Goal: Task Accomplishment & Management: Manage account settings

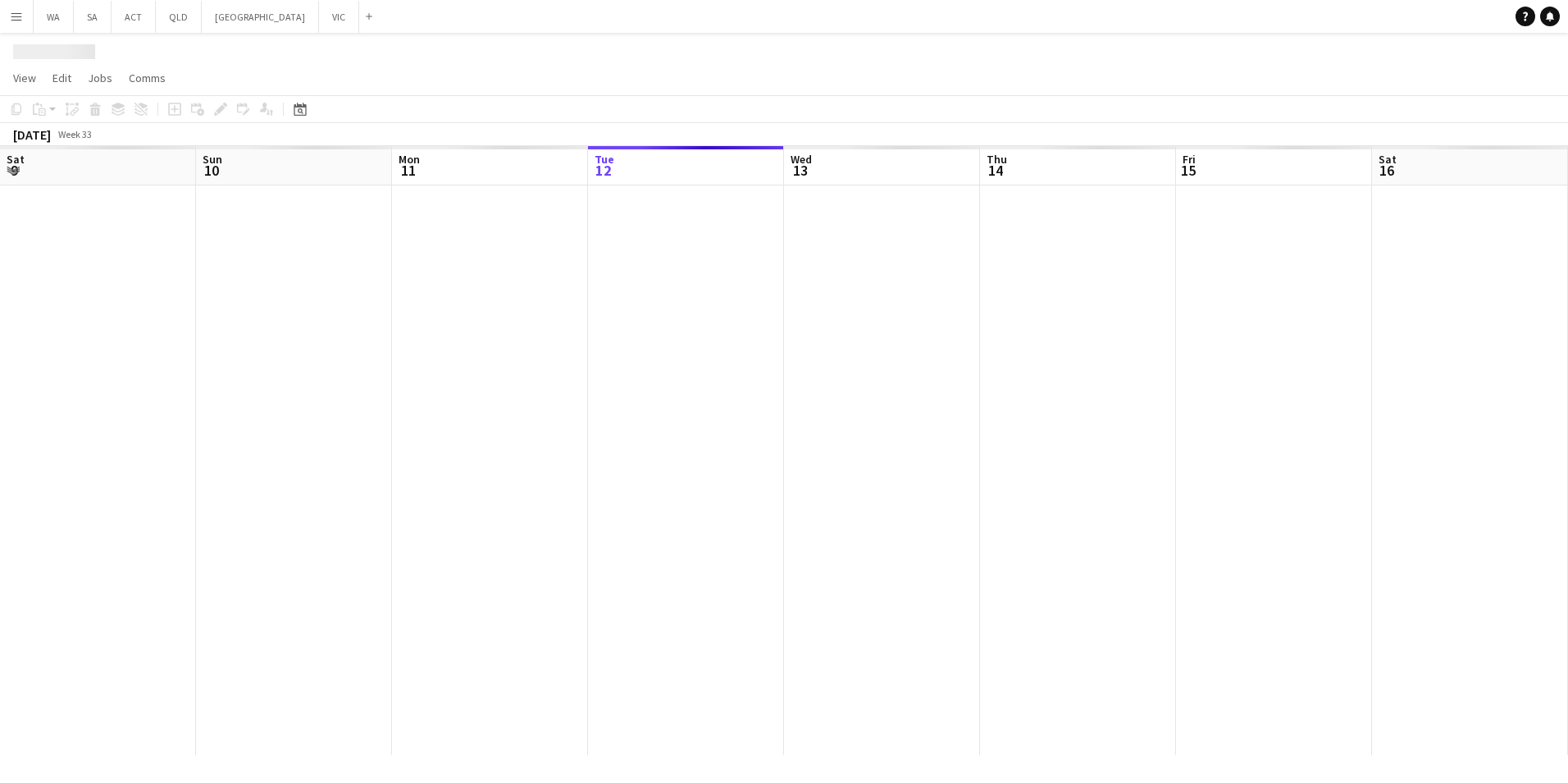
scroll to position [0, 392]
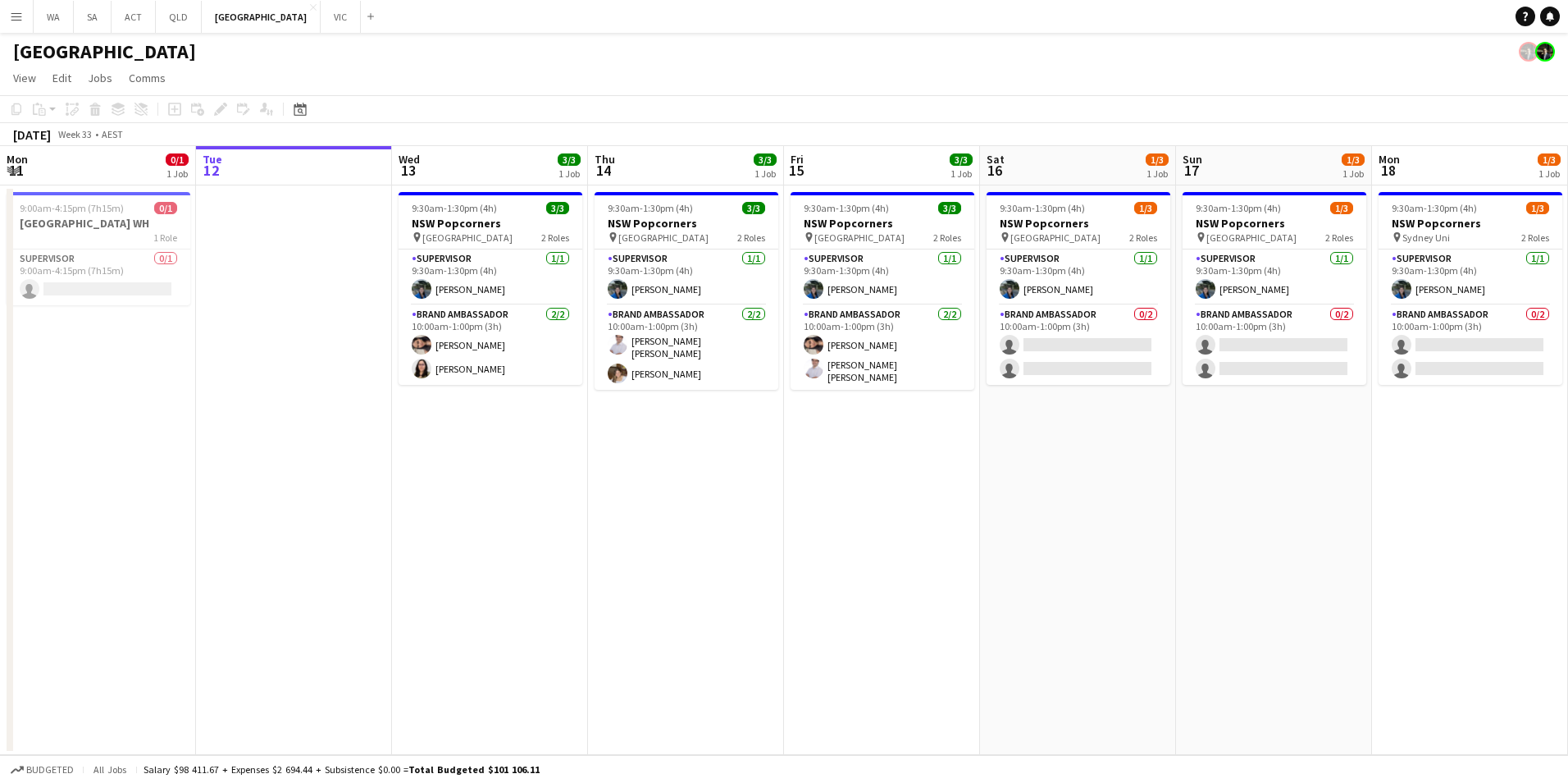
click at [21, 12] on app-icon "Menu" at bounding box center [16, 16] width 13 height 13
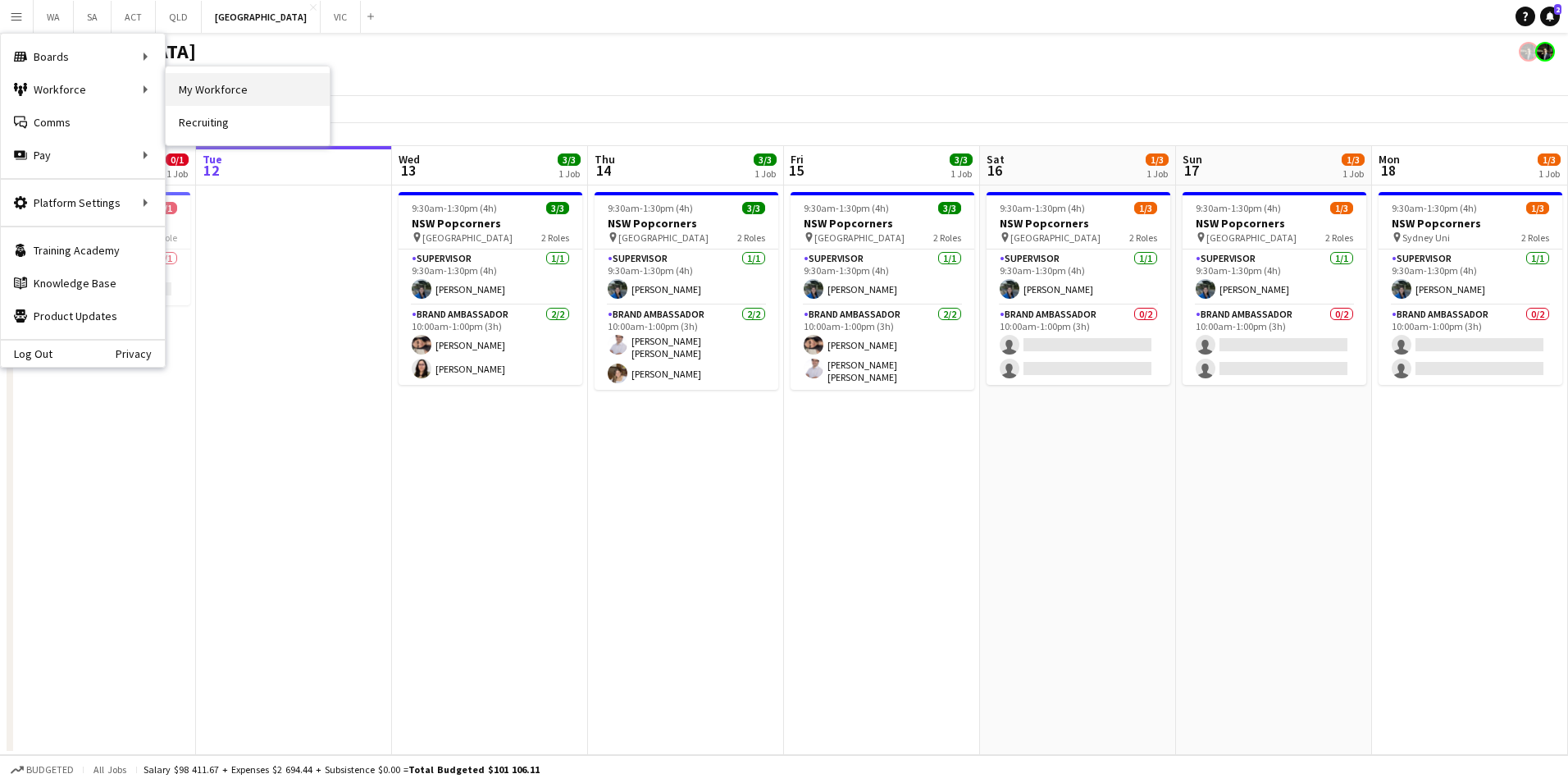
click at [243, 85] on link "My Workforce" at bounding box center [247, 89] width 164 height 33
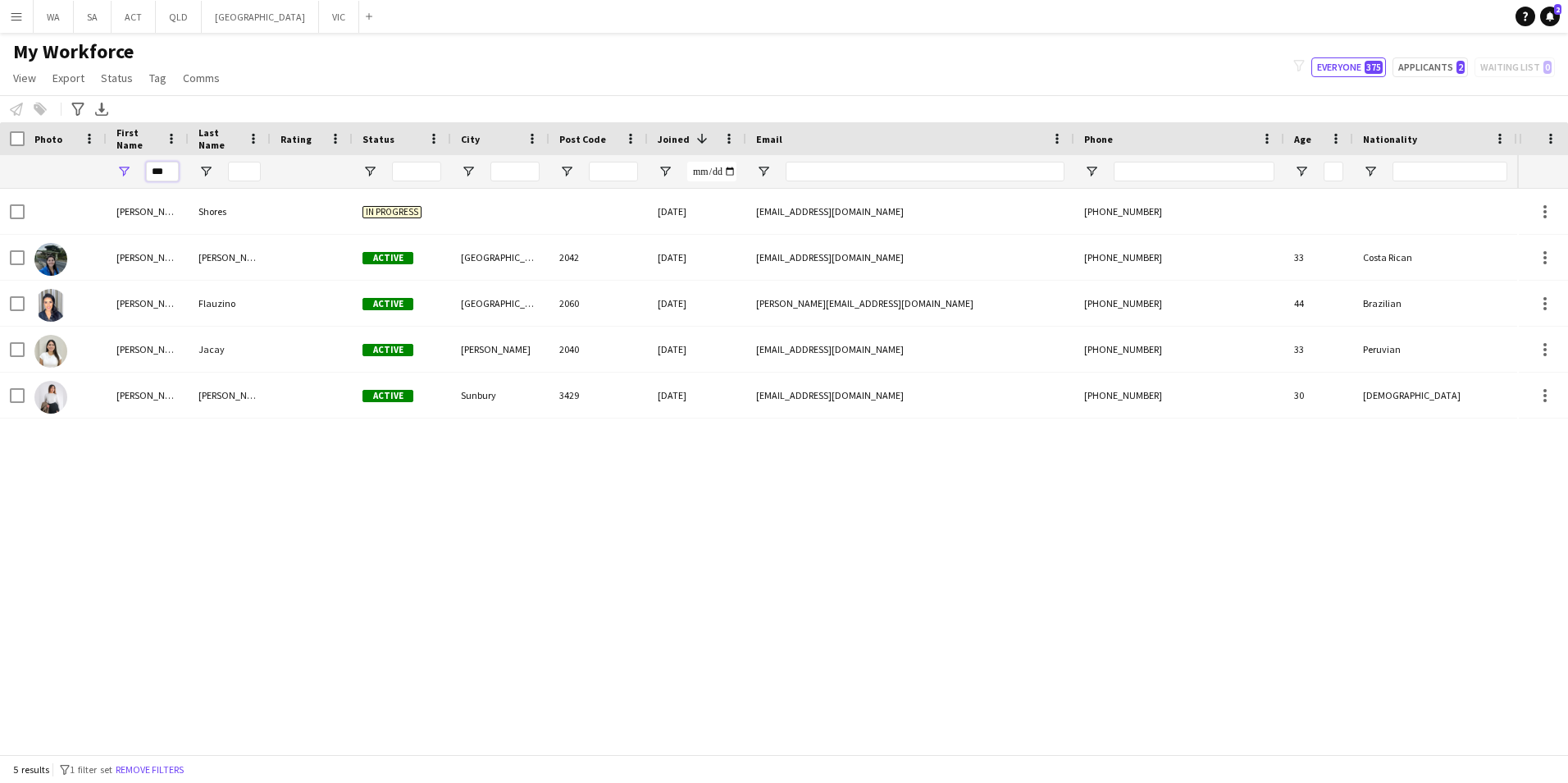
click at [166, 174] on input "***" at bounding box center [162, 172] width 33 height 20
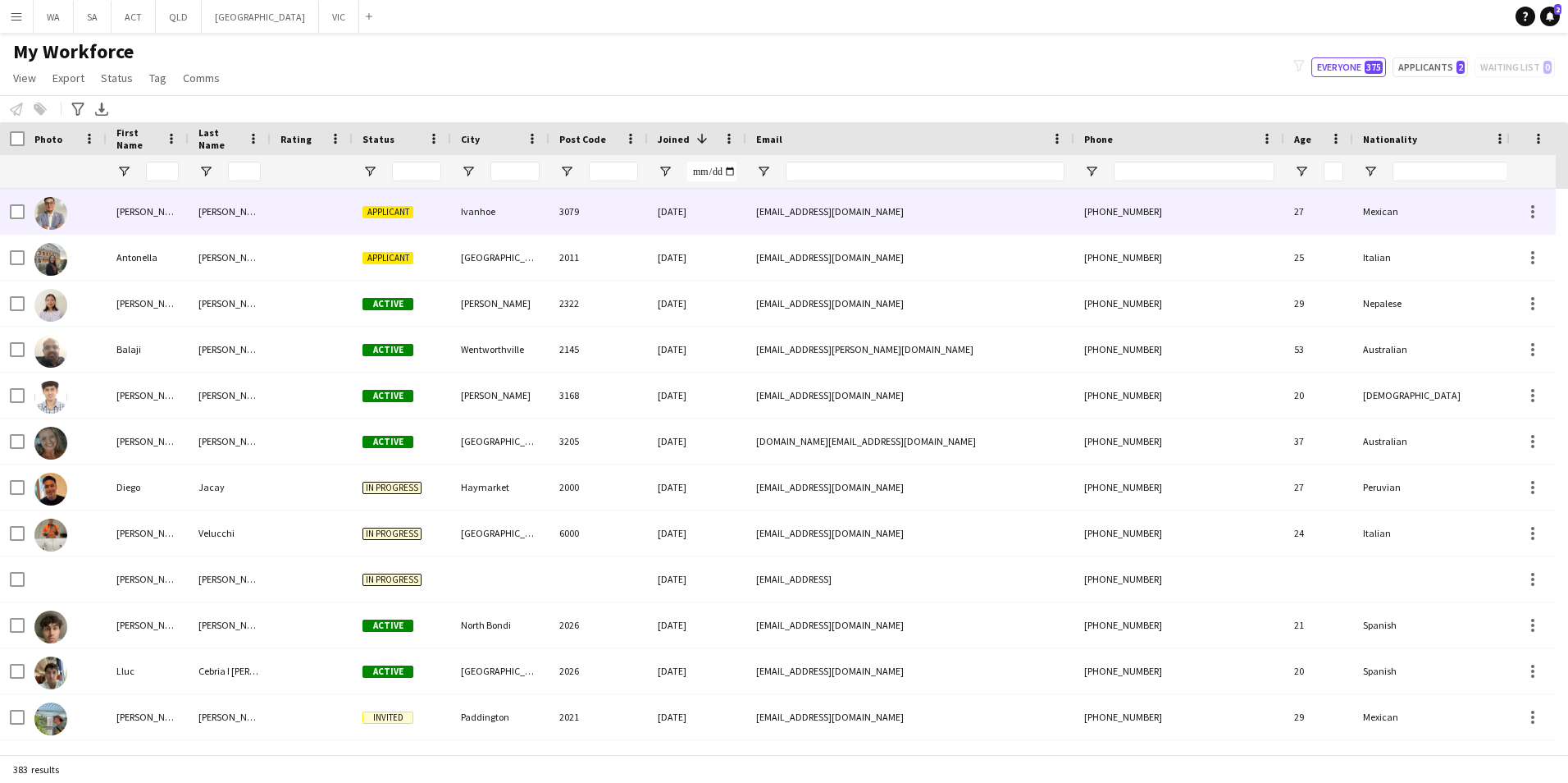
click at [178, 214] on div "Luis Carlos" at bounding box center [147, 211] width 82 height 45
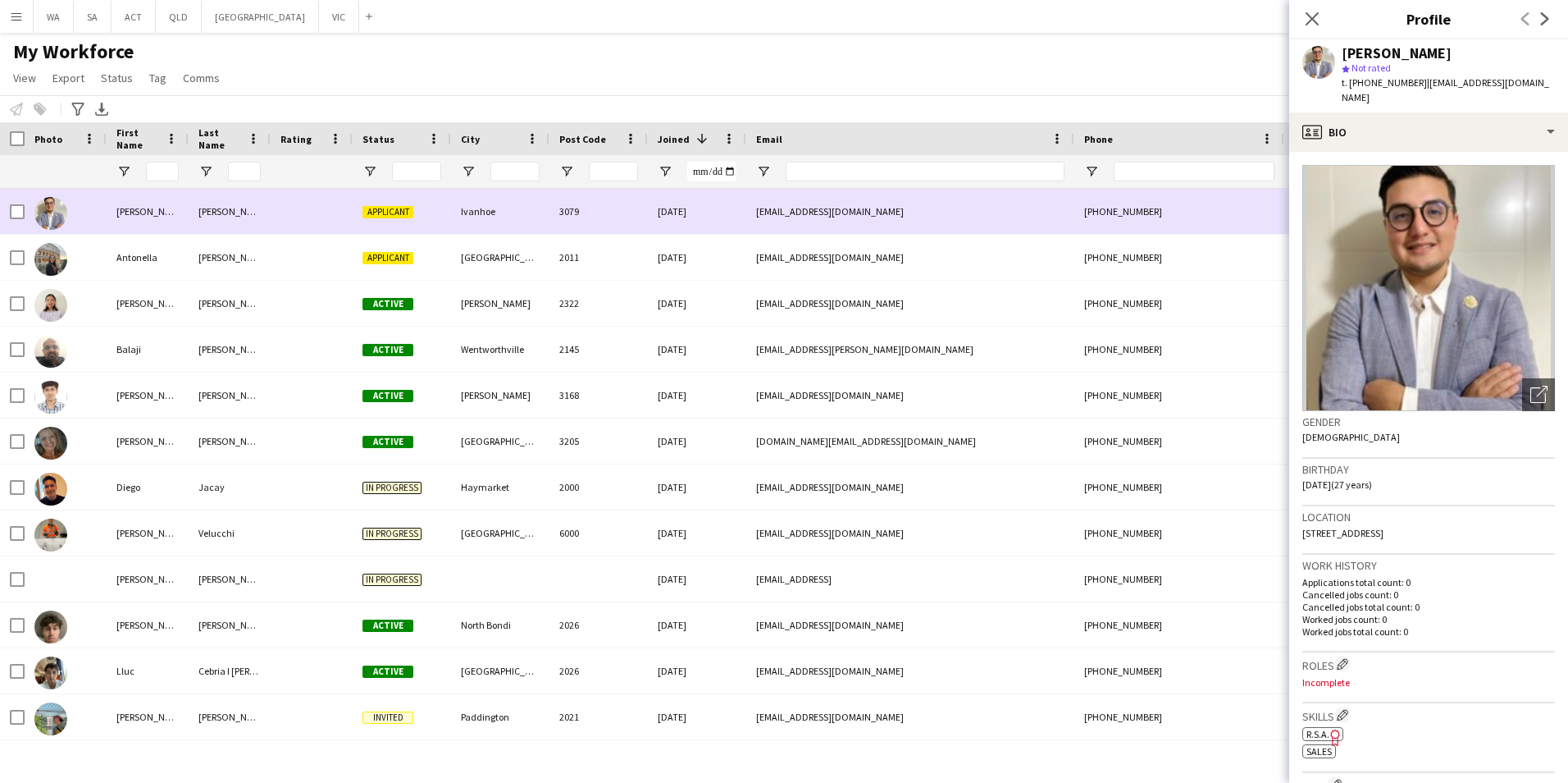
click at [1011, 196] on div "lucajim19@gmail.com" at bounding box center [910, 211] width 328 height 45
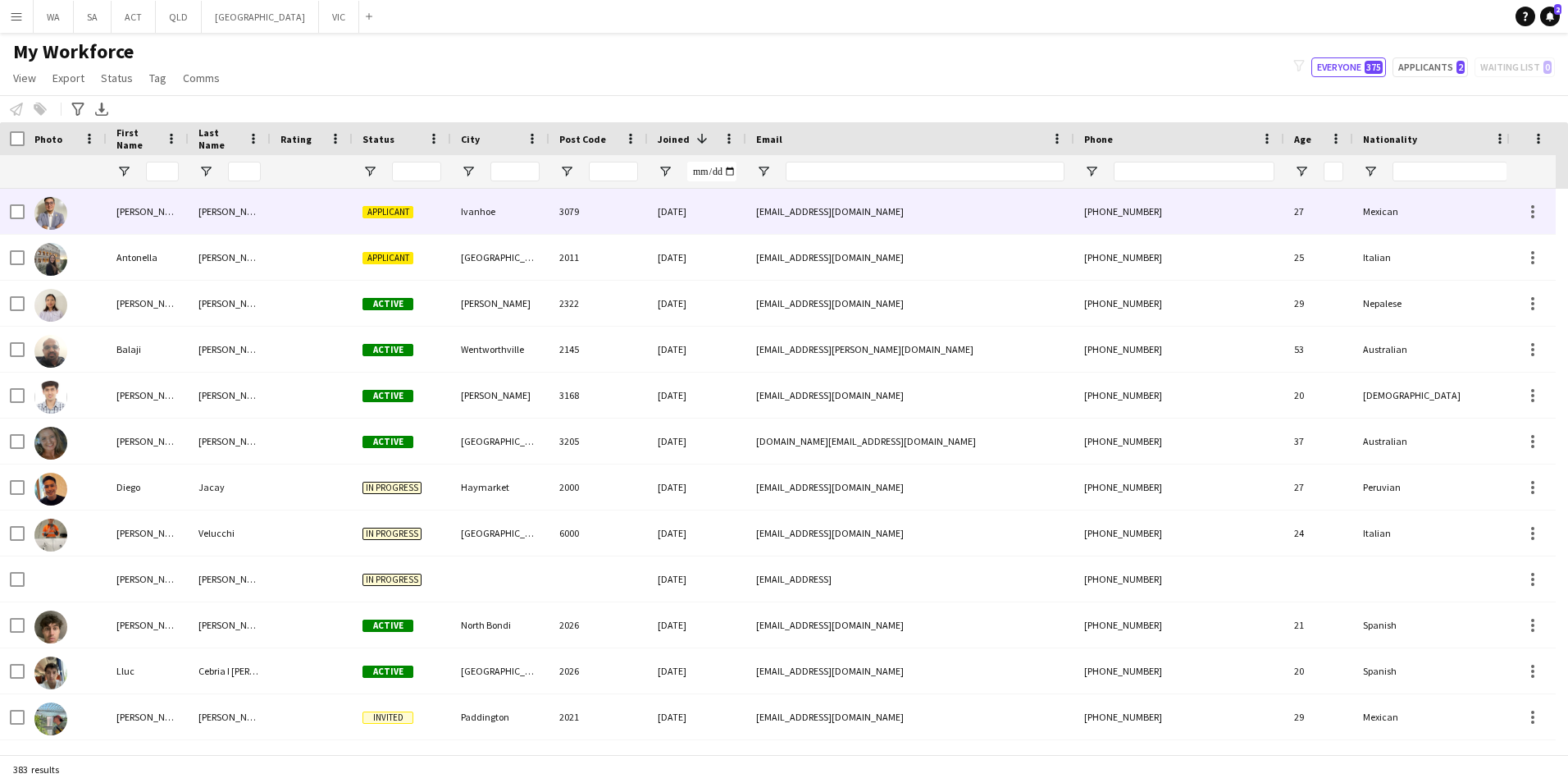
click at [1029, 219] on div "lucajim19@gmail.com" at bounding box center [910, 211] width 328 height 45
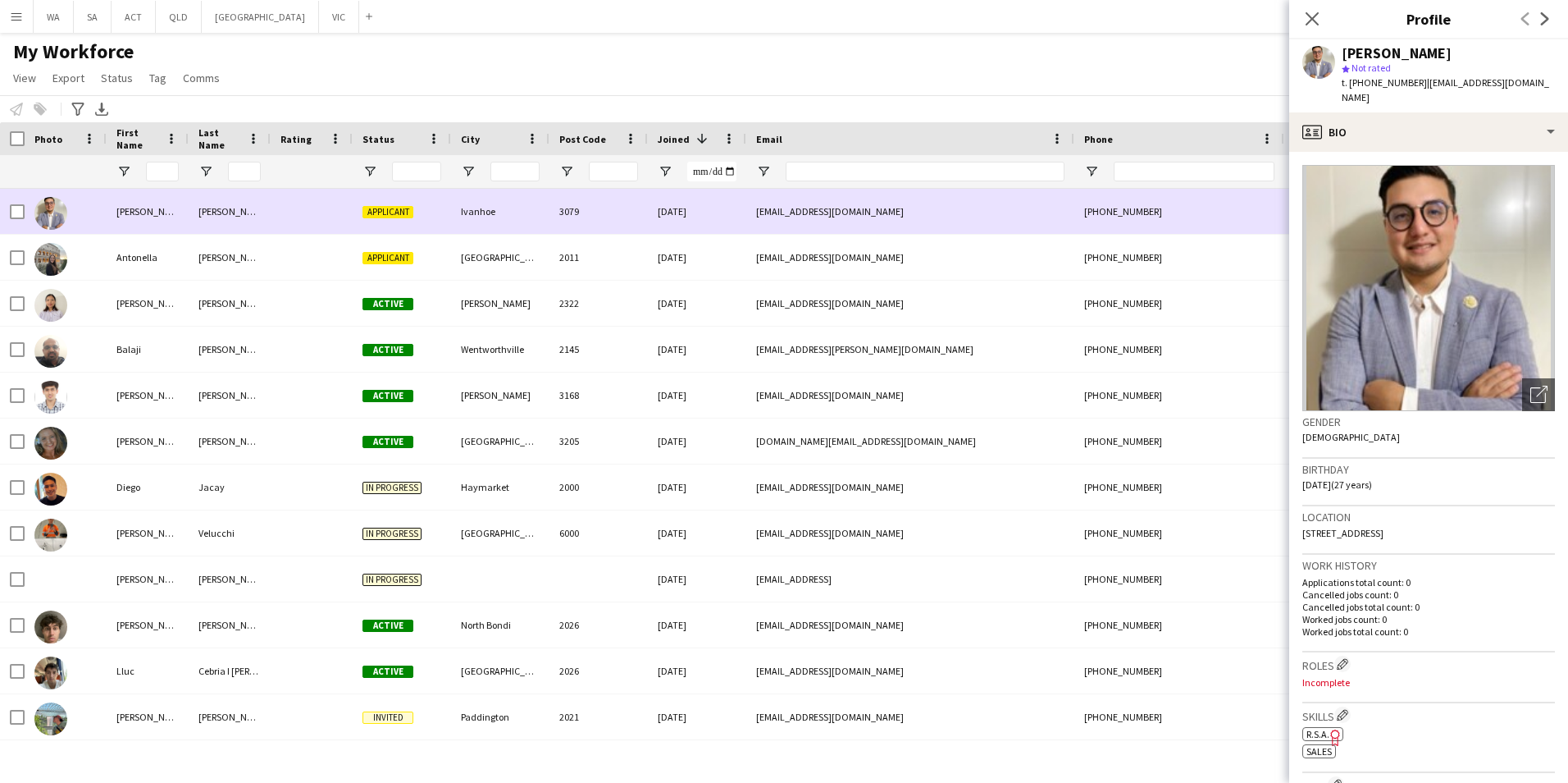
click at [1029, 219] on div "lucajim19@gmail.com" at bounding box center [910, 211] width 328 height 45
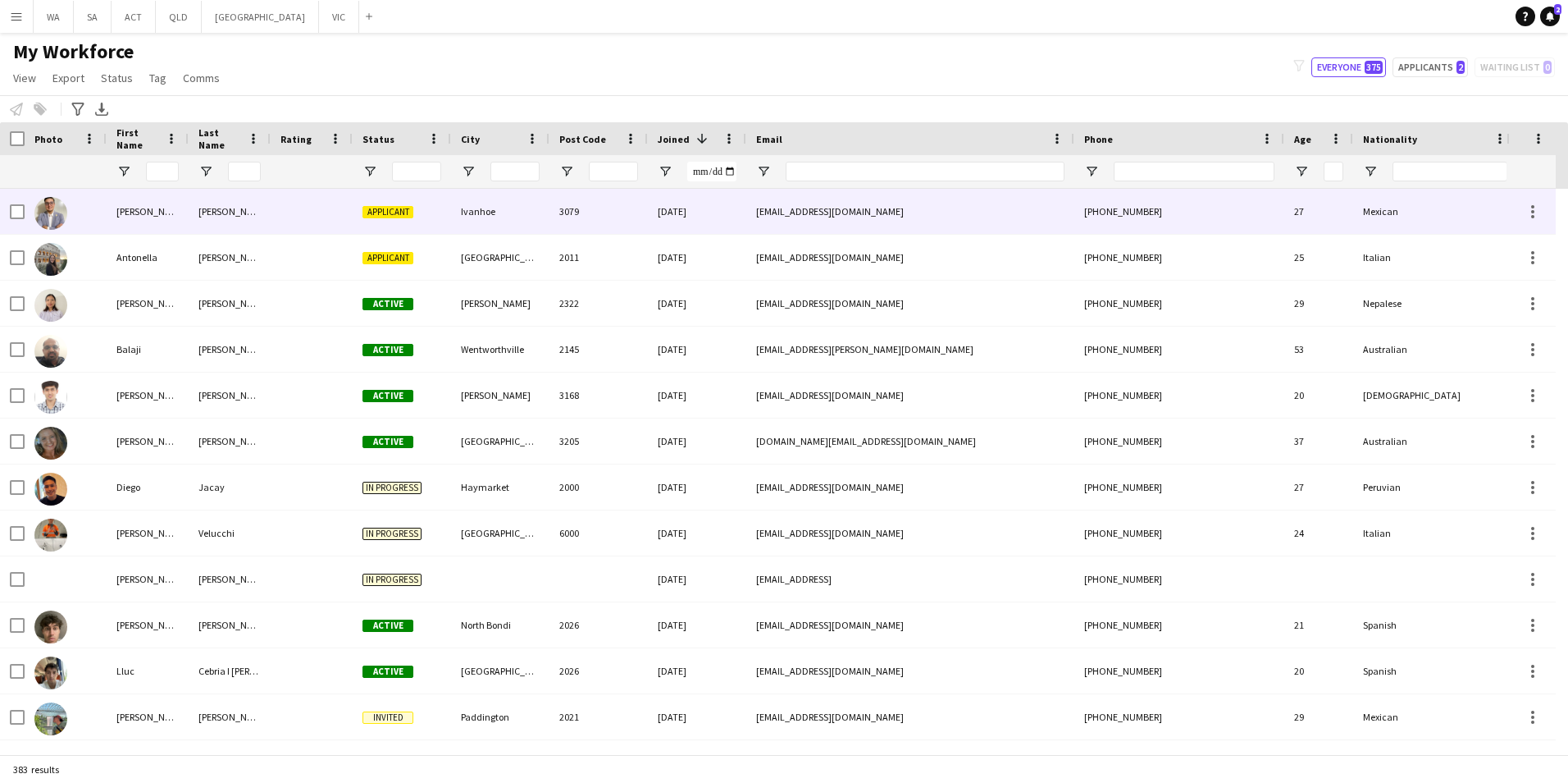
click at [429, 211] on div "Applicant" at bounding box center [402, 211] width 98 height 45
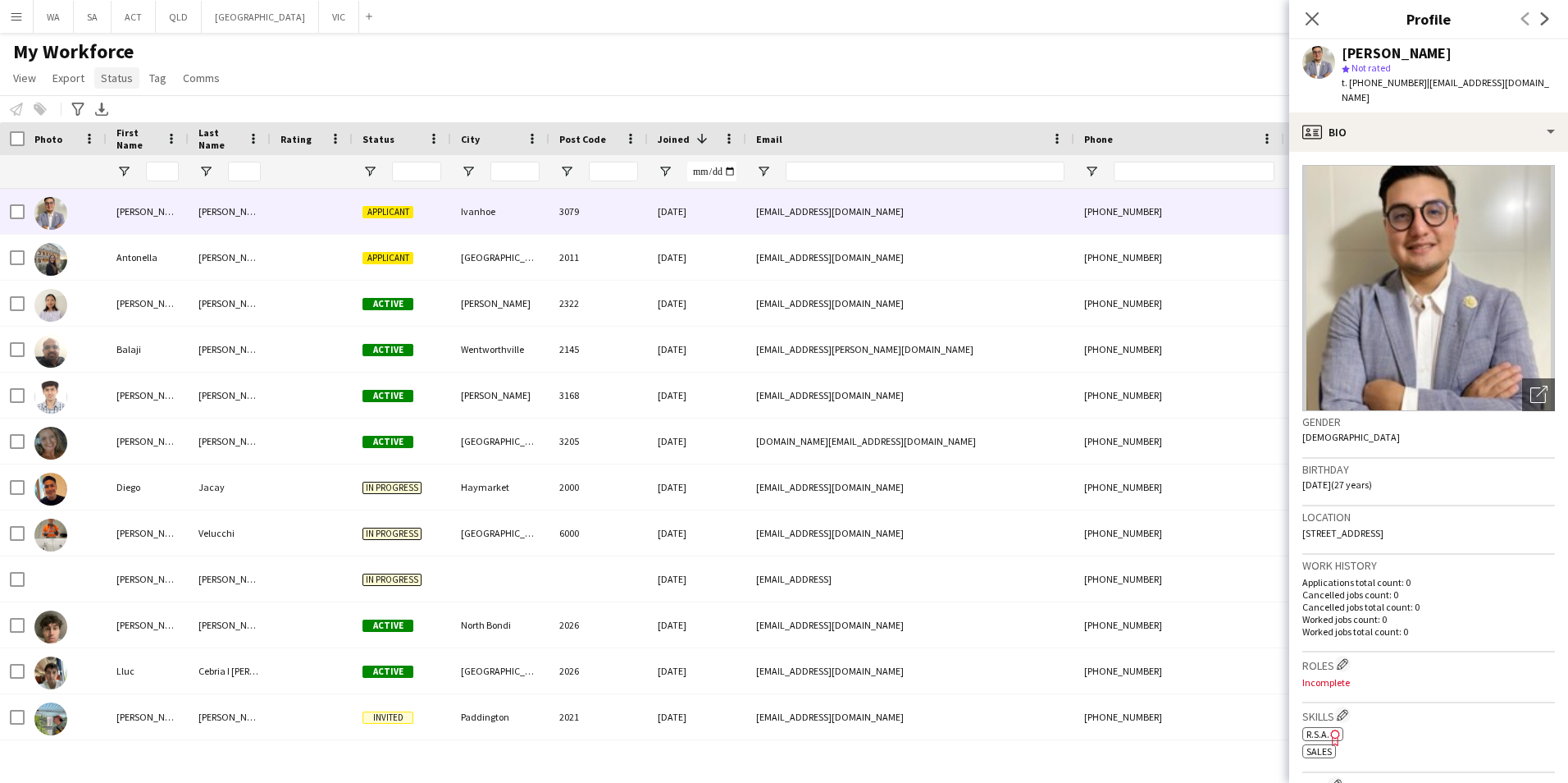
click at [129, 82] on span "Status" at bounding box center [117, 78] width 32 height 15
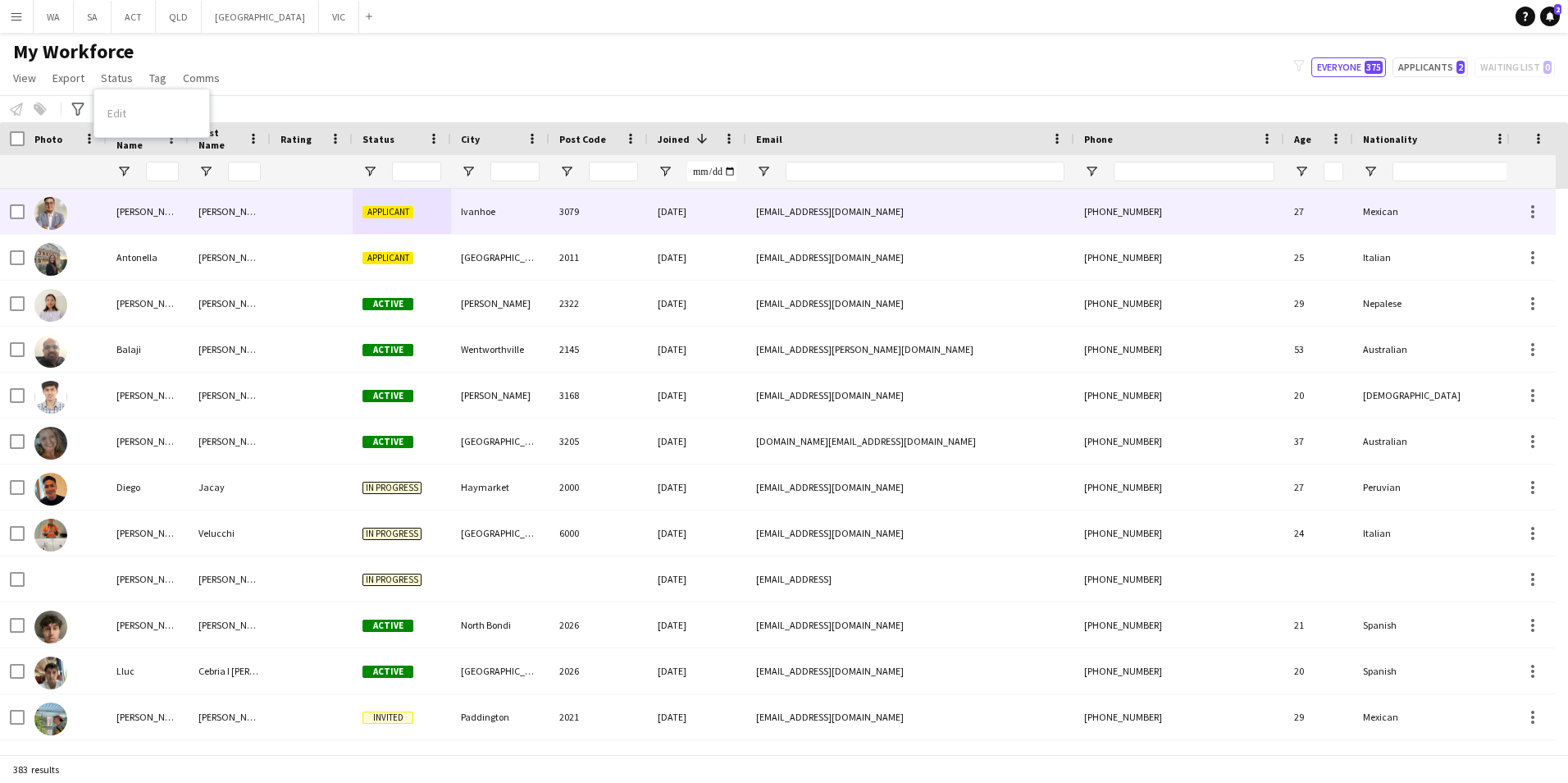
click at [569, 209] on div "3079" at bounding box center [599, 211] width 98 height 45
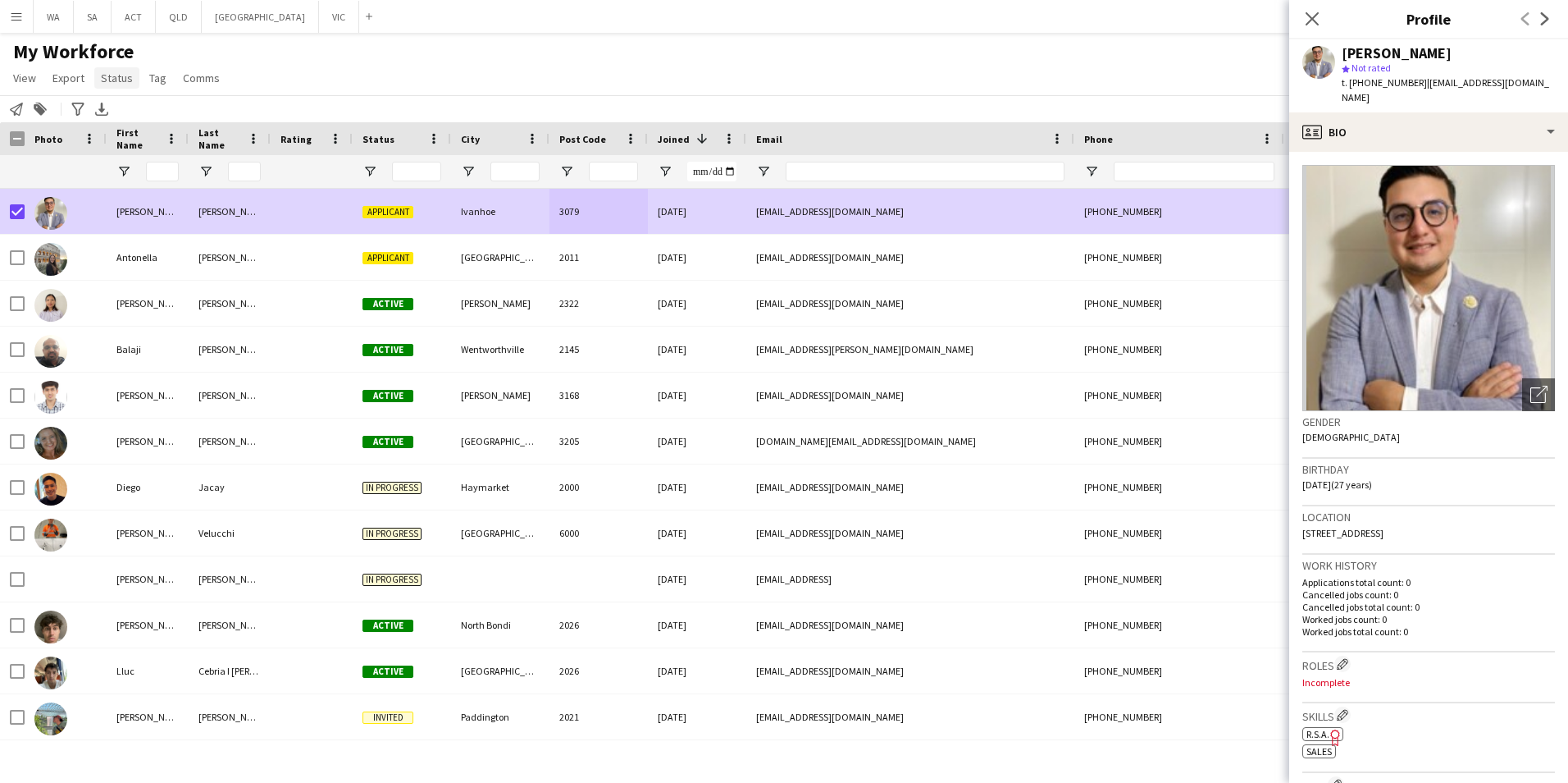
click at [108, 79] on span "Status" at bounding box center [117, 78] width 32 height 15
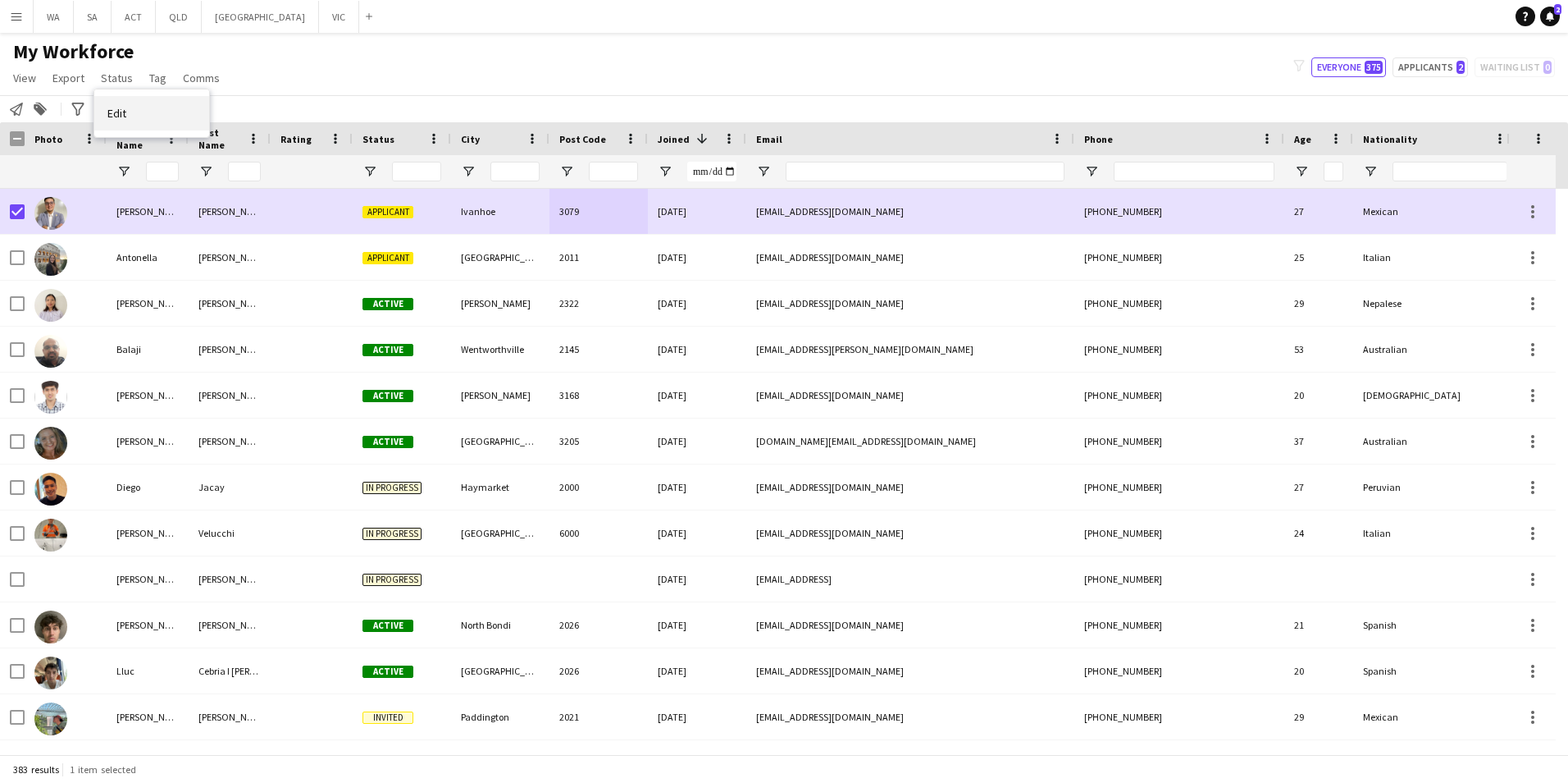
click at [145, 124] on link "Edit" at bounding box center [152, 113] width 114 height 35
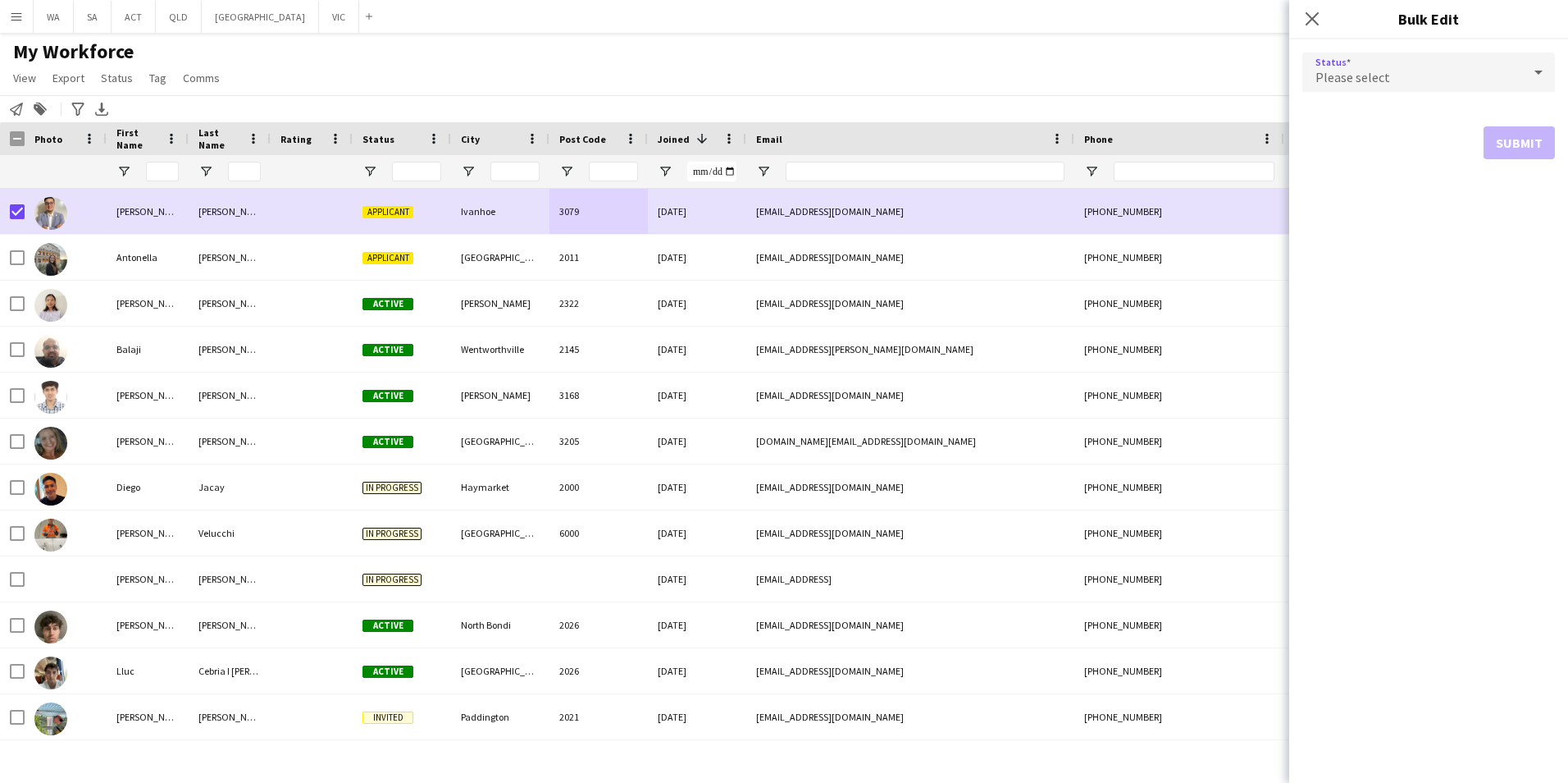
click at [1346, 86] on div "Please select" at bounding box center [1413, 72] width 220 height 39
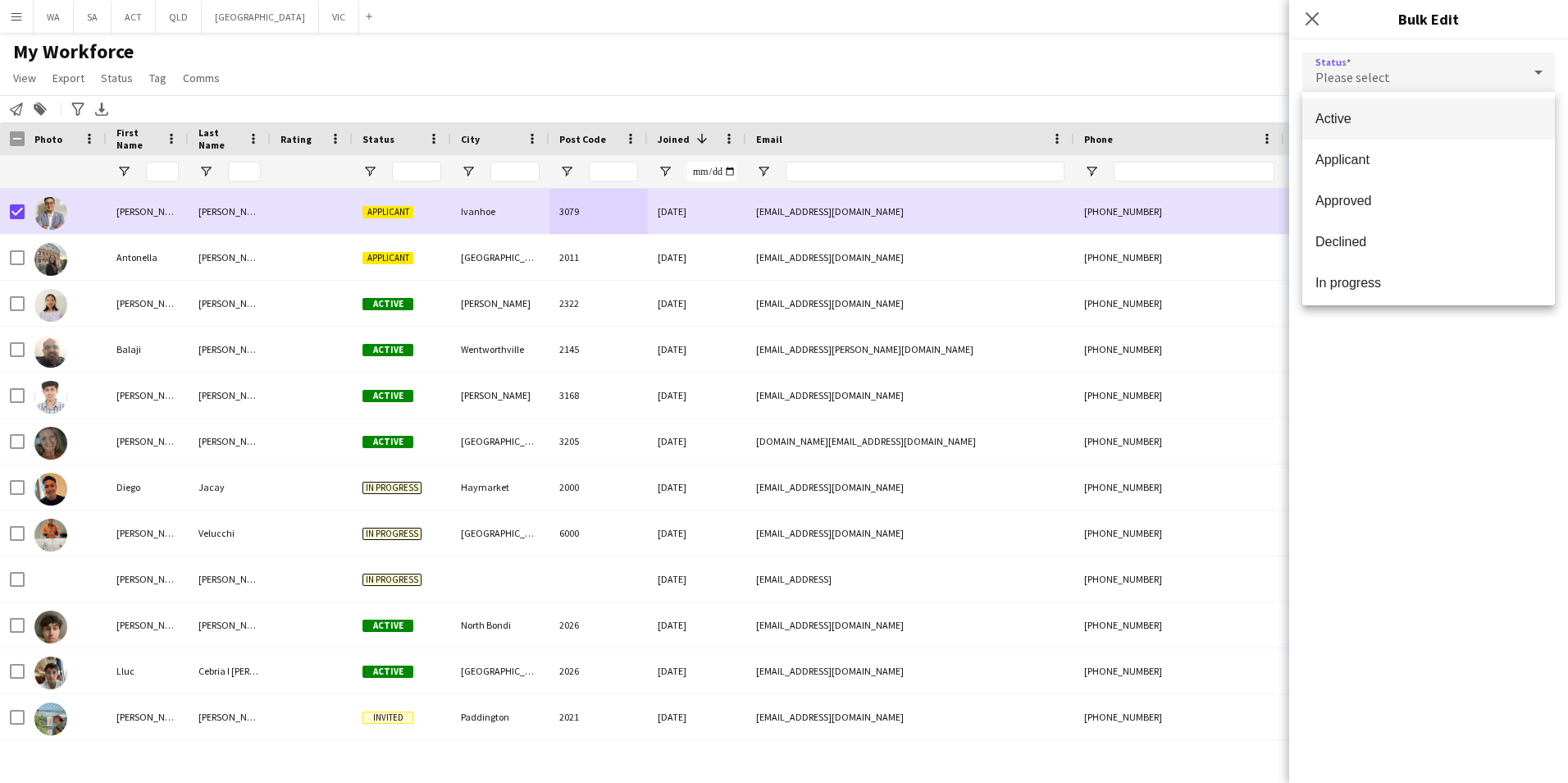
click at [1423, 124] on span "Active" at bounding box center [1428, 118] width 226 height 15
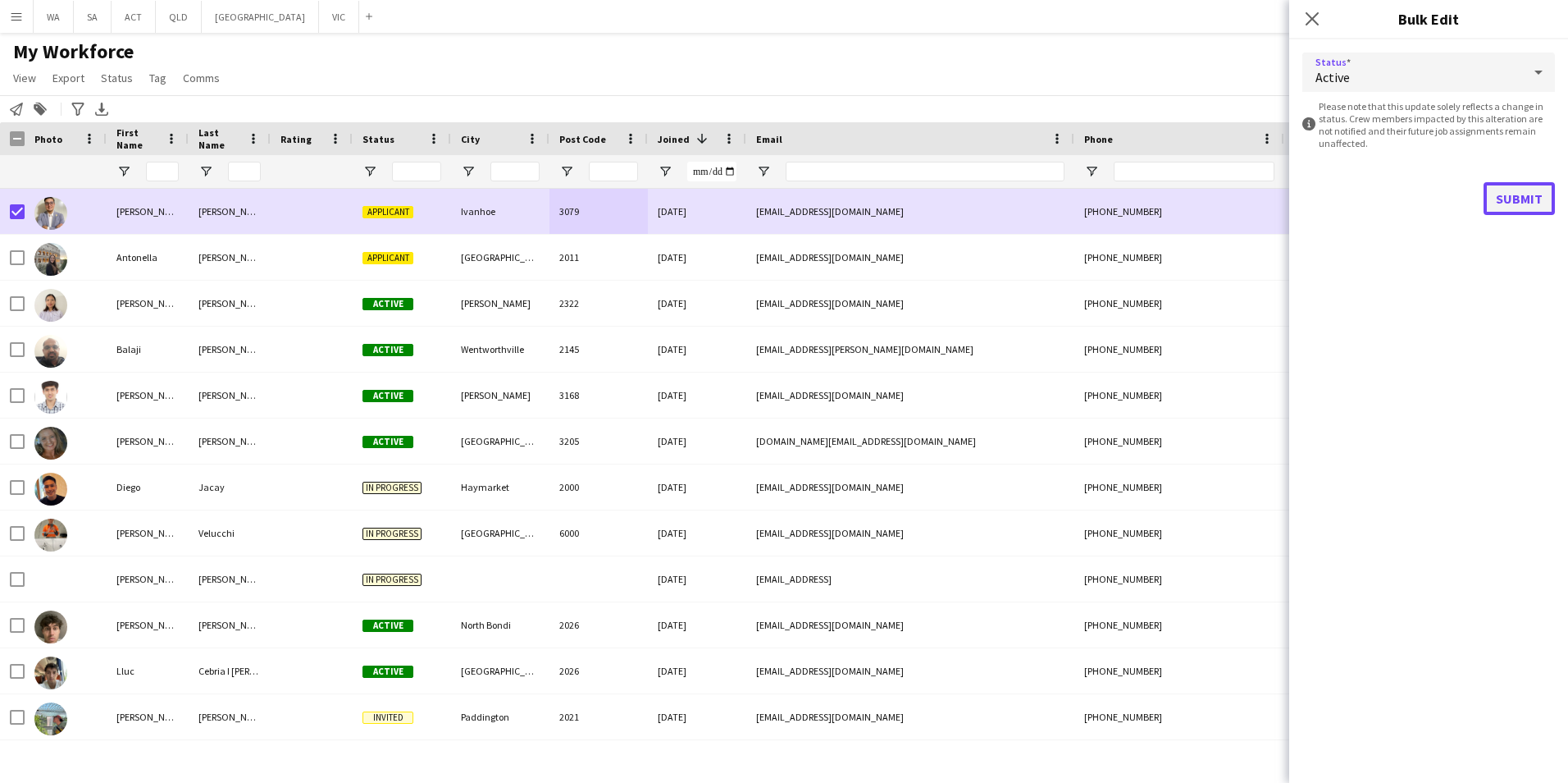
click at [1524, 199] on button "Submit" at bounding box center [1519, 198] width 71 height 33
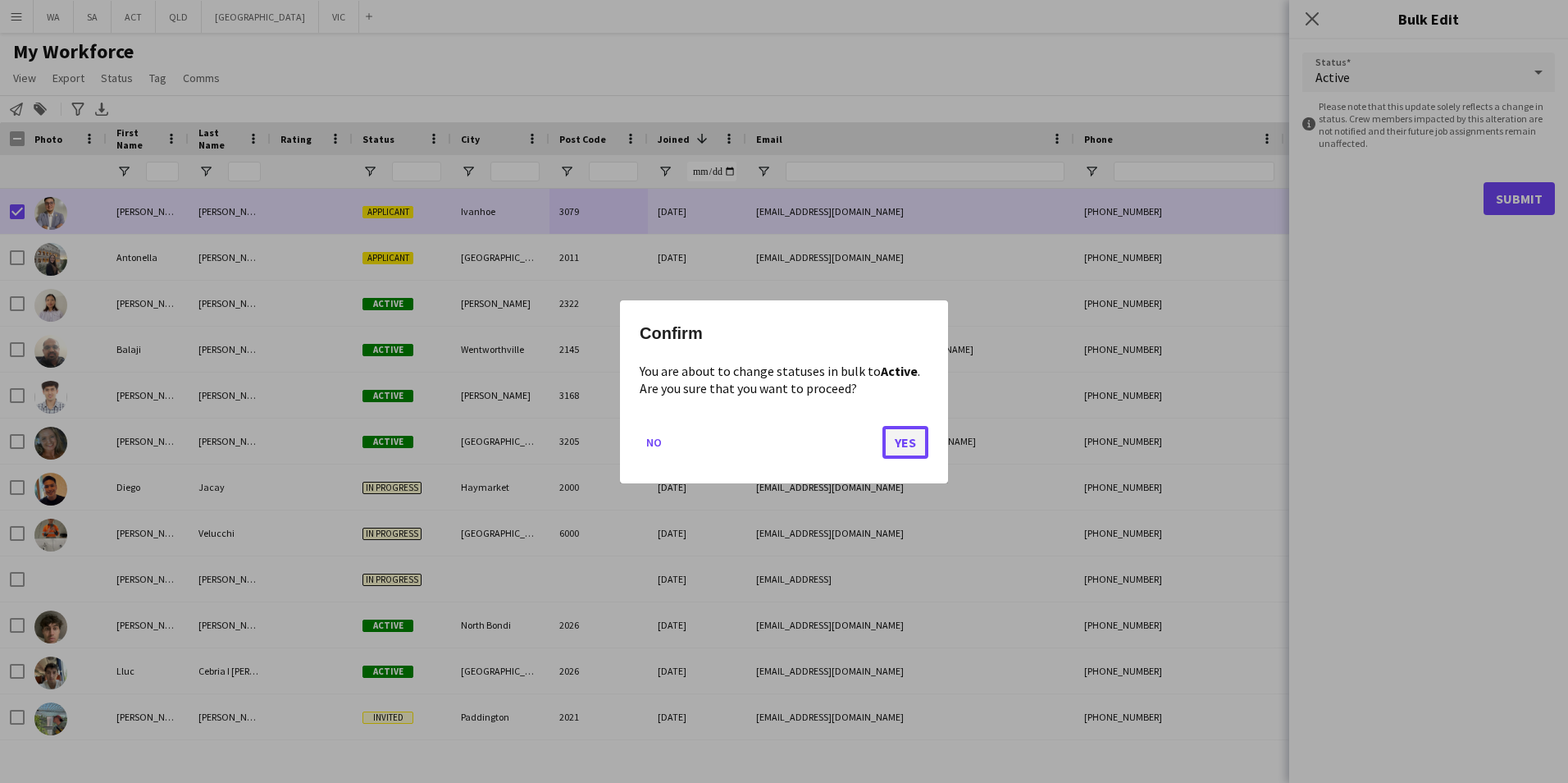
click at [914, 438] on button "Yes" at bounding box center [905, 441] width 46 height 33
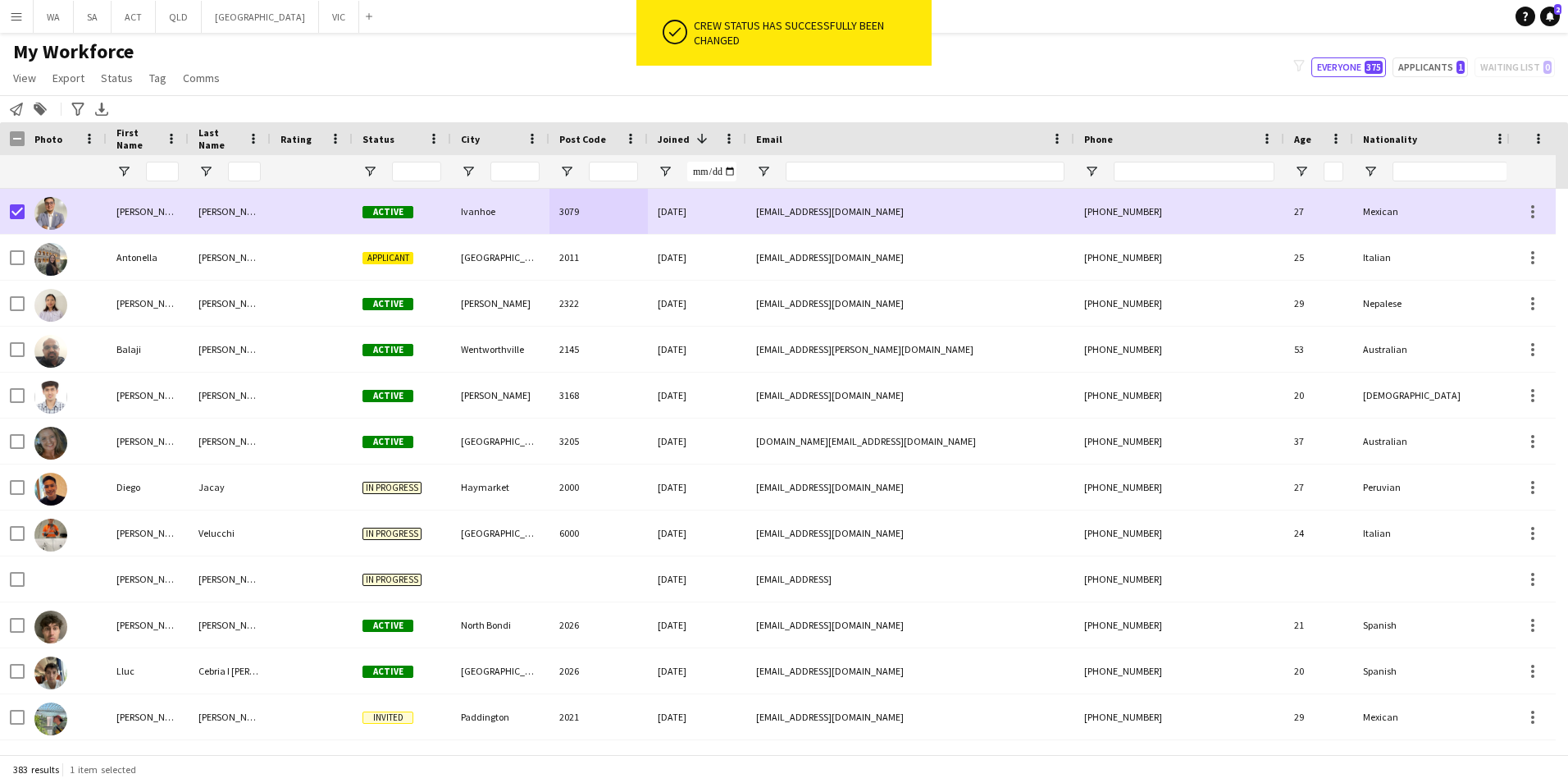
click at [386, 138] on span "Status" at bounding box center [379, 139] width 32 height 13
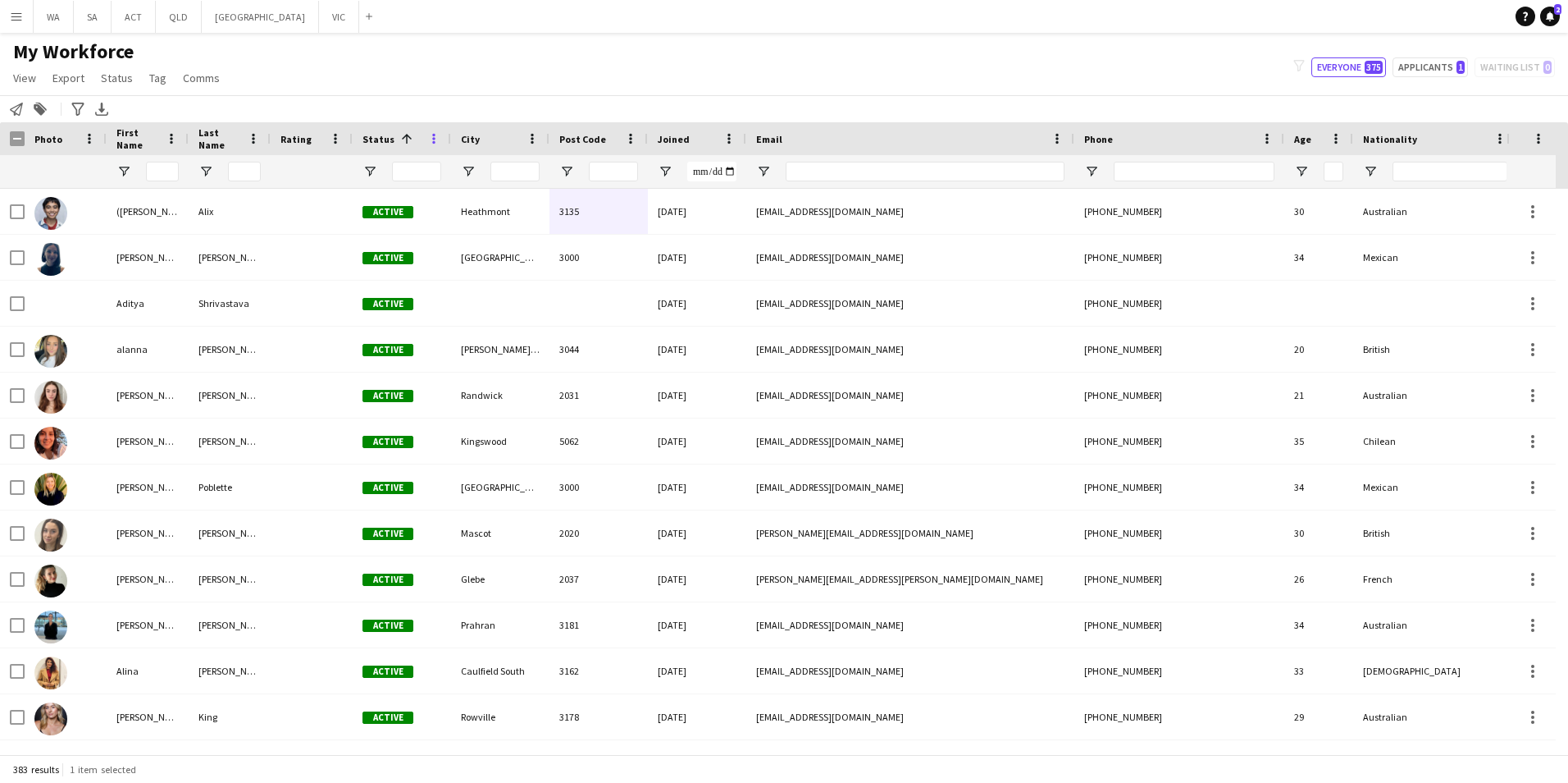
click at [434, 144] on span at bounding box center [433, 139] width 15 height 15
click at [422, 75] on div "My Workforce View Views Default view New view Update view Delete view Edit name…" at bounding box center [784, 67] width 1568 height 55
click at [319, 25] on button "VIC Close" at bounding box center [339, 17] width 40 height 32
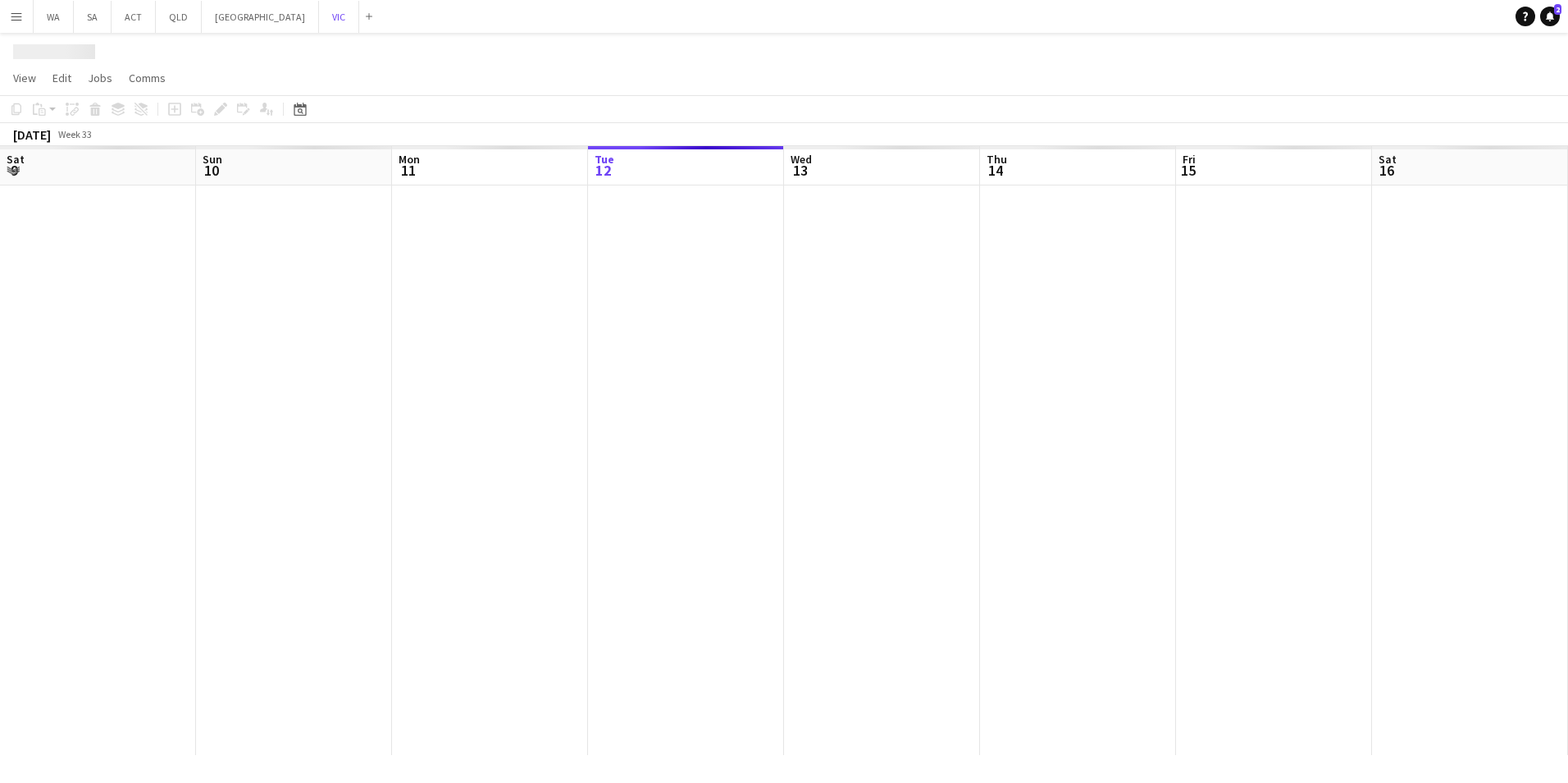
scroll to position [0, 392]
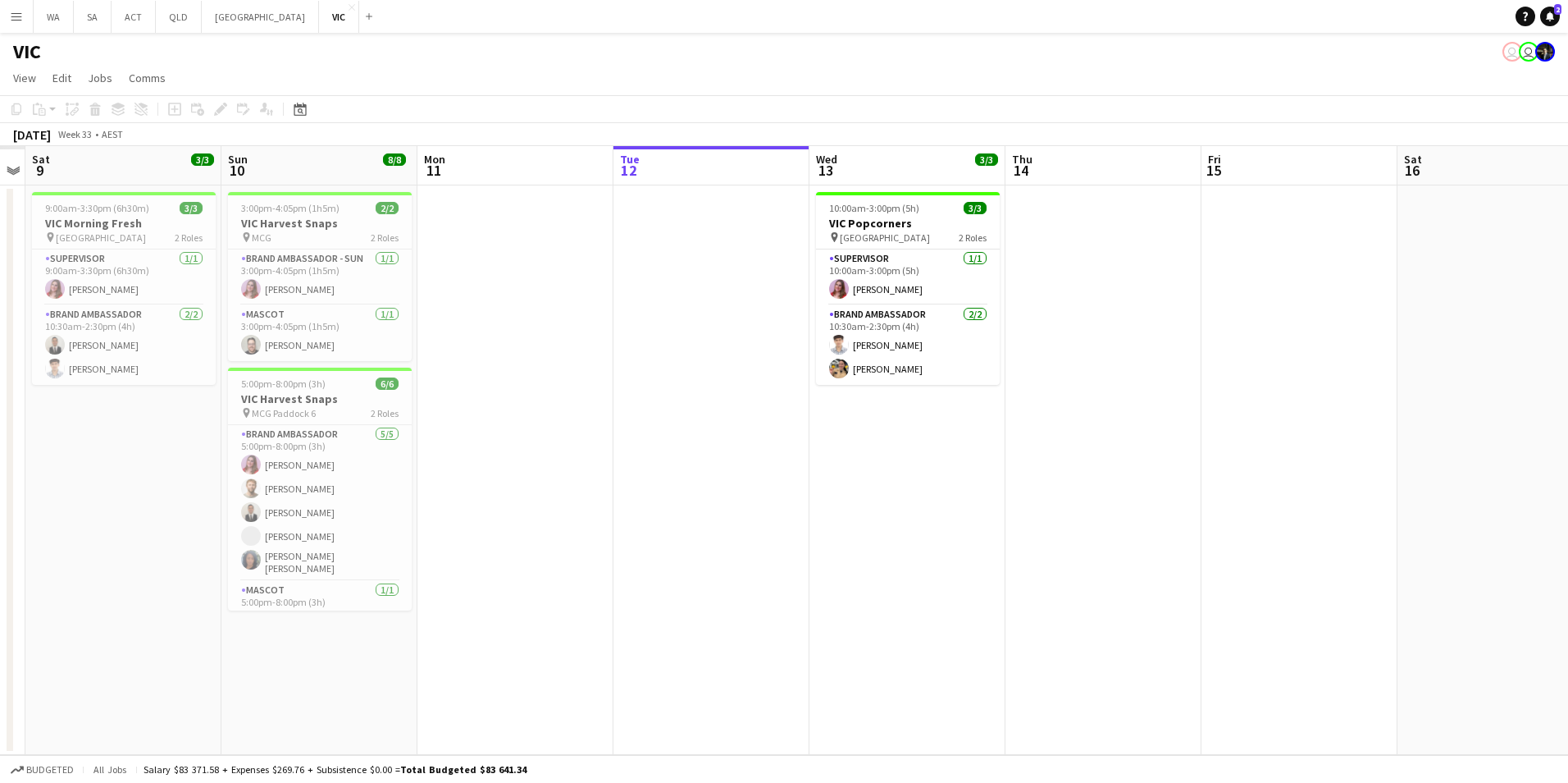
drag, startPoint x: 379, startPoint y: 523, endPoint x: 796, endPoint y: 511, distance: 417.2
click at [796, 511] on app-calendar-viewport "Thu 7 Fri 8 Sat 9 3/3 1 Job Sun 10 8/8 2 Jobs Mon 11 Tue 12 Wed 13 3/3 1 Job Th…" at bounding box center [784, 450] width 1568 height 609
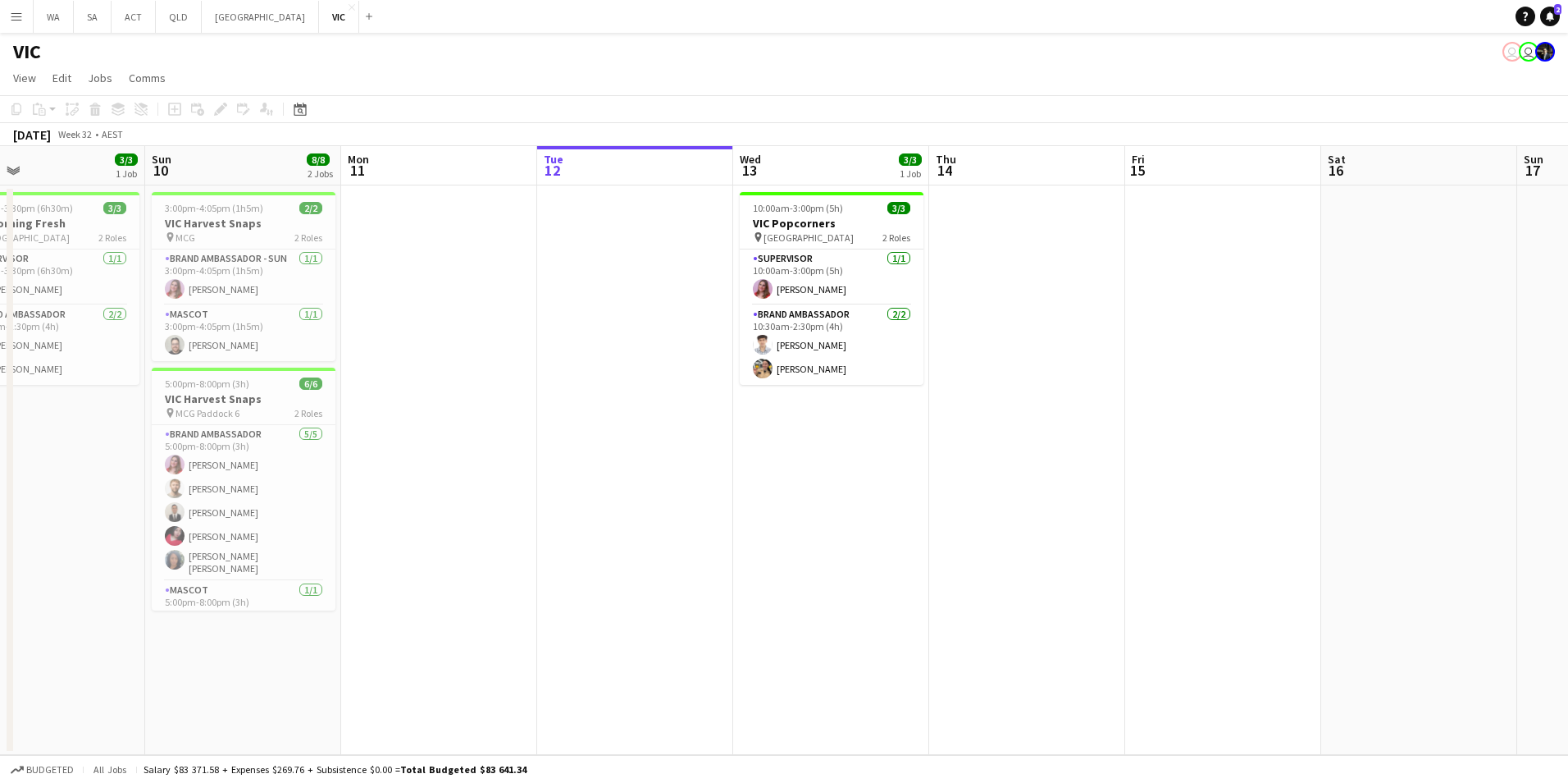
scroll to position [0, 486]
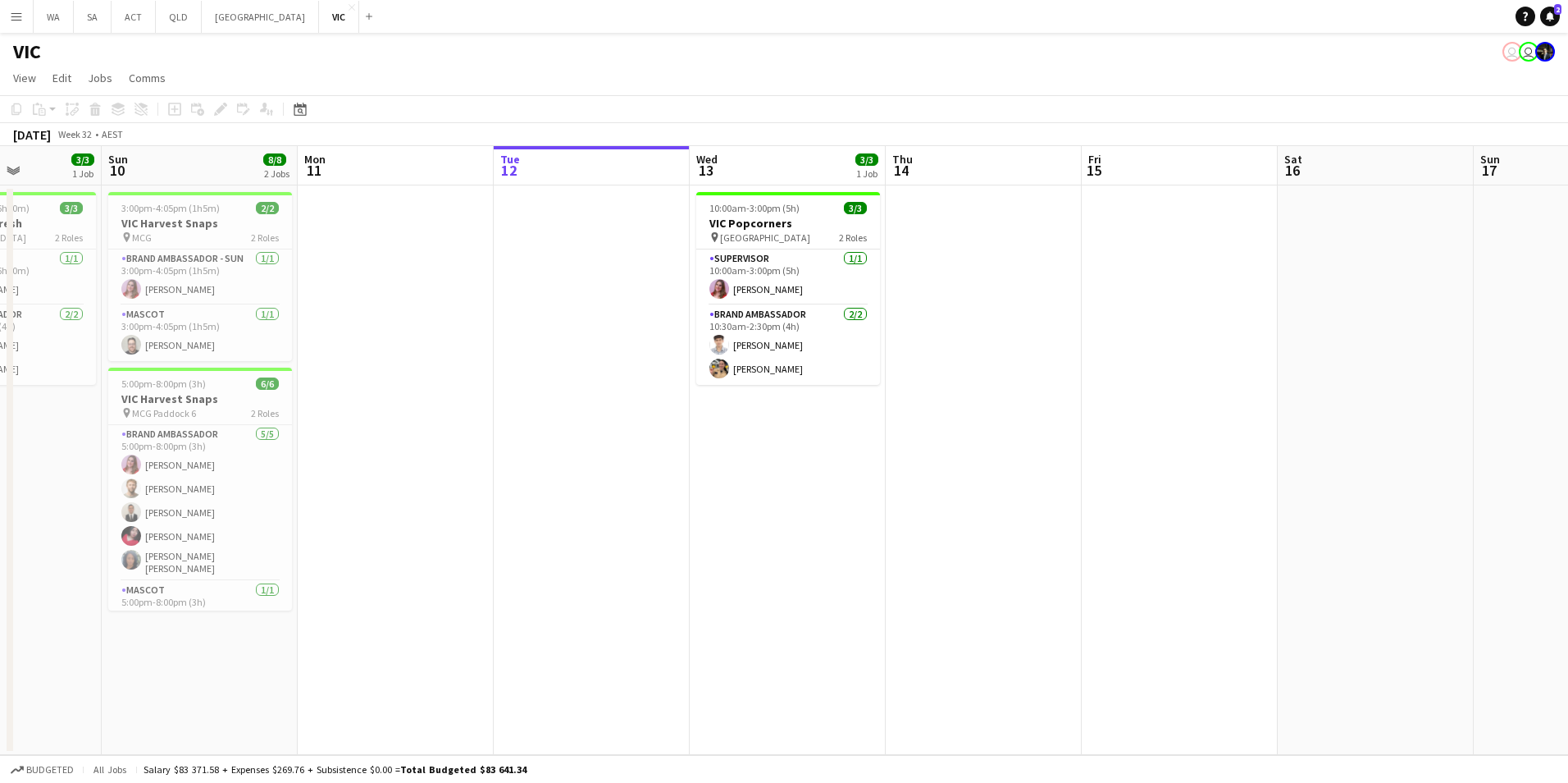
drag, startPoint x: 919, startPoint y: 507, endPoint x: 800, endPoint y: 532, distance: 121.6
click at [800, 532] on app-calendar-viewport "Thu 7 3/3 1 Job Fri 8 Sat 9 3/3 1 Job Sun 10 8/8 2 Jobs Mon 11 Tue 12 Wed 13 3/…" at bounding box center [784, 450] width 1568 height 609
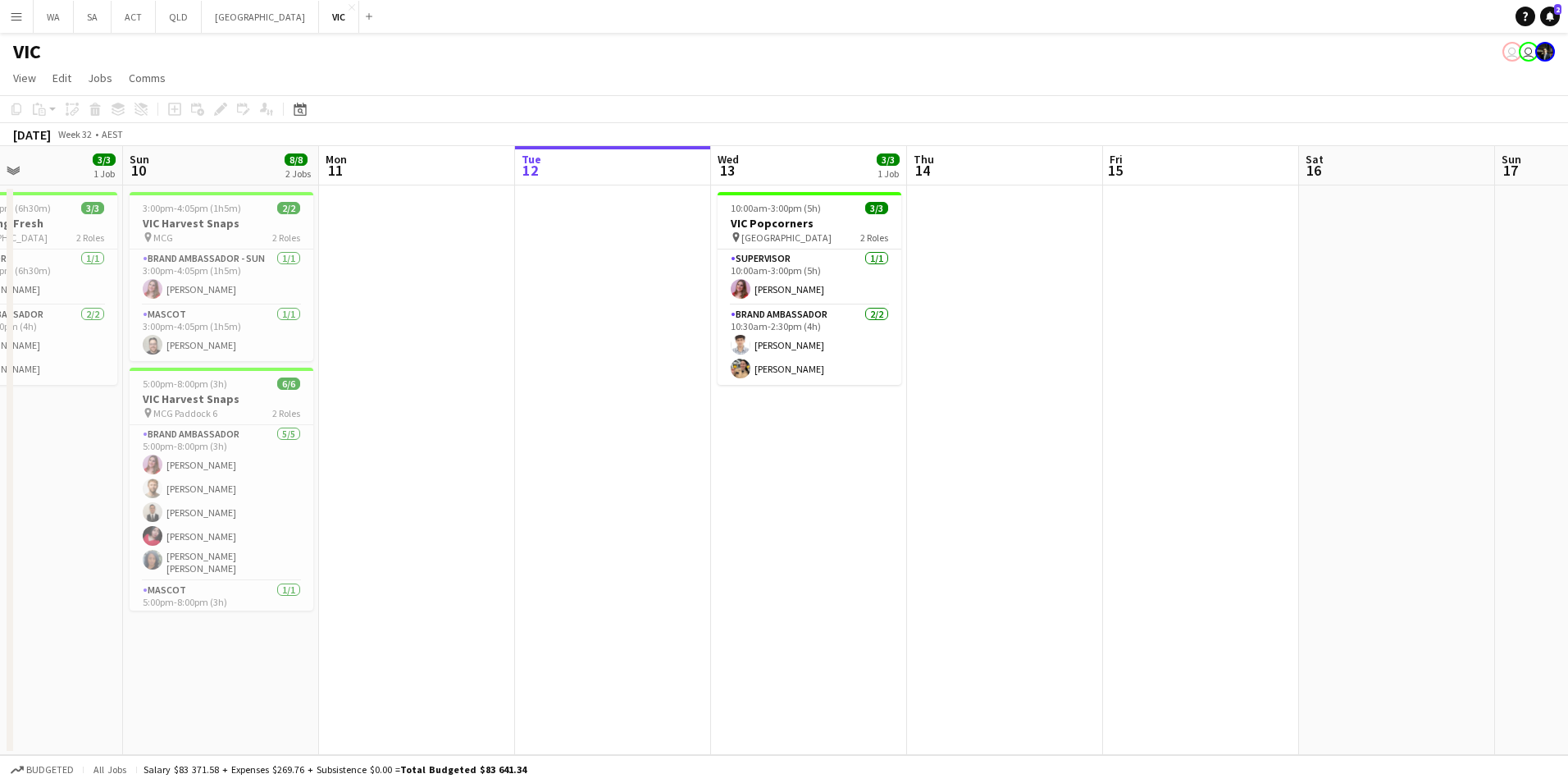
drag, startPoint x: 749, startPoint y: 506, endPoint x: 770, endPoint y: 504, distance: 21.1
click at [770, 504] on app-calendar-viewport "Thu 7 3/3 1 Job Fri 8 Sat 9 3/3 1 Job Sun 10 8/8 2 Jobs Mon 11 Tue 12 Wed 13 3/…" at bounding box center [784, 450] width 1568 height 609
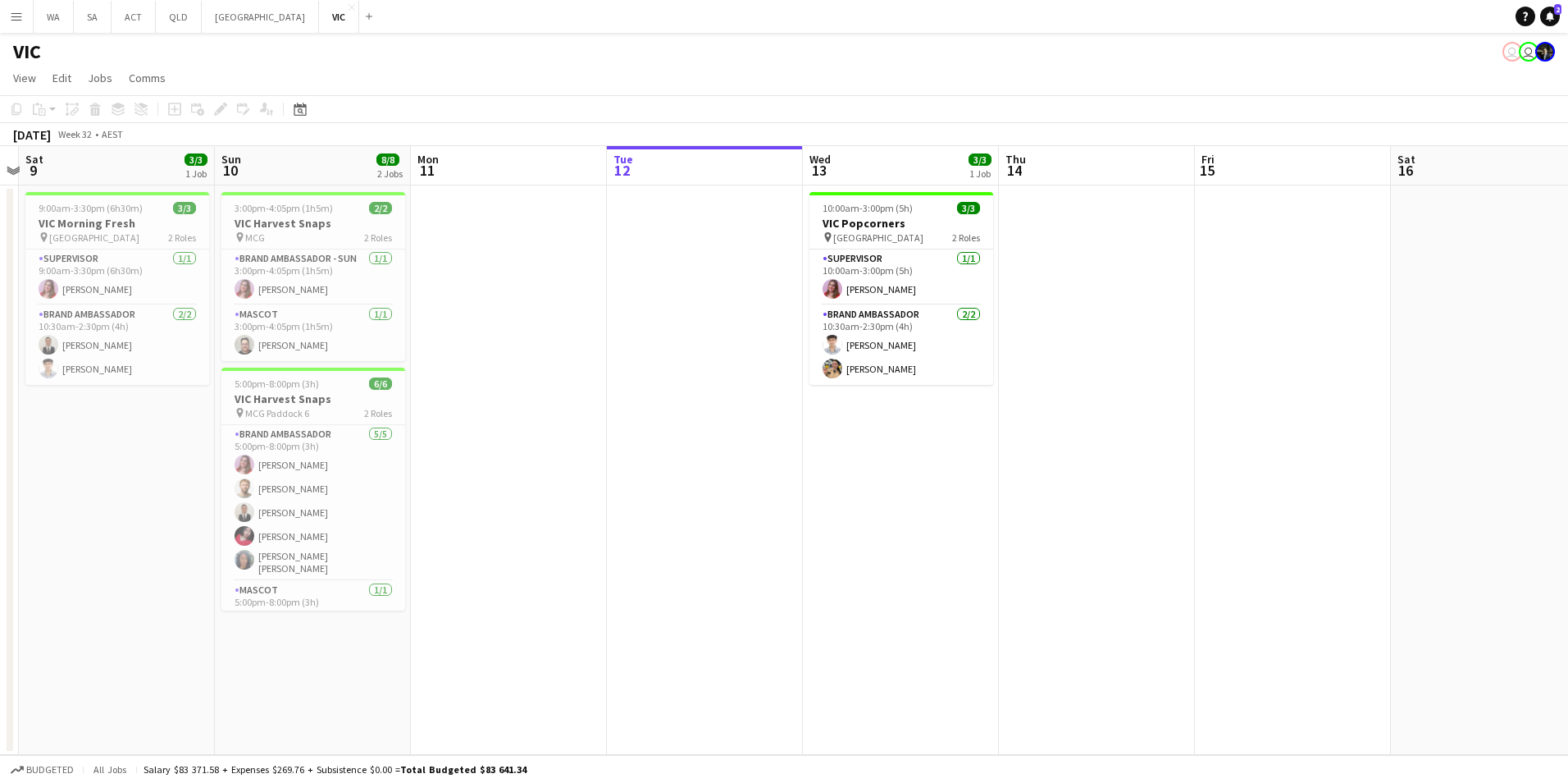
scroll to position [0, 514]
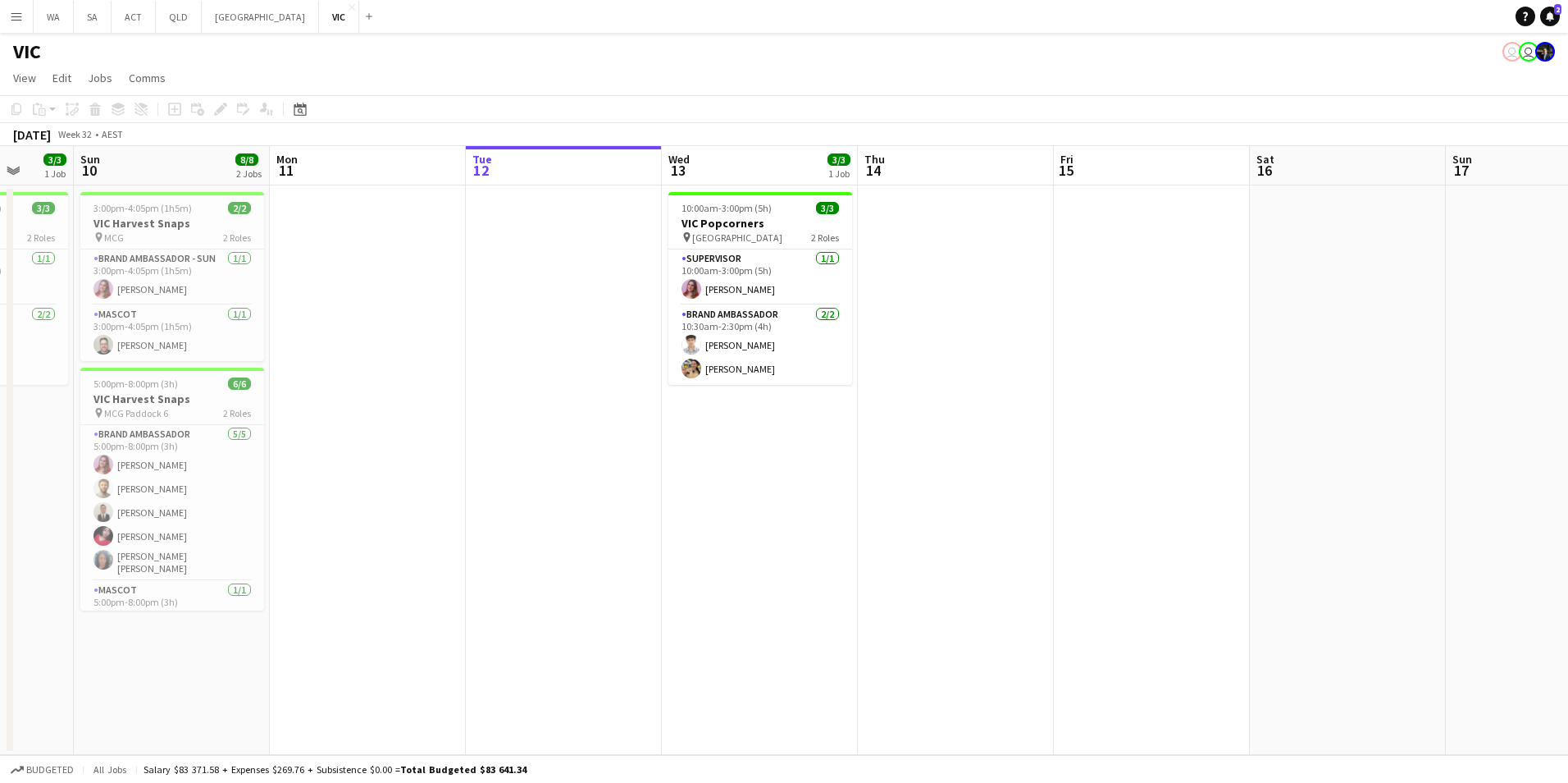
drag, startPoint x: 624, startPoint y: 431, endPoint x: 938, endPoint y: 447, distance: 314.4
click at [938, 447] on app-calendar-viewport "Thu 7 3/3 1 Job Fri 8 Sat 9 3/3 1 Job Sun 10 8/8 2 Jobs Mon 11 Tue 12 Wed 13 3/…" at bounding box center [784, 450] width 1568 height 609
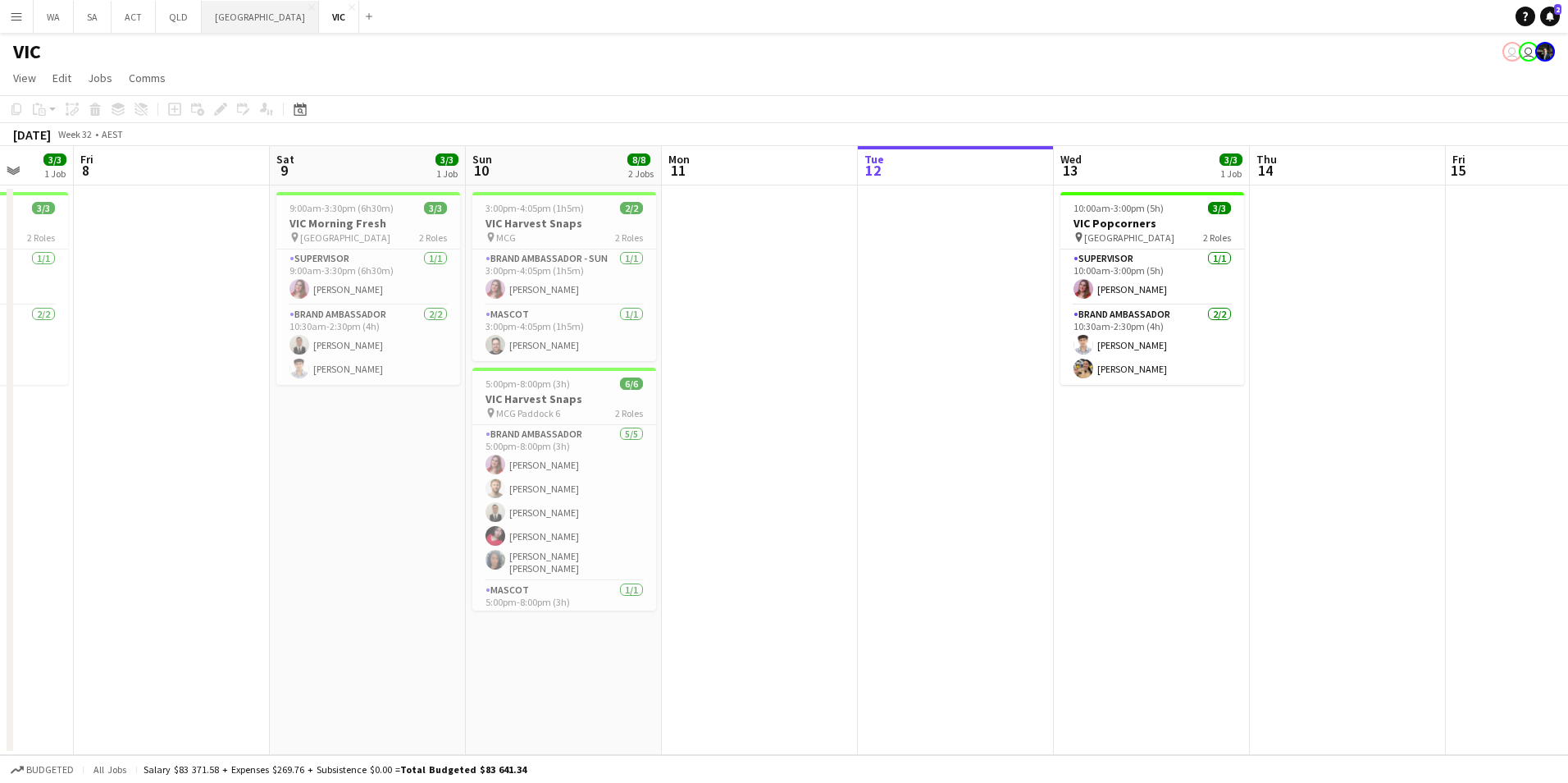
click at [233, 24] on button "NSW Close" at bounding box center [260, 17] width 117 height 32
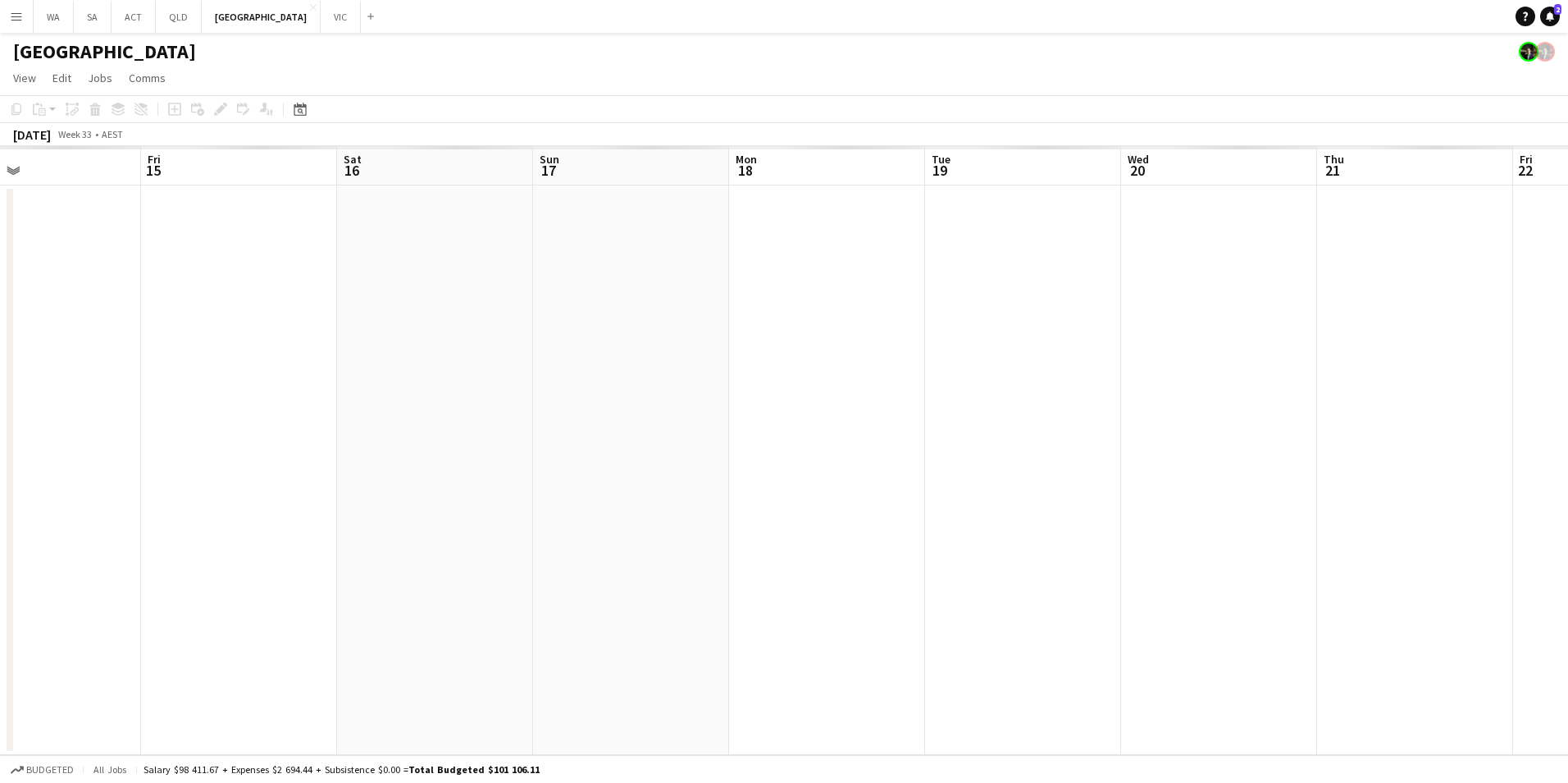
drag, startPoint x: 1111, startPoint y: 416, endPoint x: 468, endPoint y: 463, distance: 644.7
click at [468, 463] on app-calendar-viewport "Mon 11 Tue 12 Wed 13 Thu 14 Fri 15 Sat 16 Sun 17 Mon 18 Tue 19 Wed 20 Thu 21 Fr…" at bounding box center [784, 450] width 1568 height 609
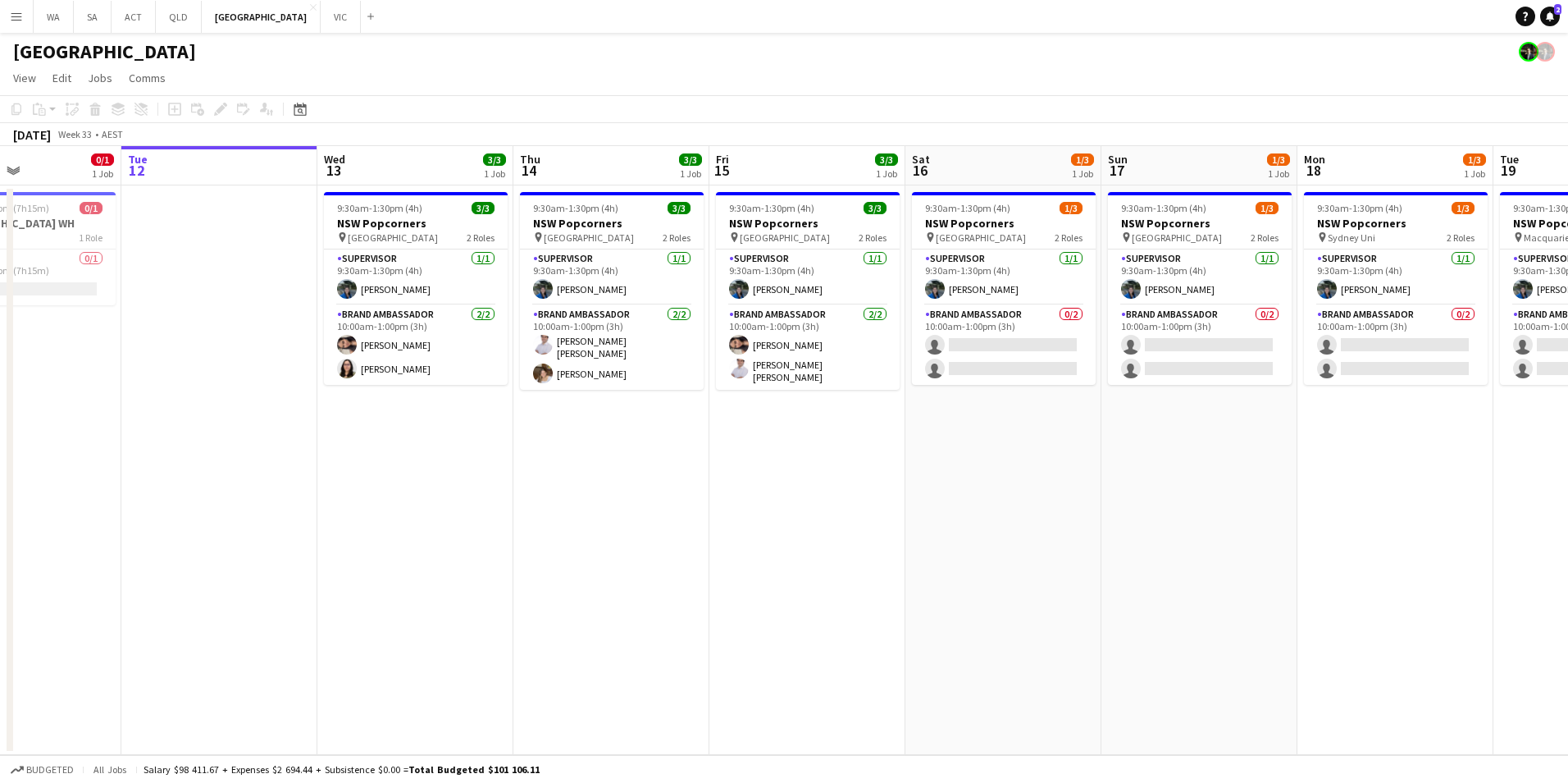
scroll to position [0, 504]
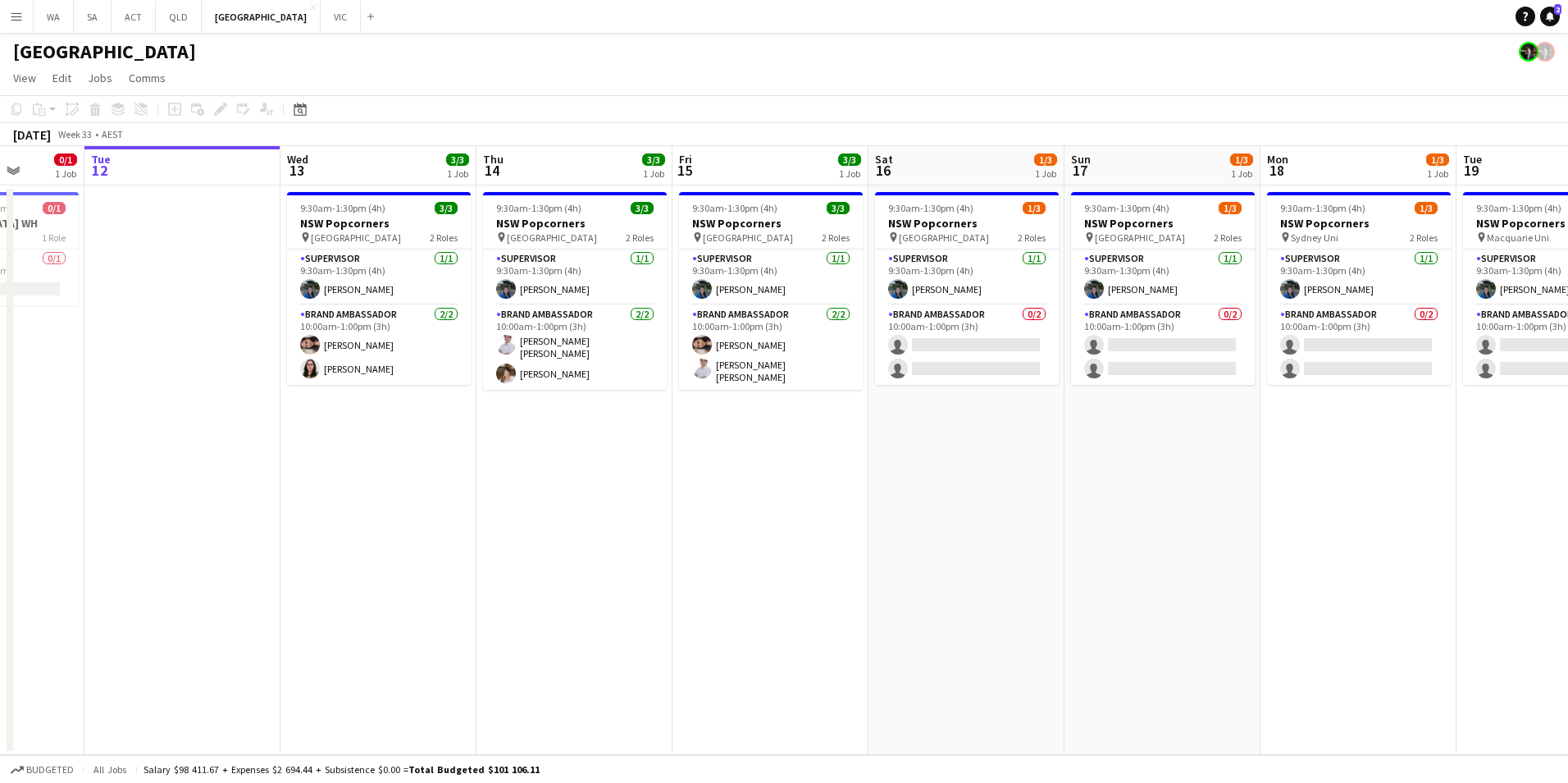
drag, startPoint x: 468, startPoint y: 463, endPoint x: 803, endPoint y: 494, distance: 336.4
click at [803, 494] on app-calendar-viewport "Sat 9 Sun 10 Mon 11 0/1 1 Job Tue 12 Wed 13 3/3 1 Job Thu 14 3/3 1 Job Fri 15 3…" at bounding box center [784, 450] width 1568 height 609
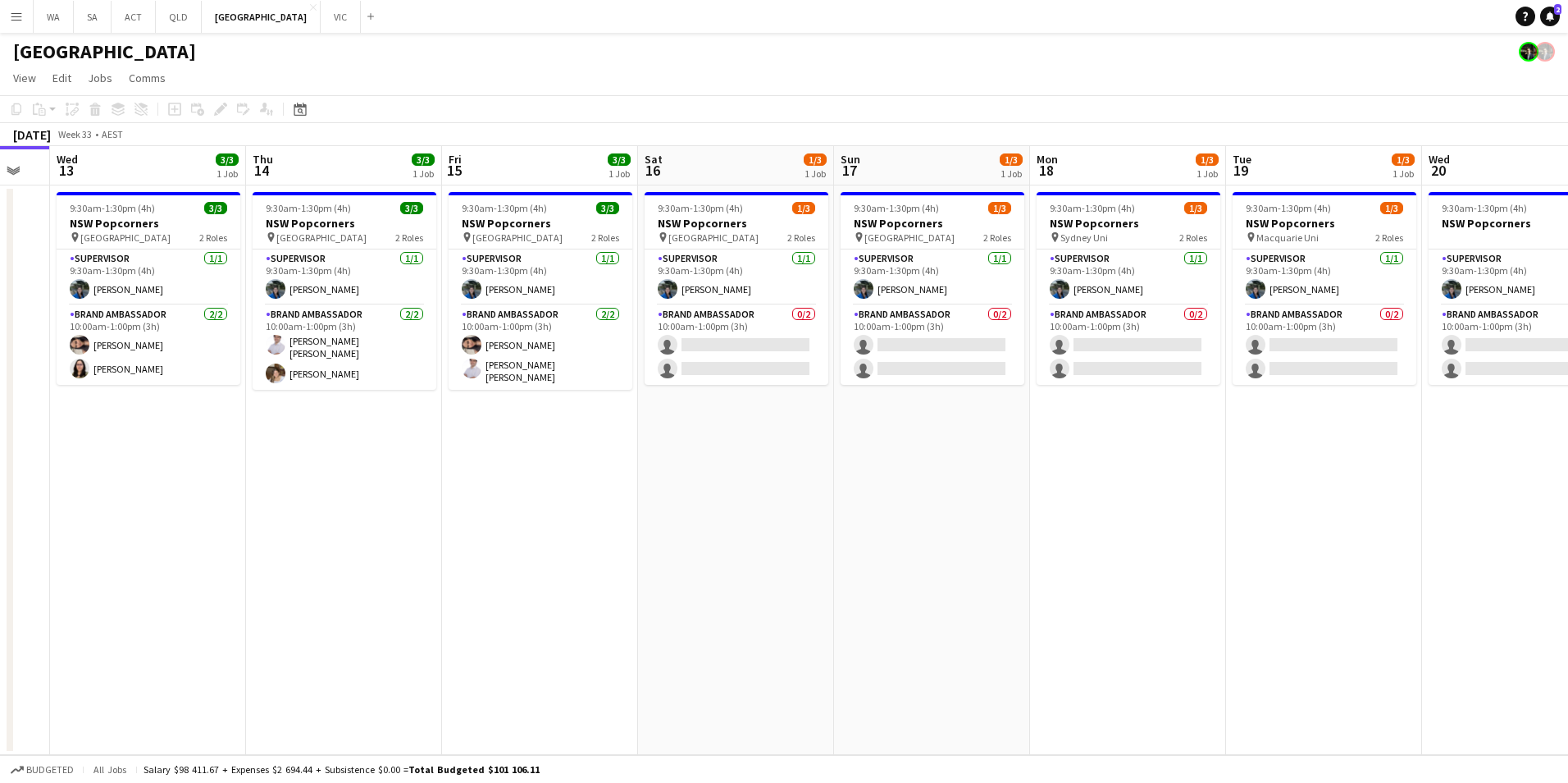
scroll to position [0, 566]
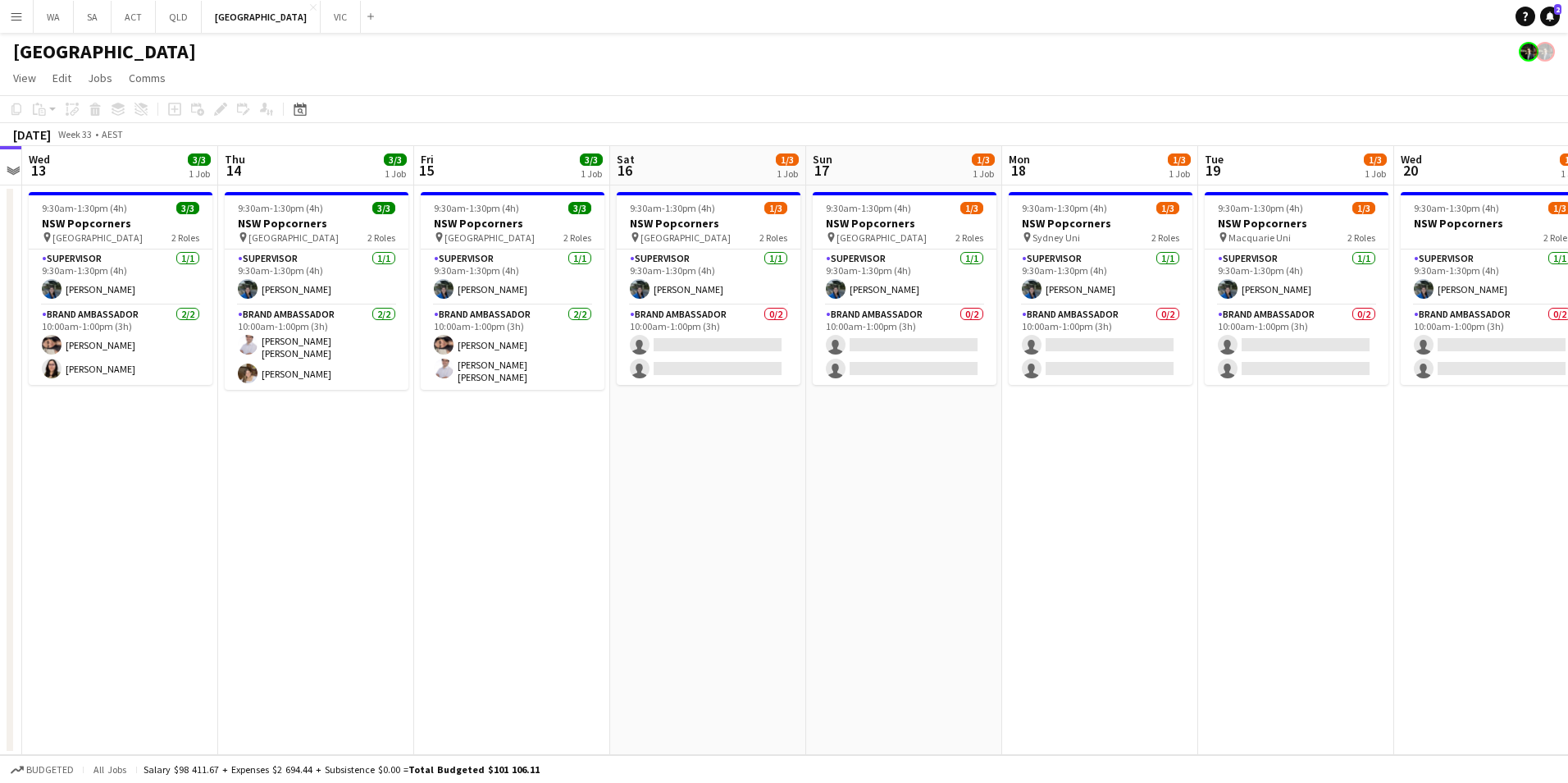
drag, startPoint x: 826, startPoint y: 543, endPoint x: 764, endPoint y: 560, distance: 64.3
click at [764, 560] on app-calendar-viewport "Sun 10 Mon 11 0/1 1 Job Tue 12 Wed 13 3/3 1 Job Thu 14 3/3 1 Job Fri 15 3/3 1 J…" at bounding box center [784, 450] width 1568 height 609
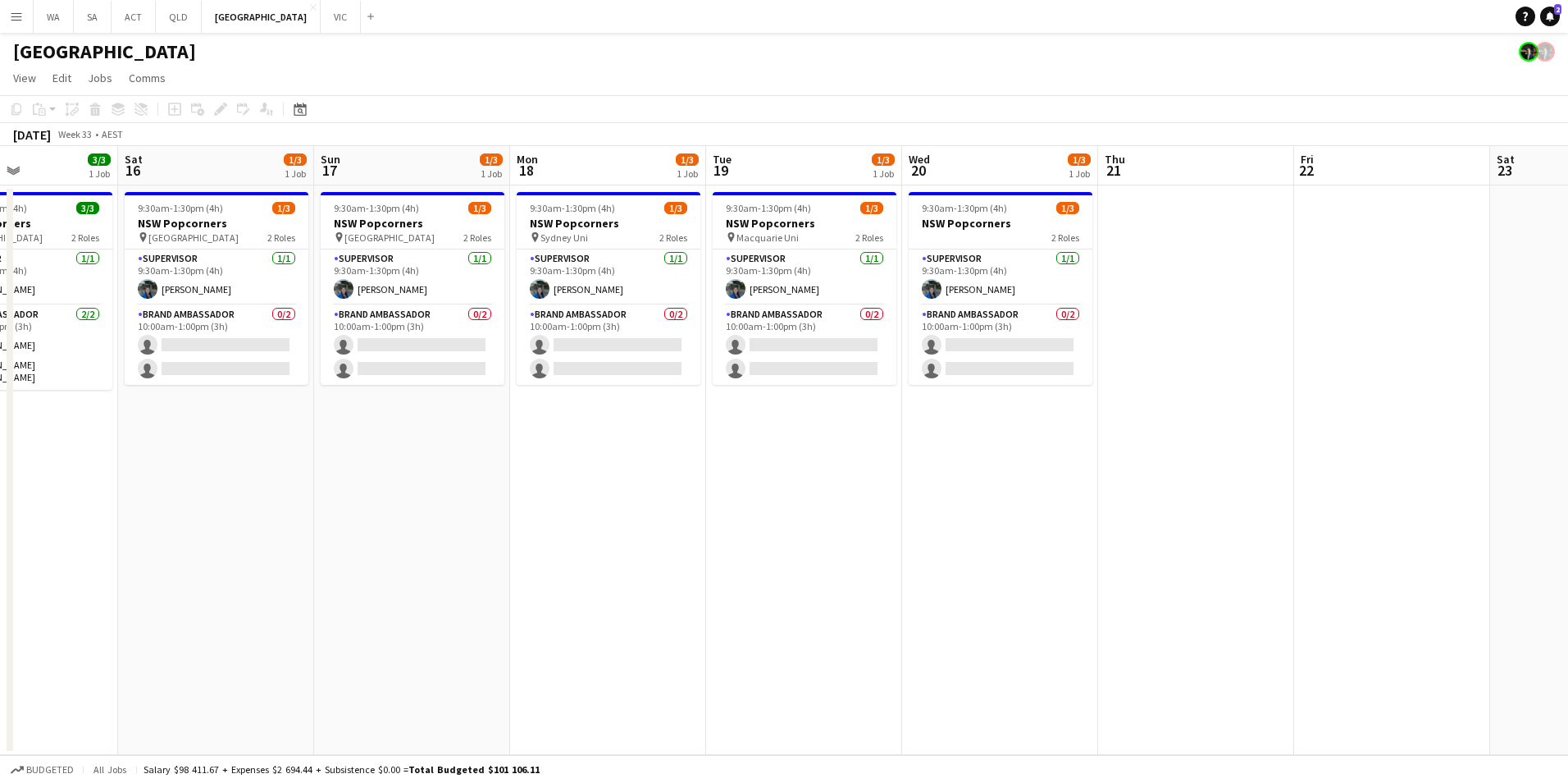
scroll to position [0, 649]
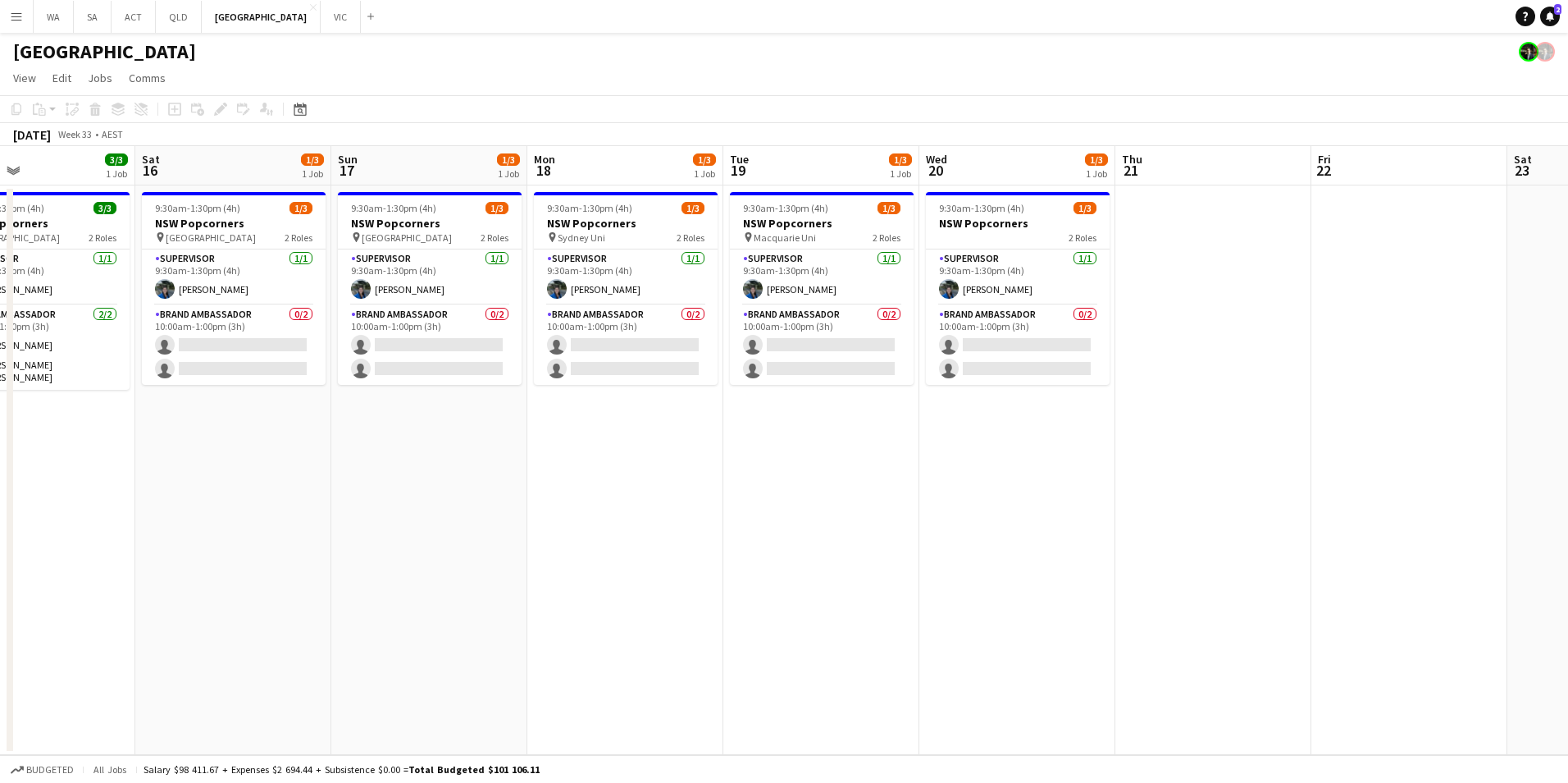
drag, startPoint x: 1110, startPoint y: 539, endPoint x: 776, endPoint y: 517, distance: 334.7
click at [776, 517] on app-calendar-viewport "Tue 12 Wed 13 3/3 1 Job Thu 14 3/3 1 Job Fri 15 3/3 1 Job Sat 16 1/3 1 Job Sun …" at bounding box center [784, 450] width 1568 height 609
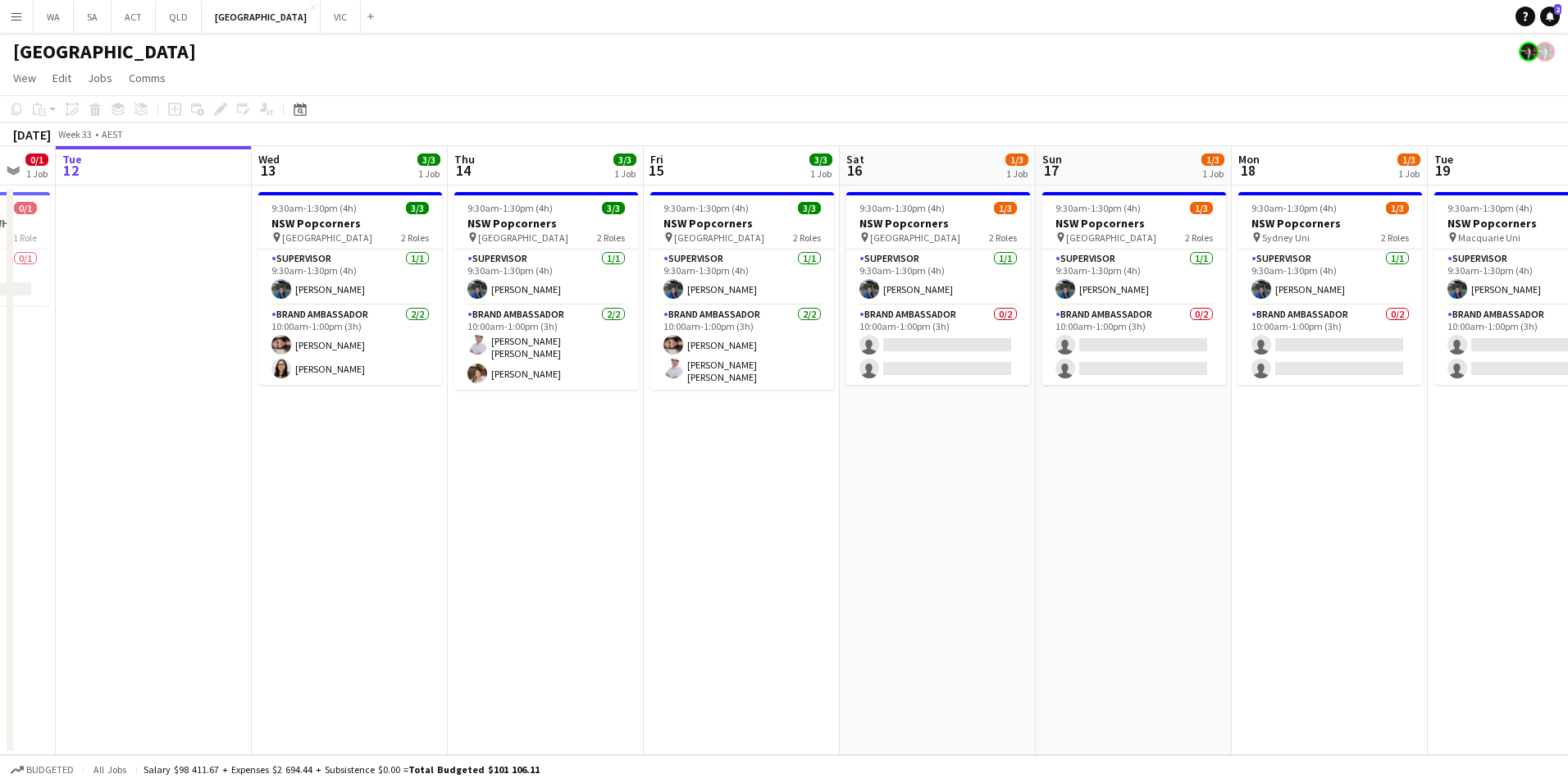
scroll to position [0, 524]
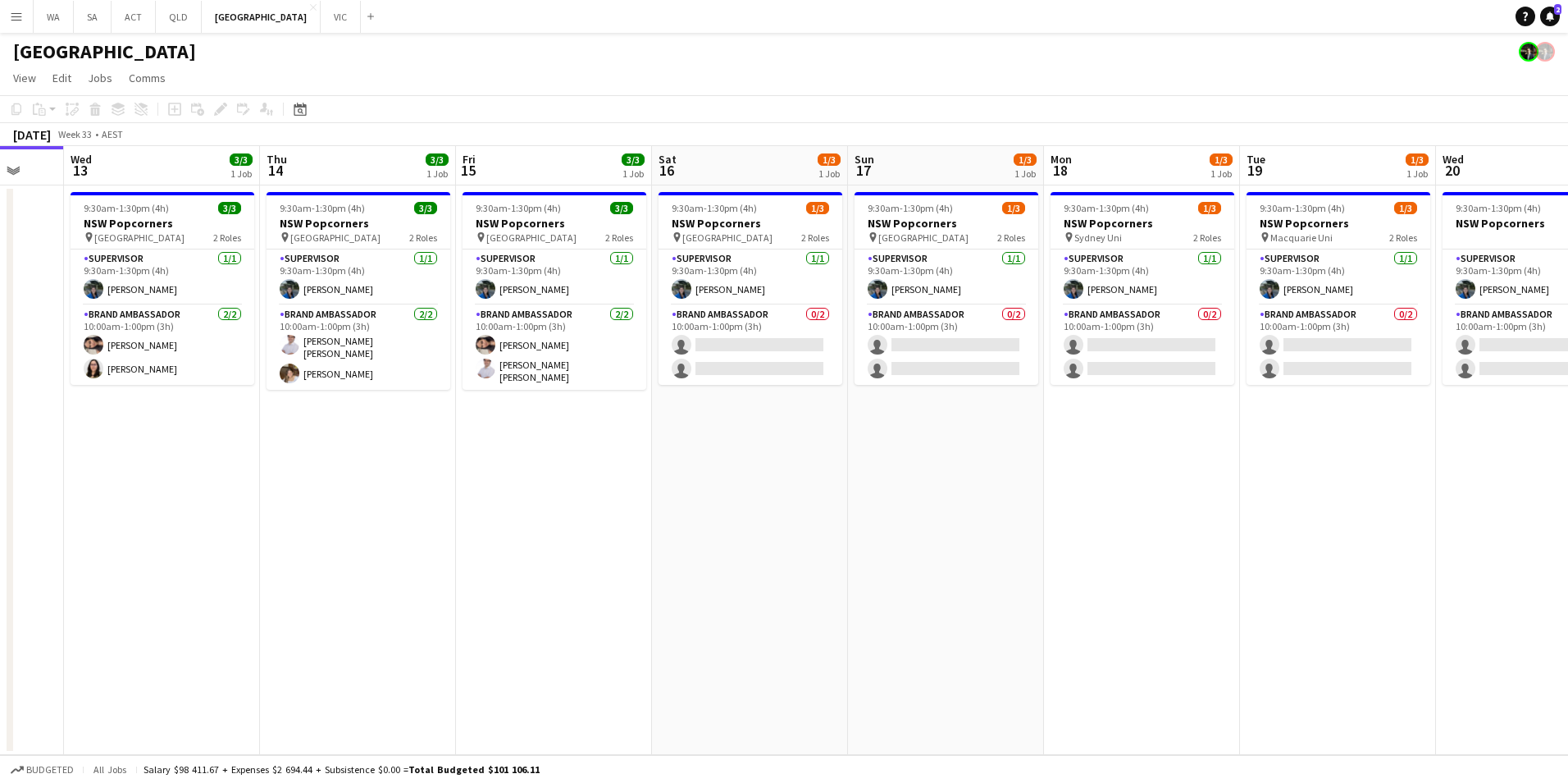
drag, startPoint x: 776, startPoint y: 517, endPoint x: 1293, endPoint y: 522, distance: 517.0
click at [1293, 522] on app-calendar-viewport "Sun 10 Mon 11 0/1 1 Job Tue 12 Wed 13 3/3 1 Job Thu 14 3/3 1 Job Fri 15 3/3 1 J…" at bounding box center [784, 450] width 1568 height 609
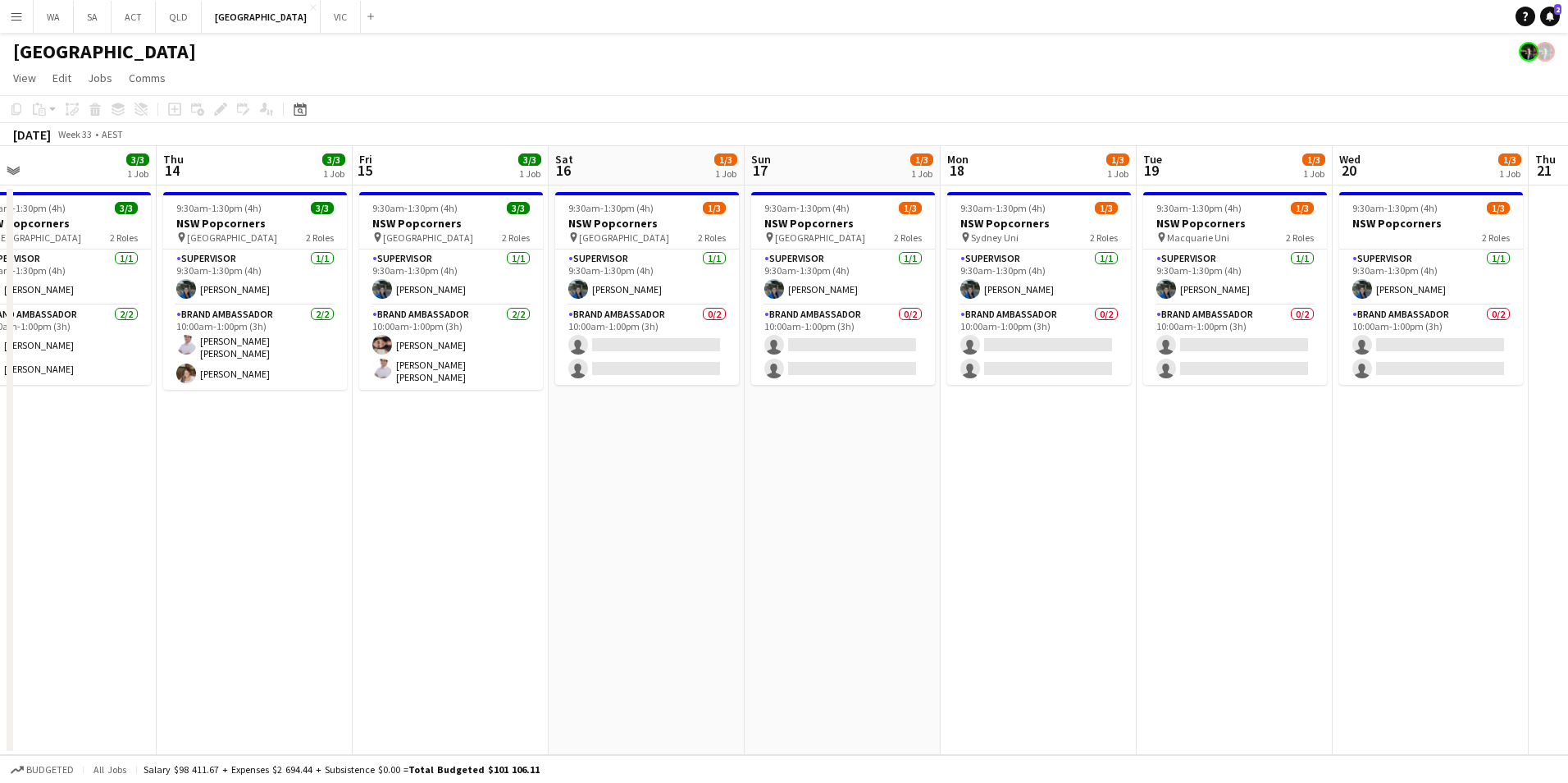
scroll to position [0, 524]
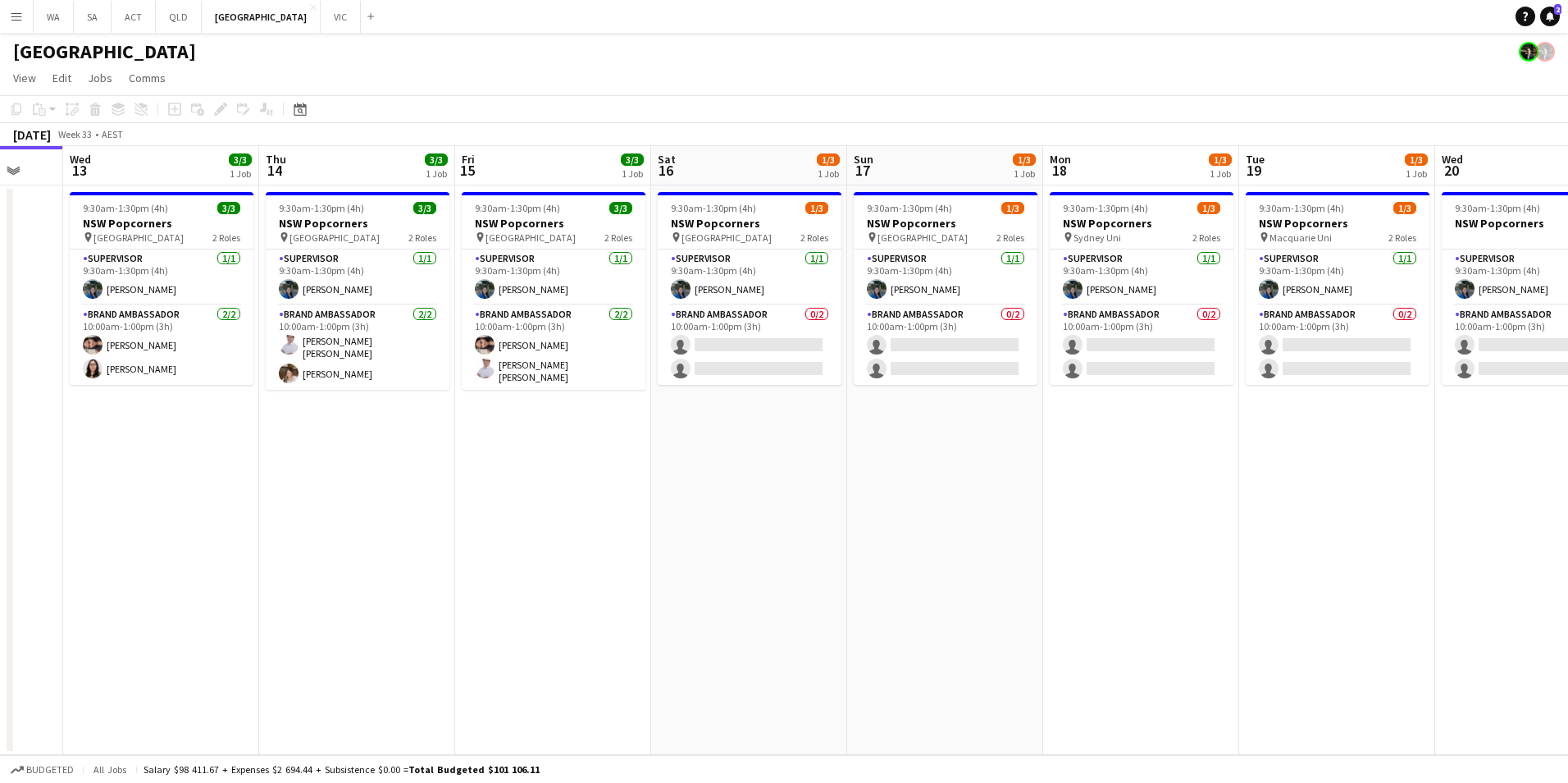
drag, startPoint x: 1262, startPoint y: 467, endPoint x: 1064, endPoint y: 476, distance: 198.2
click at [1064, 476] on app-calendar-viewport "Sun 10 Mon 11 0/1 1 Job Tue 12 Wed 13 3/3 1 Job Thu 14 3/3 1 Job Fri 15 3/3 1 J…" at bounding box center [784, 450] width 1568 height 609
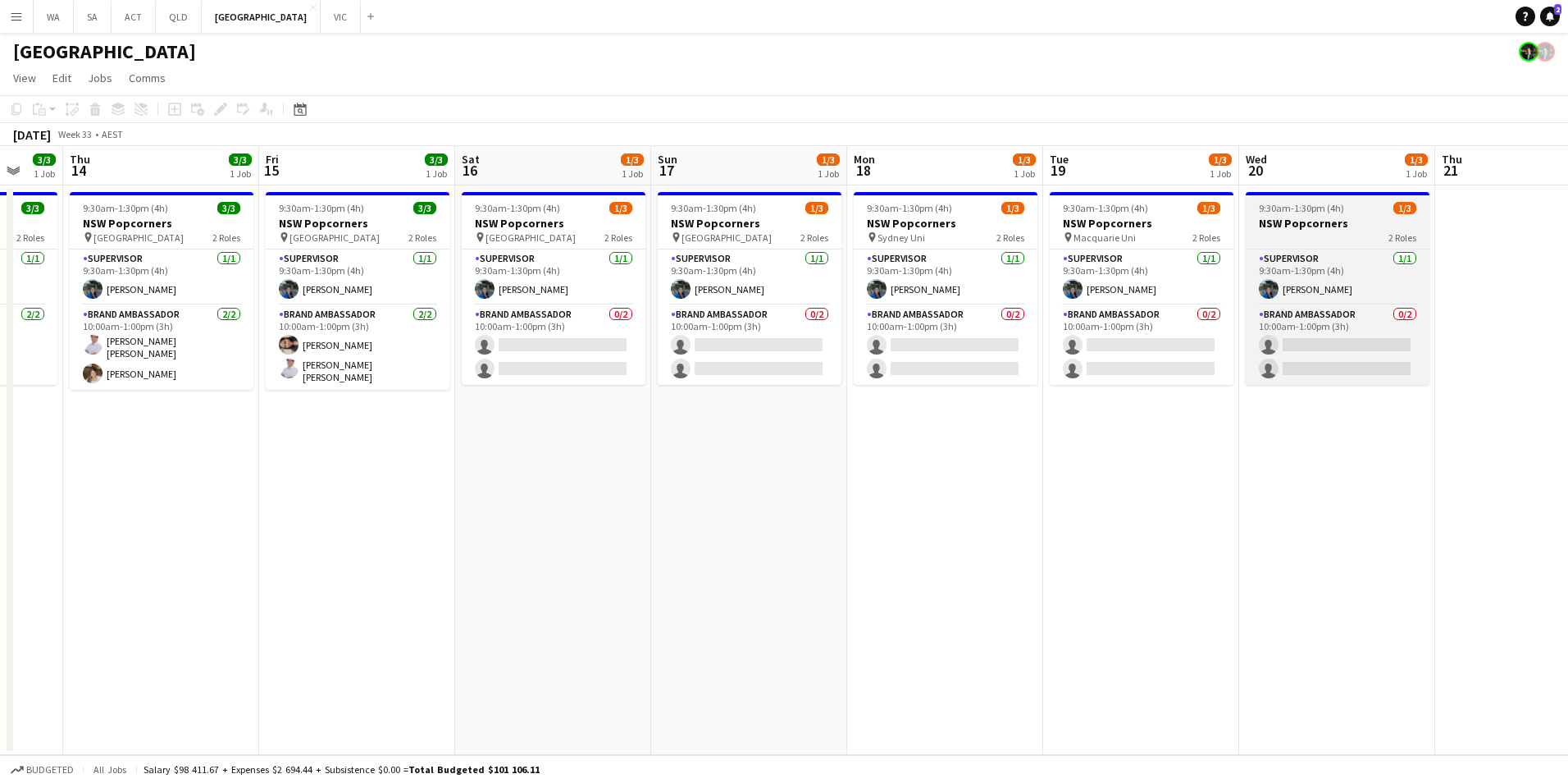
click at [1315, 206] on span "9:30am-1:30pm (4h)" at bounding box center [1301, 208] width 85 height 13
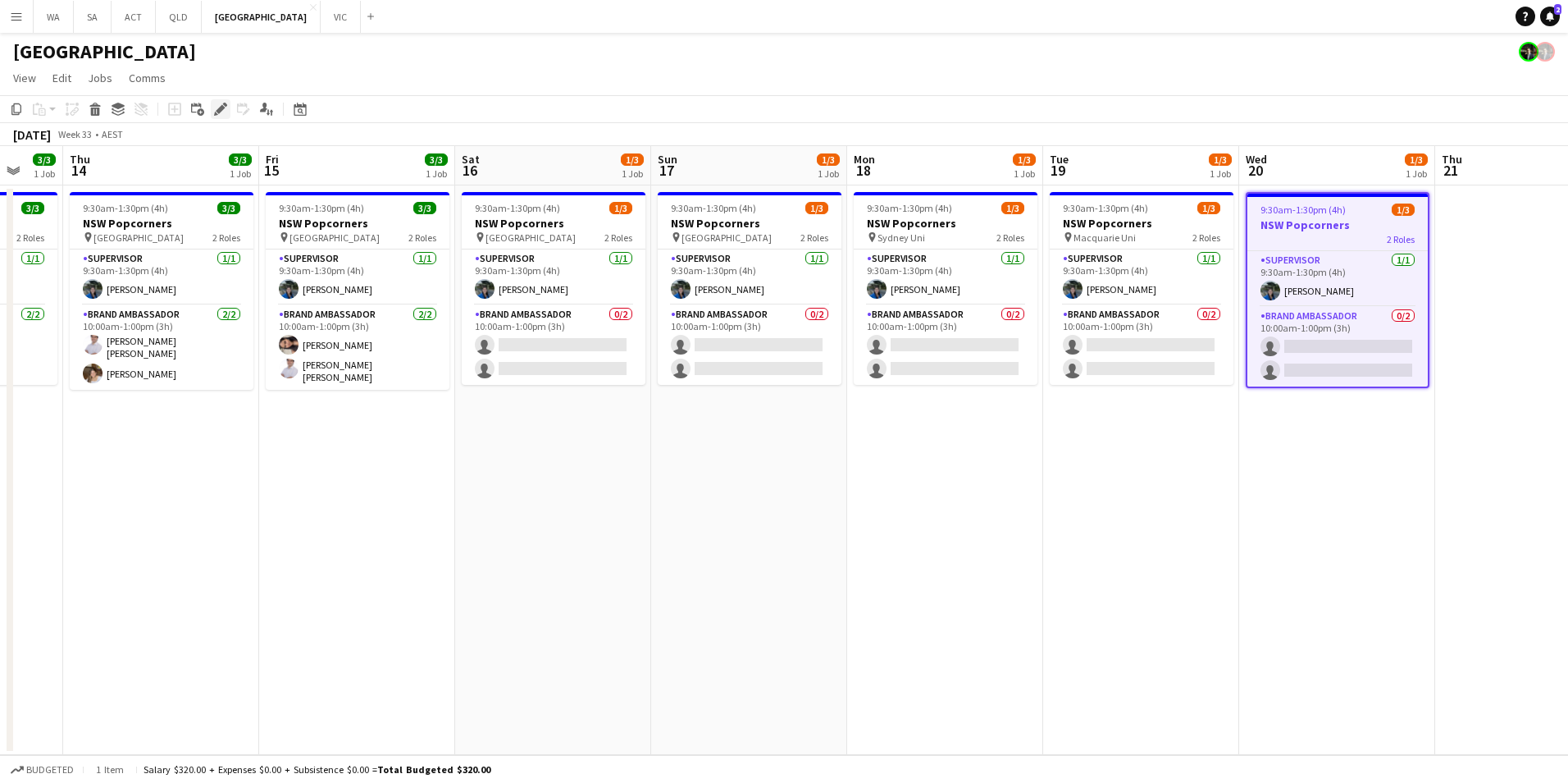
click at [212, 114] on div "Edit" at bounding box center [221, 109] width 20 height 20
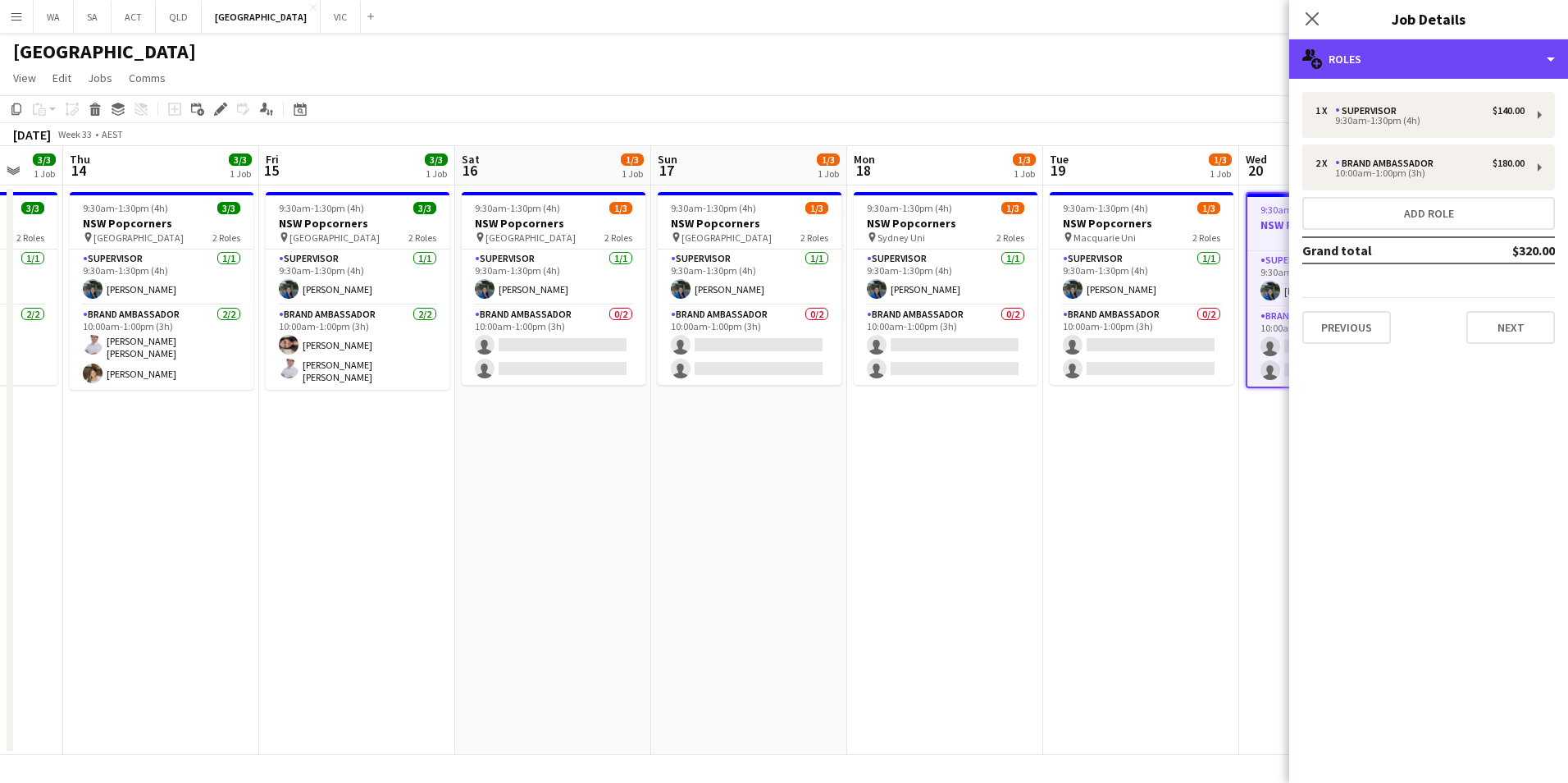
drag, startPoint x: 1358, startPoint y: 60, endPoint x: 1372, endPoint y: 91, distance: 34.0
click at [1358, 61] on div "multiple-users-add Roles" at bounding box center [1429, 59] width 279 height 39
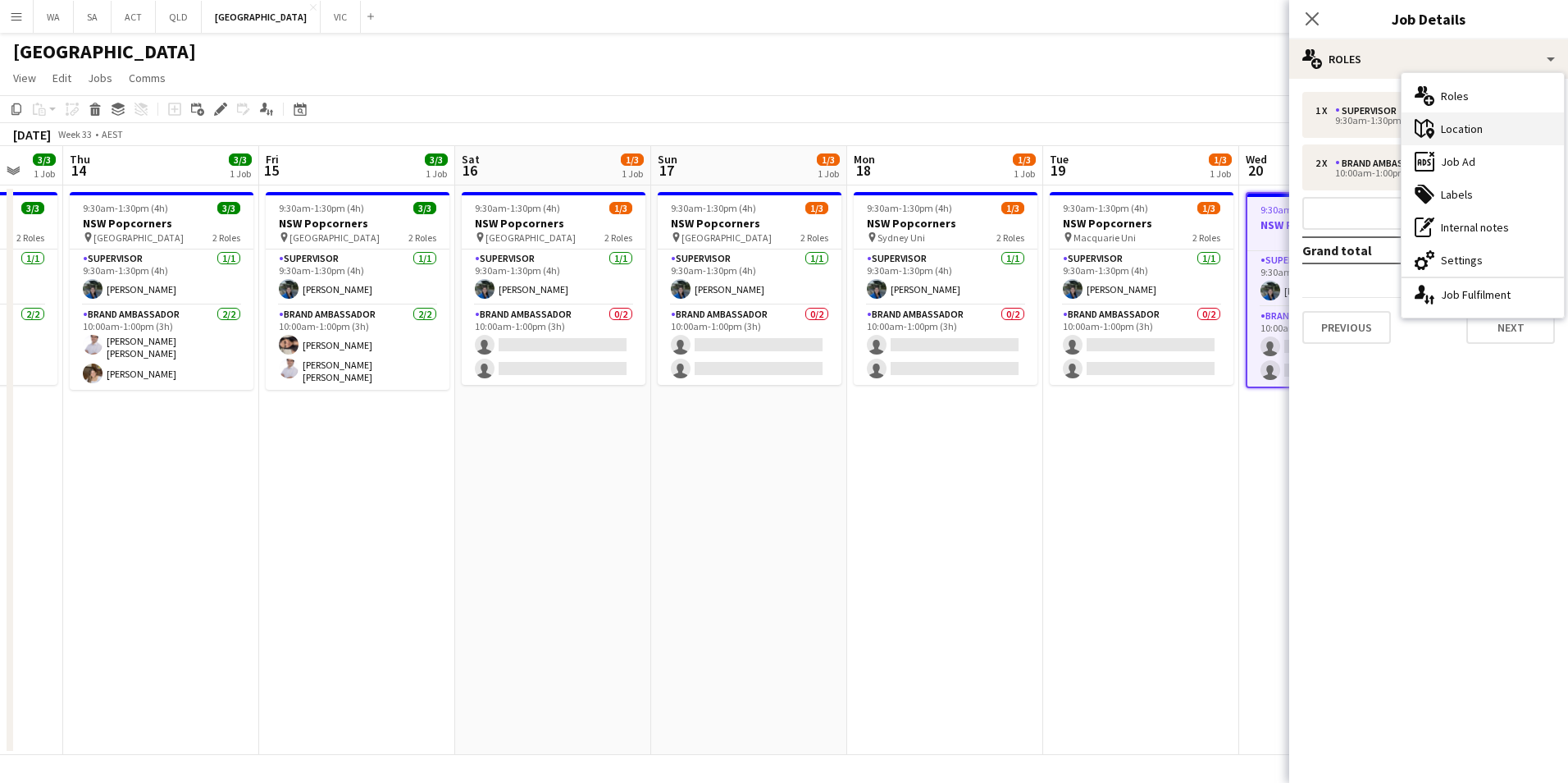
click at [1509, 134] on div "maps-pin-1 Location" at bounding box center [1483, 129] width 163 height 33
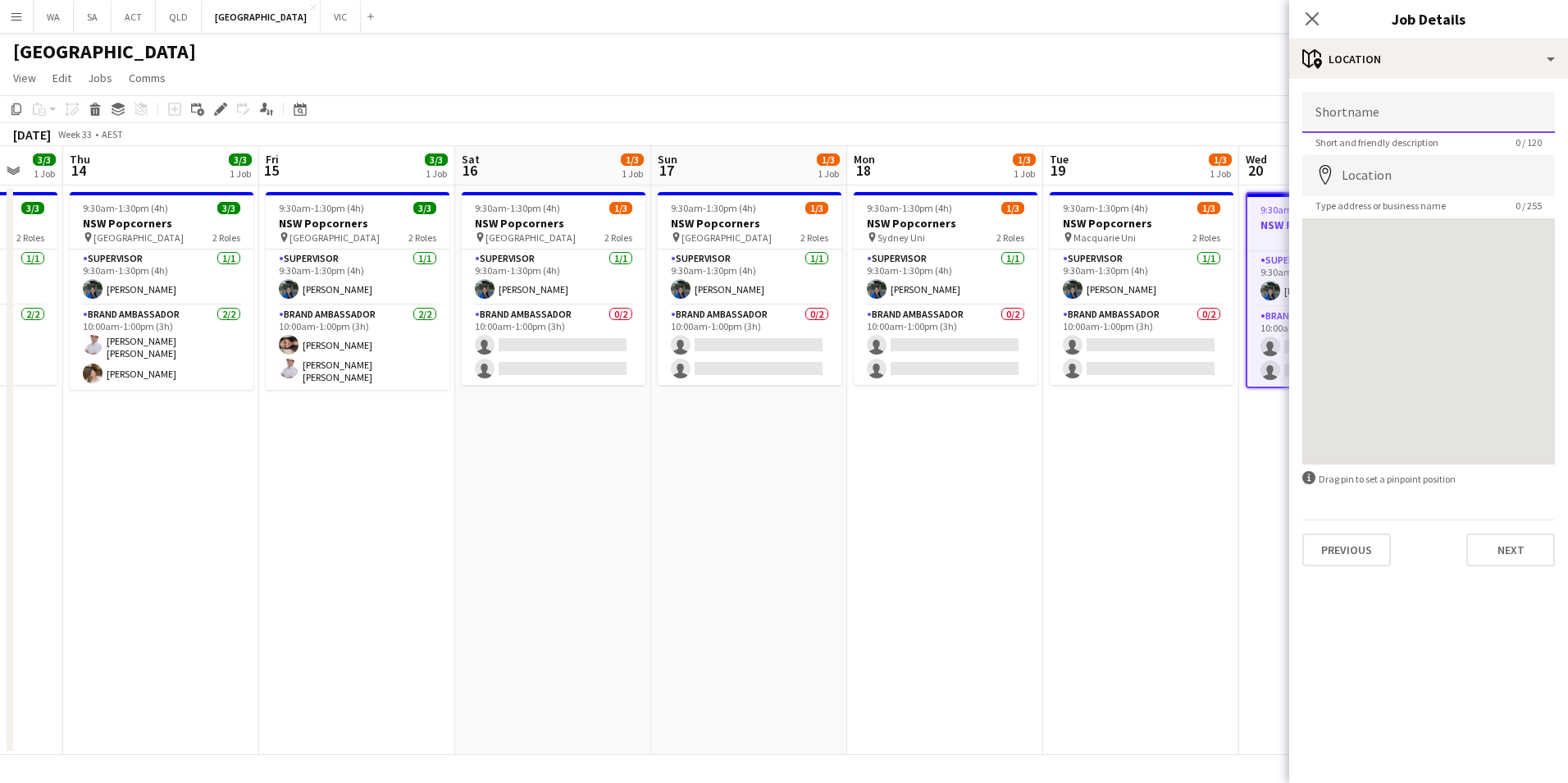
click at [1392, 114] on input "Shortname" at bounding box center [1429, 113] width 253 height 41
click at [1389, 166] on input "Location" at bounding box center [1429, 175] width 253 height 41
type input "**********"
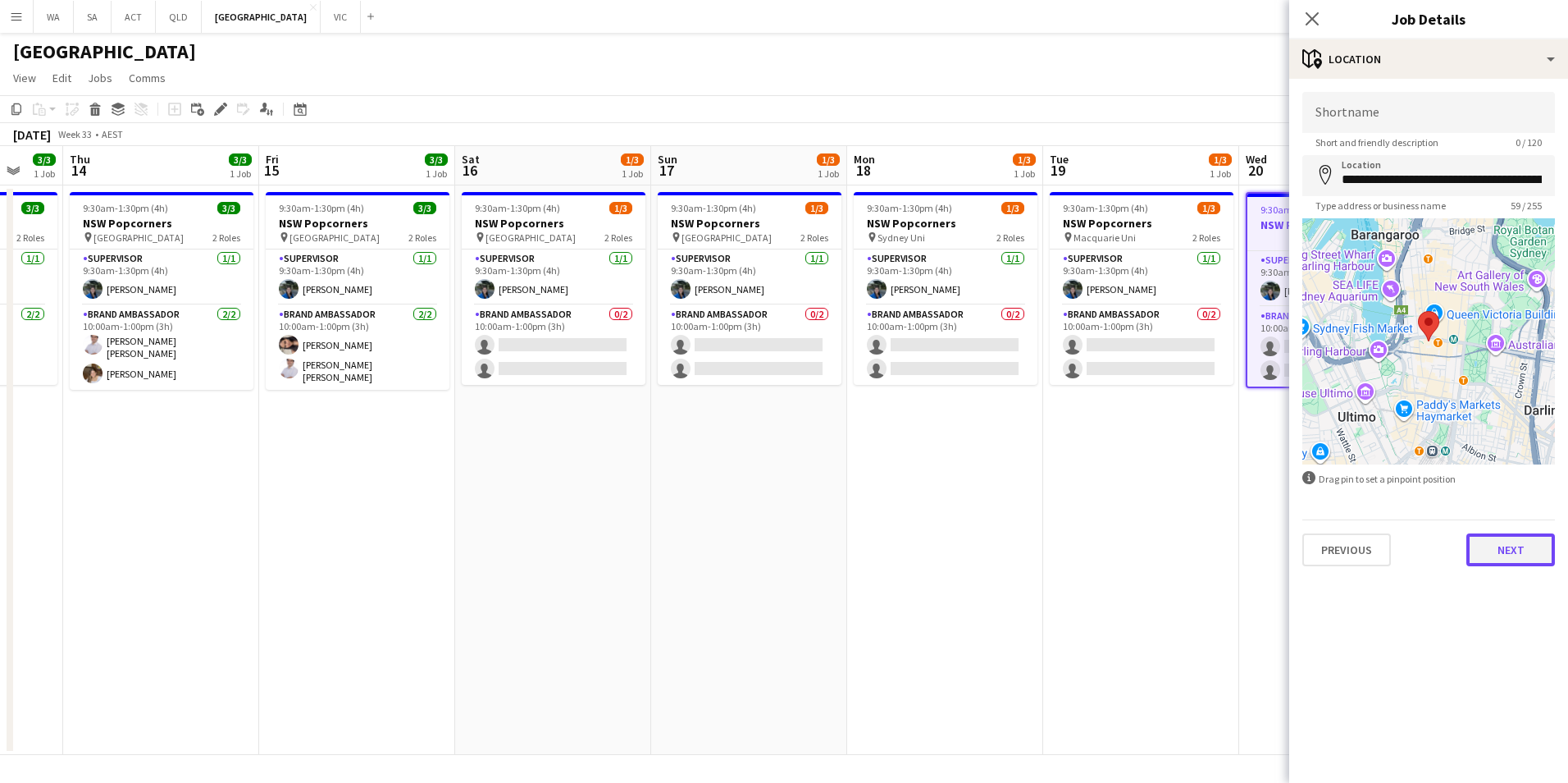
click at [1531, 543] on button "Next" at bounding box center [1510, 550] width 88 height 33
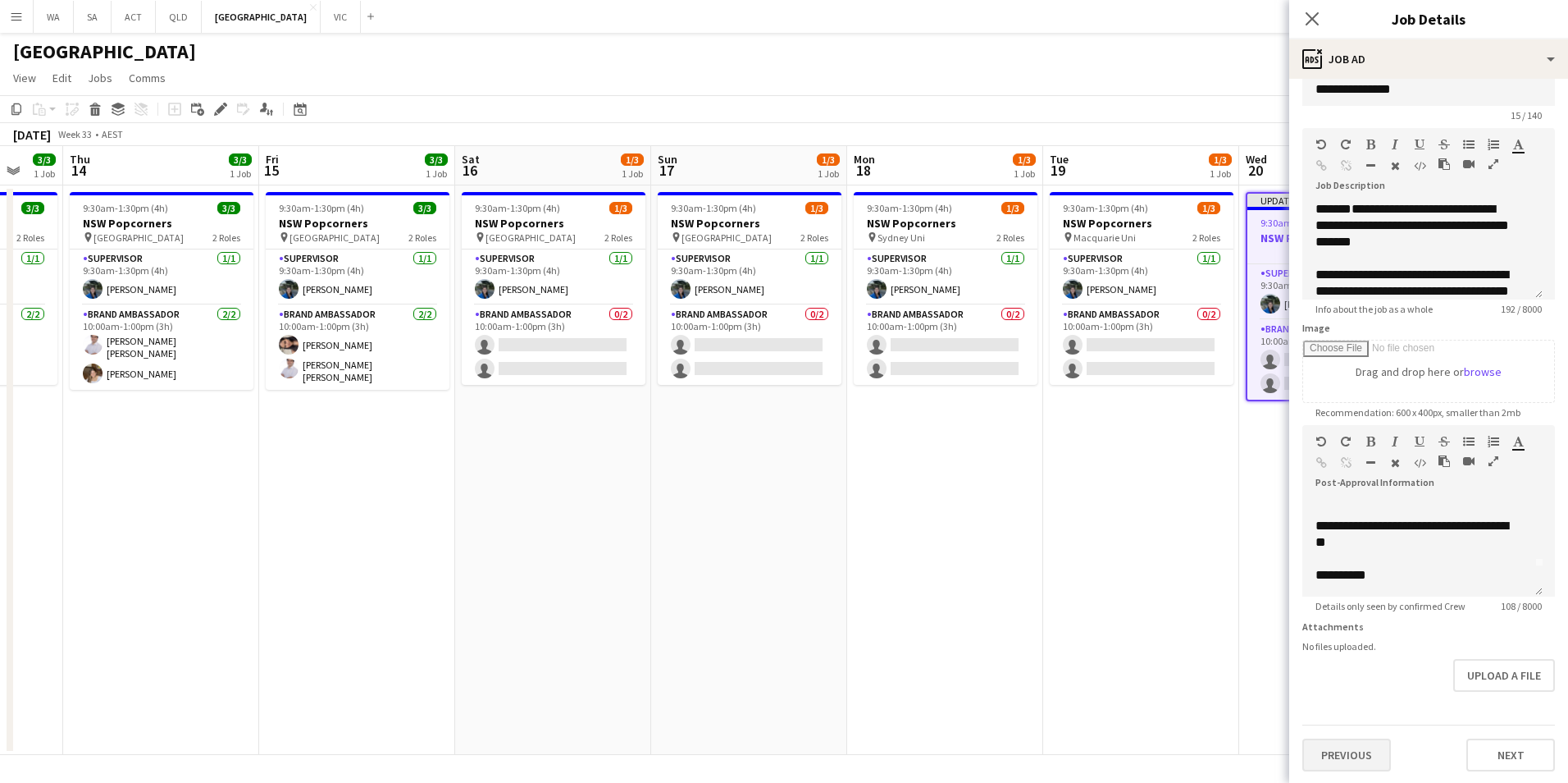
scroll to position [41, 0]
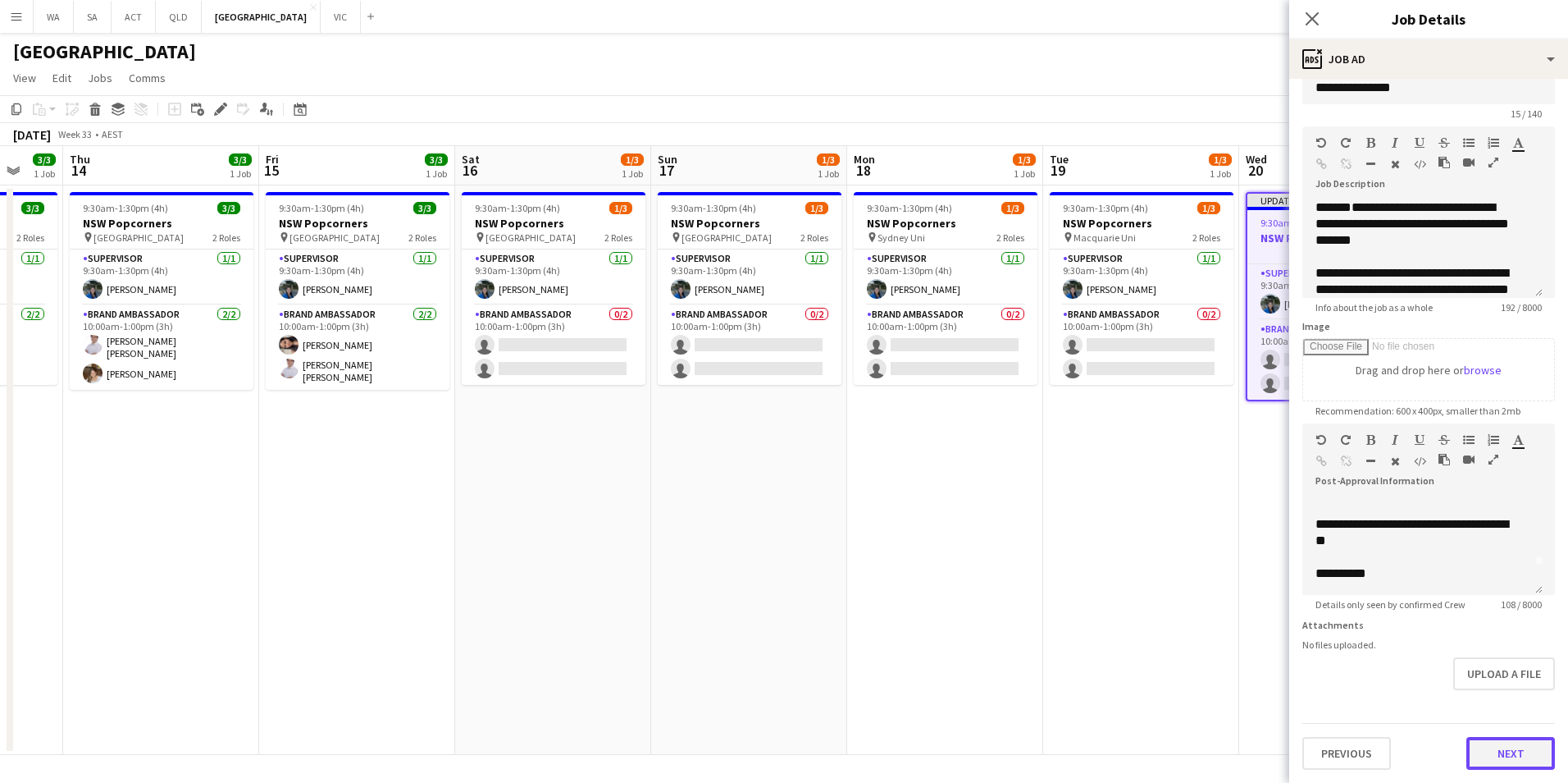
click at [1480, 750] on button "Next" at bounding box center [1510, 753] width 88 height 33
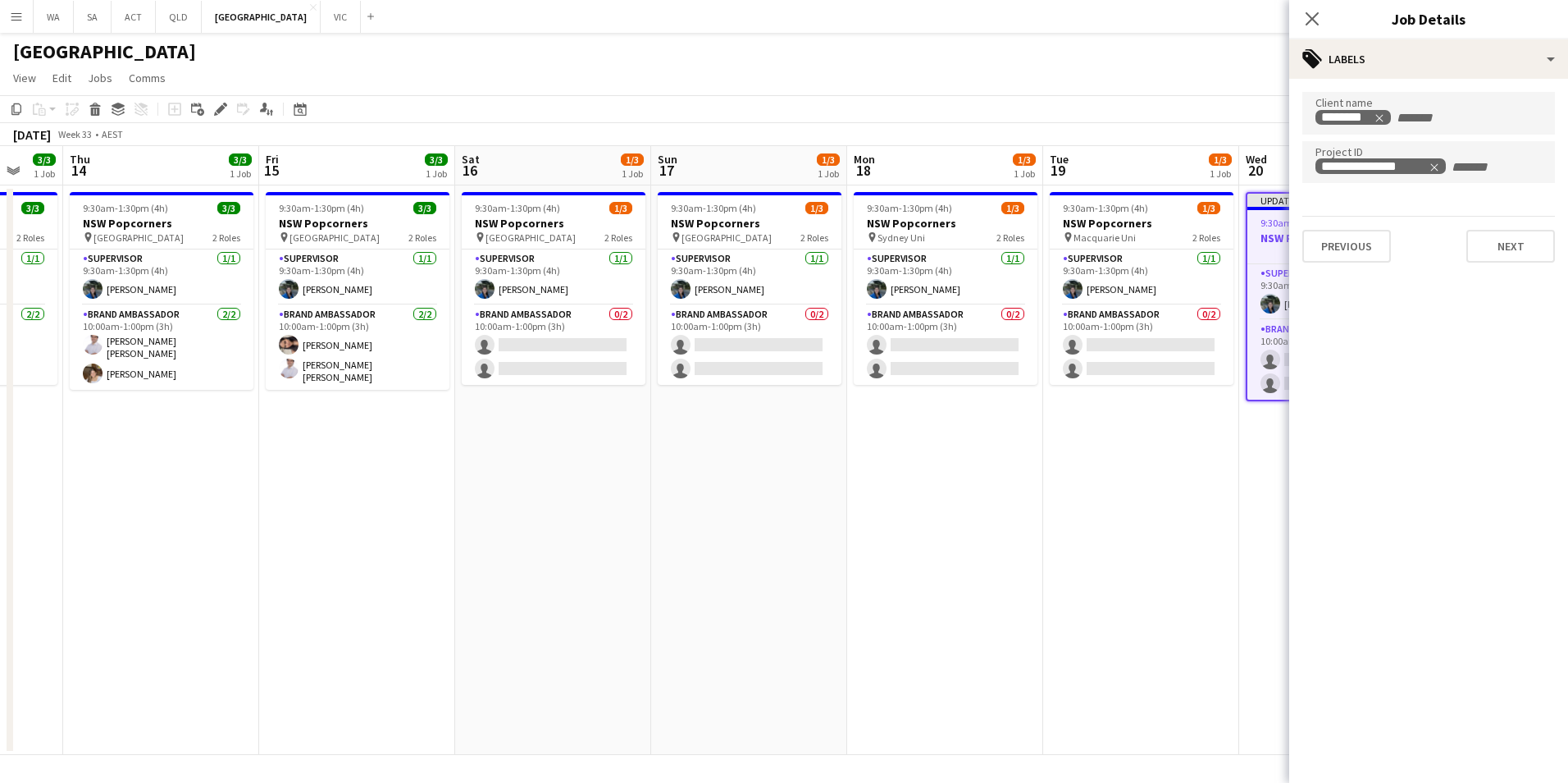
scroll to position [0, 0]
click at [1530, 246] on button "Next" at bounding box center [1510, 246] width 88 height 33
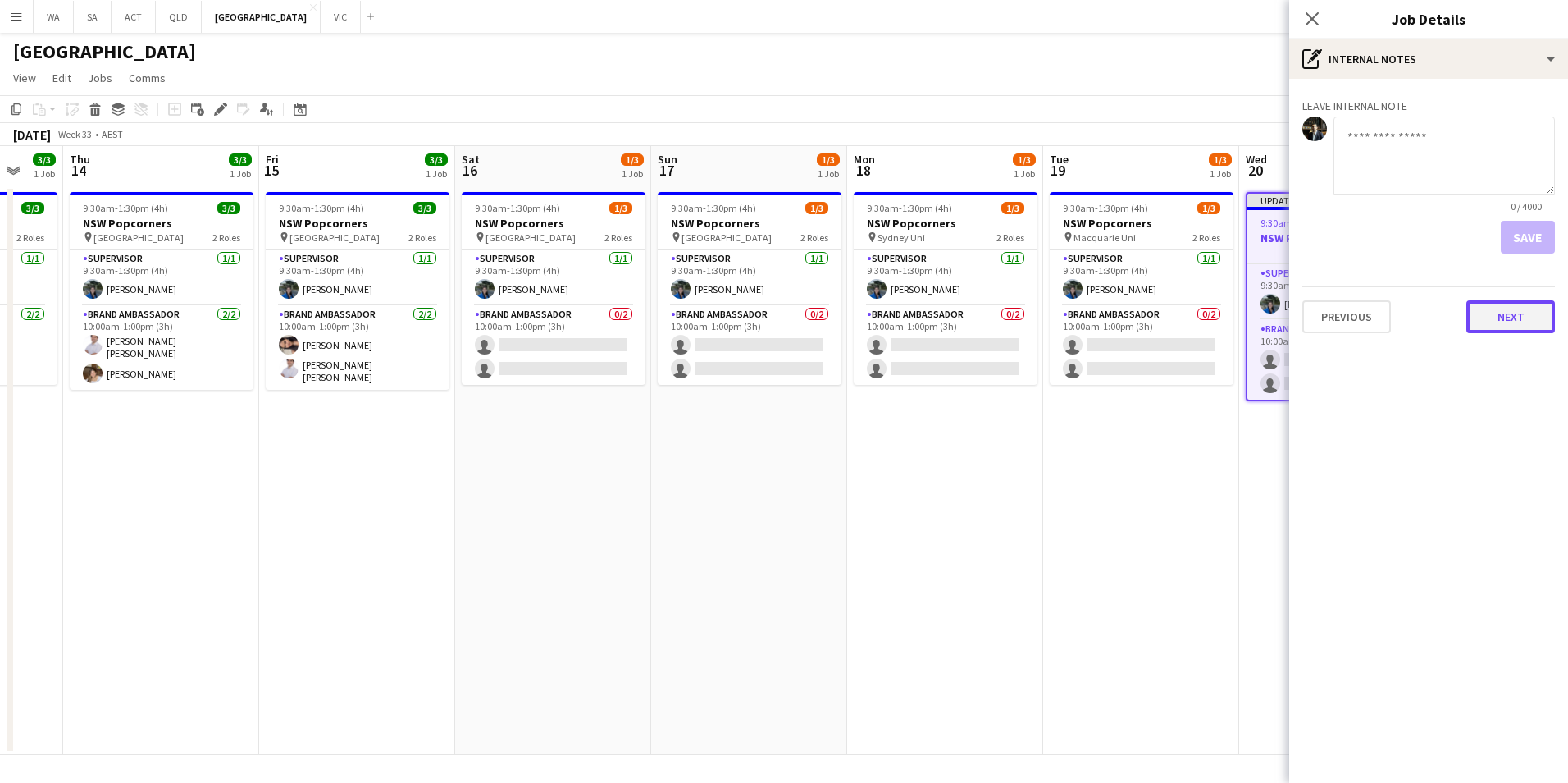
click at [1489, 315] on button "Next" at bounding box center [1510, 316] width 88 height 33
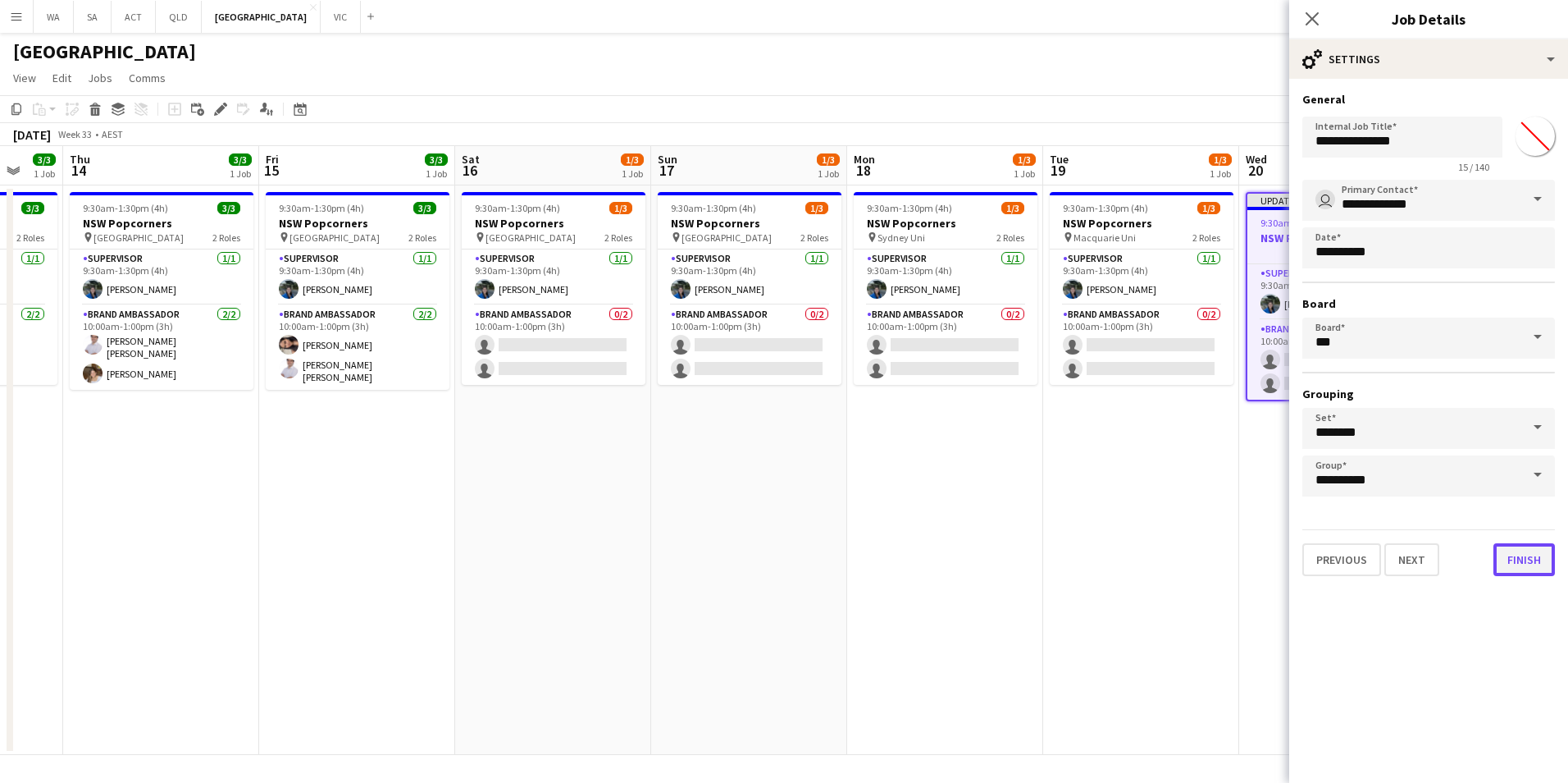
click at [1534, 572] on button "Finish" at bounding box center [1523, 560] width 62 height 33
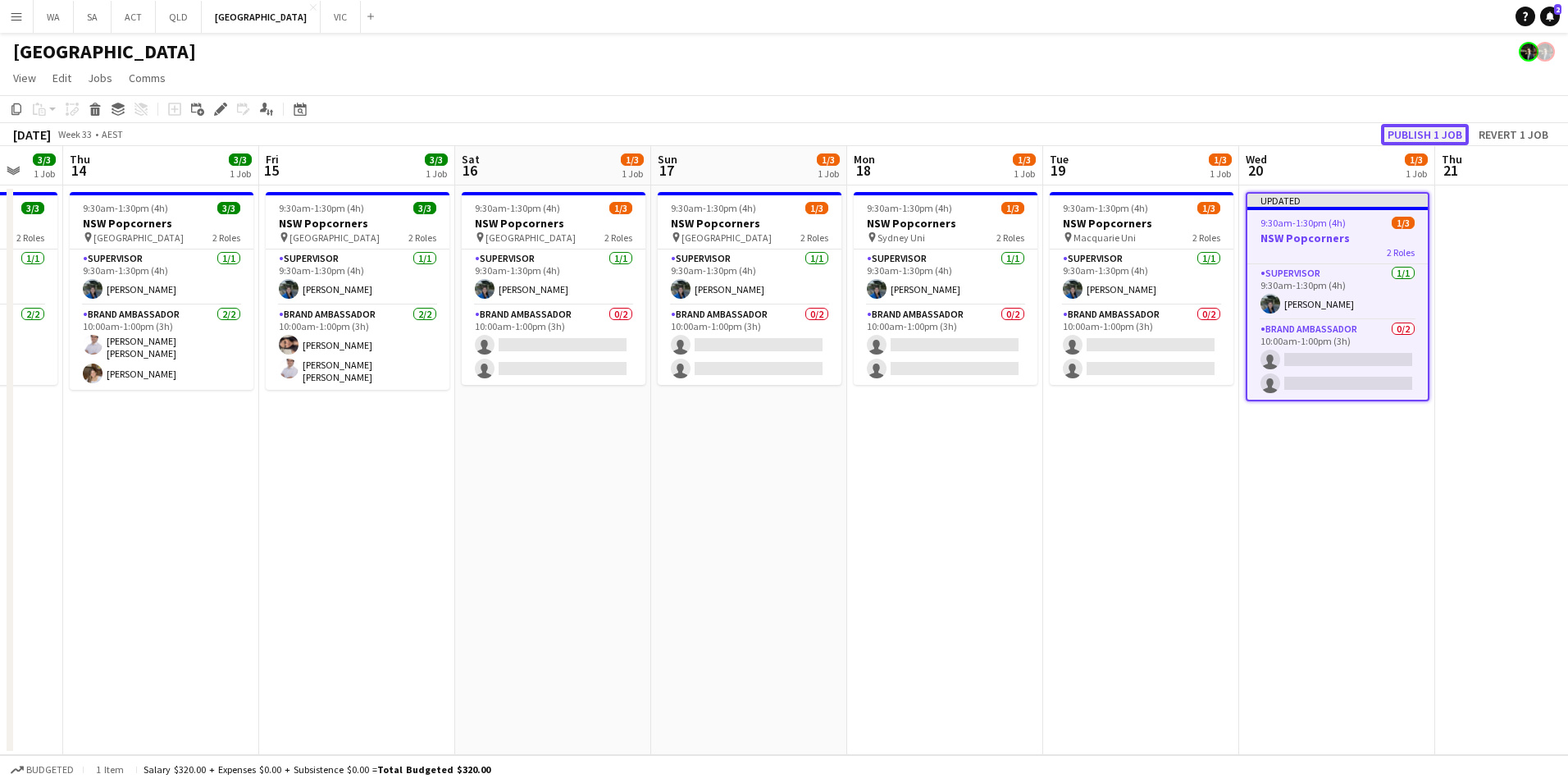
click at [1404, 133] on button "Publish 1 job" at bounding box center [1425, 135] width 88 height 21
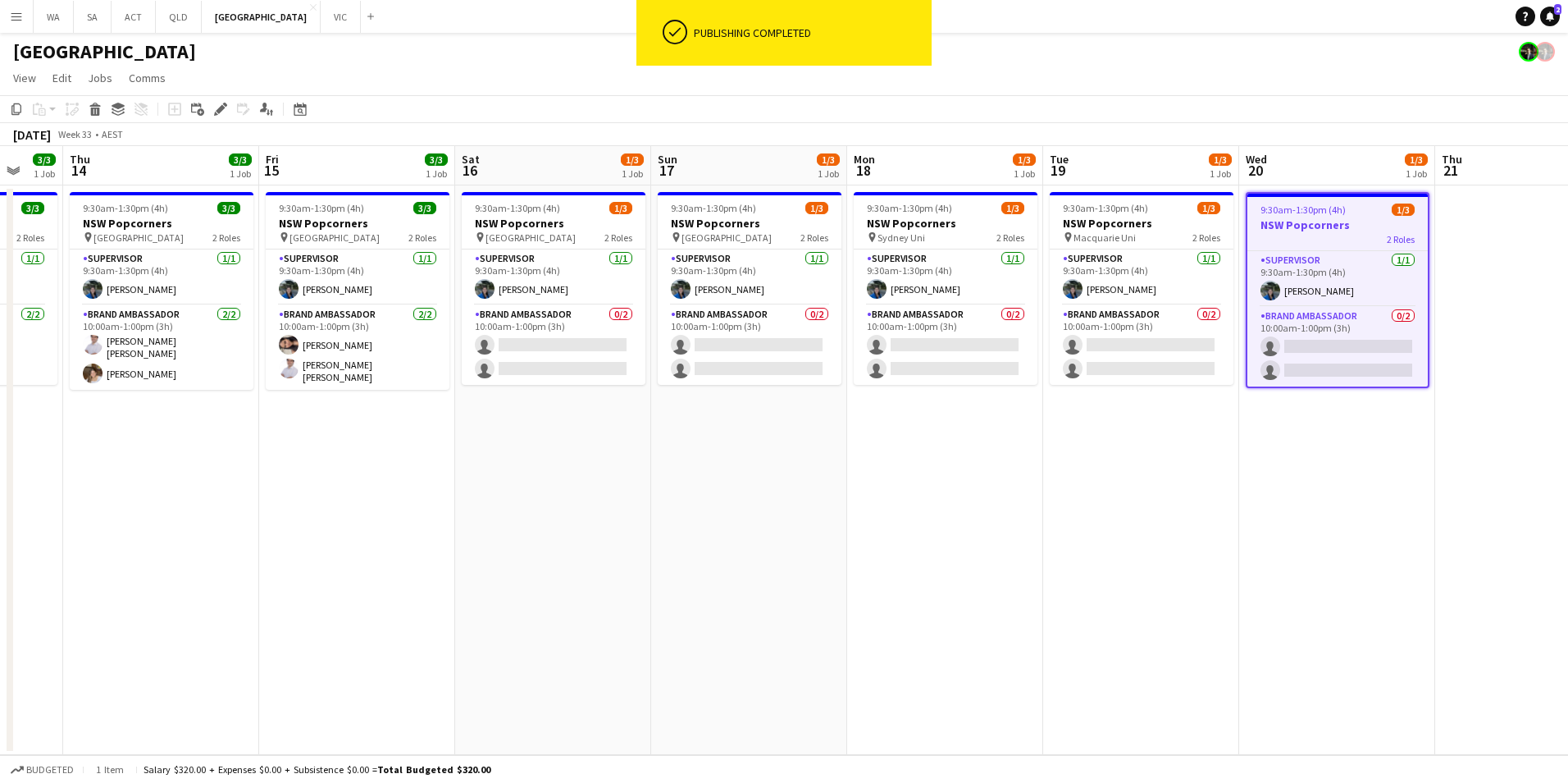
click at [1319, 216] on app-job-card "9:30am-1:30pm (4h) 1/3 NSW Popcorners 2 Roles Supervisor 1/1 9:30am-1:30pm (4h)…" at bounding box center [1337, 290] width 184 height 196
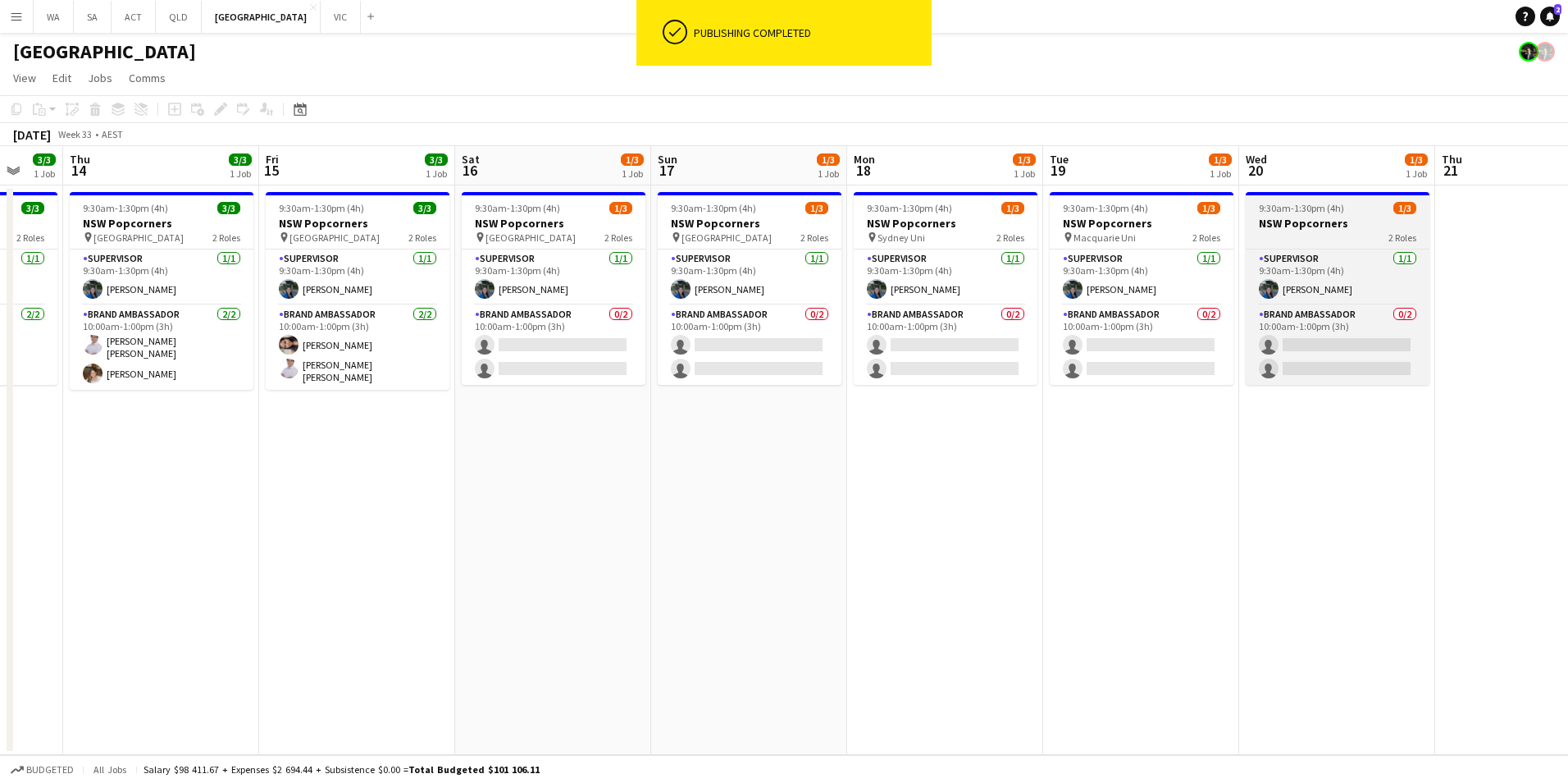
click at [1314, 223] on h3 "NSW Popcorners" at bounding box center [1337, 223] width 184 height 15
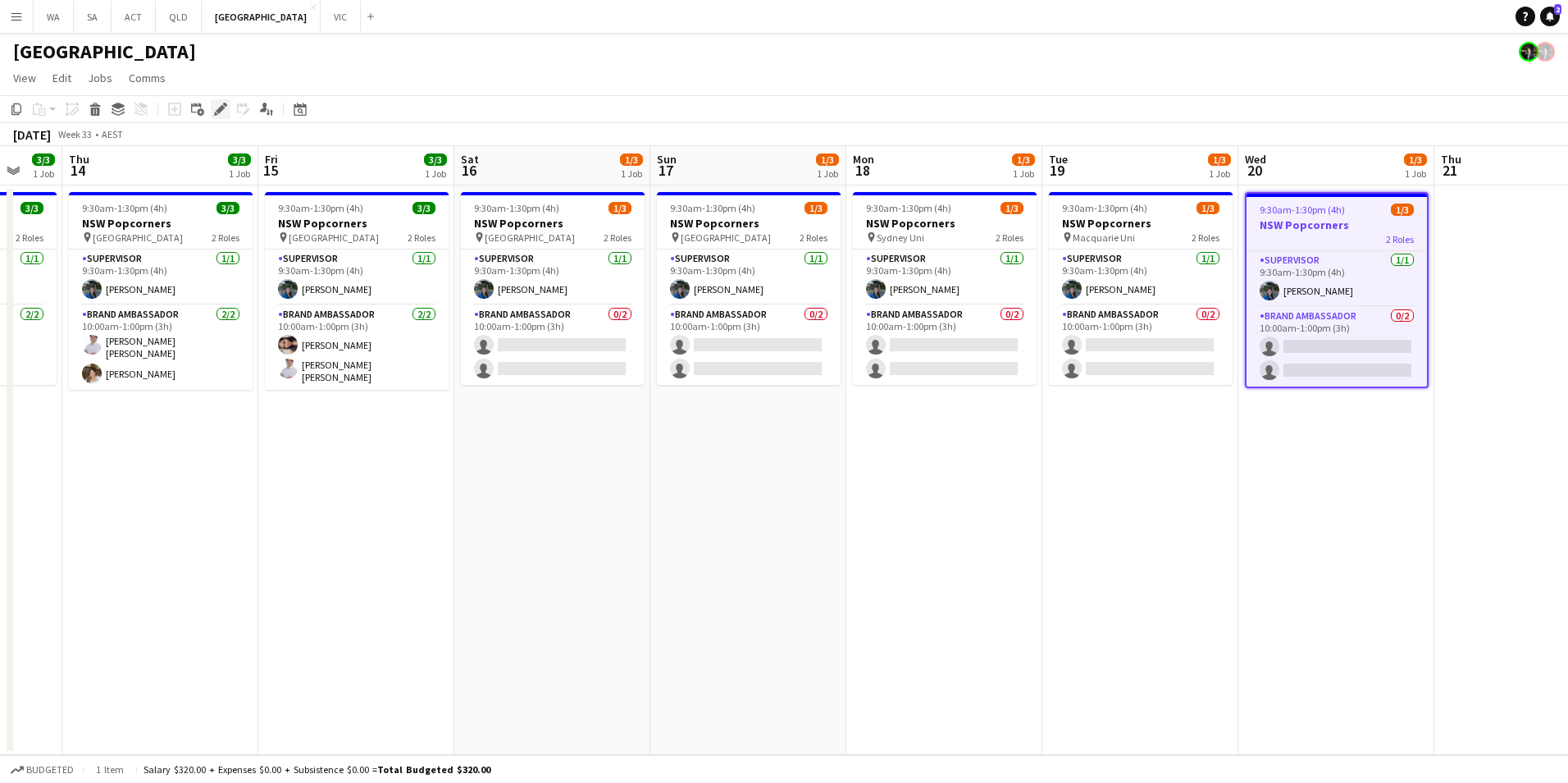
click at [216, 114] on icon at bounding box center [216, 114] width 4 height 4
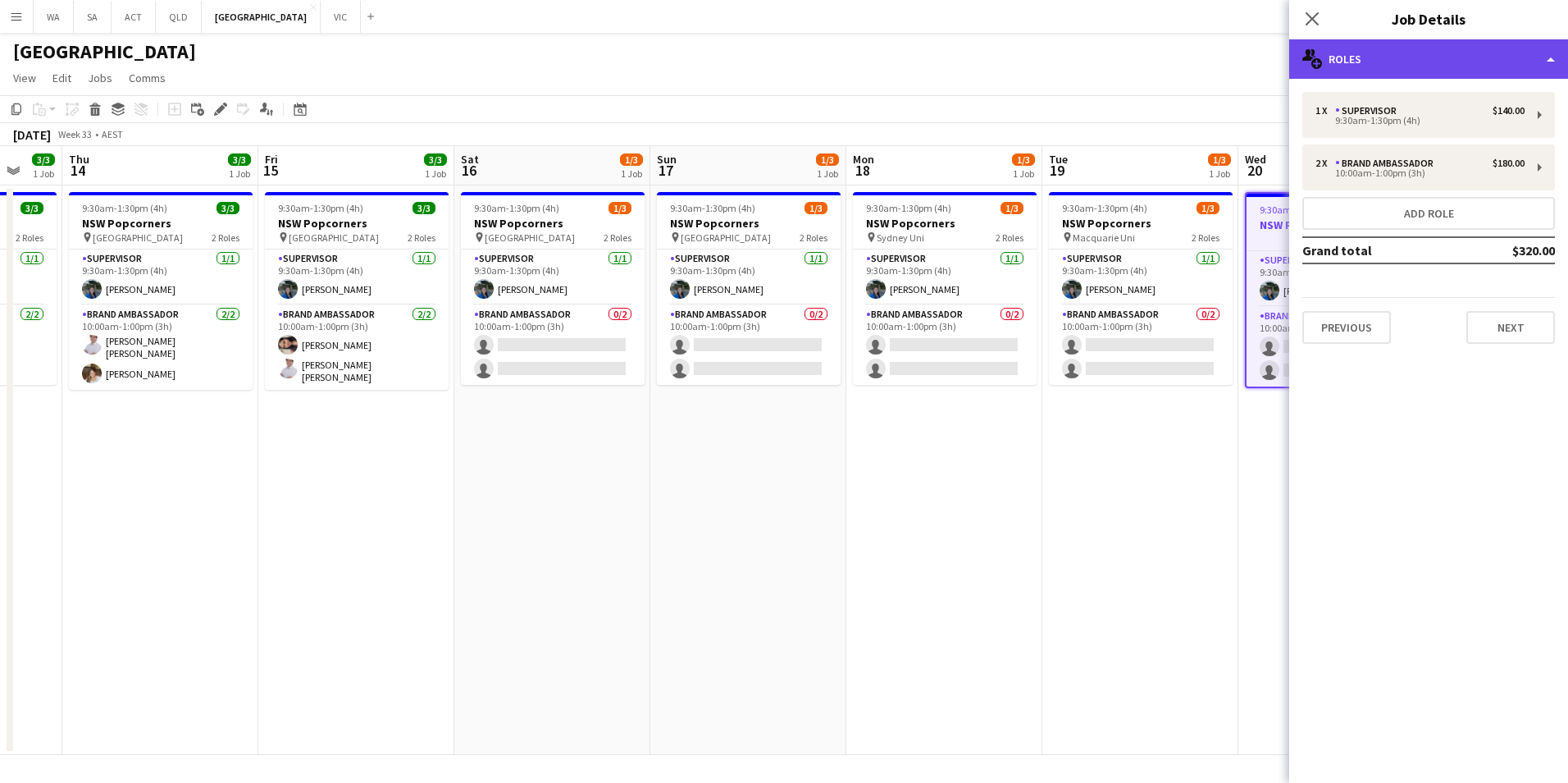
click at [1335, 48] on div "multiple-users-add Roles" at bounding box center [1429, 59] width 279 height 39
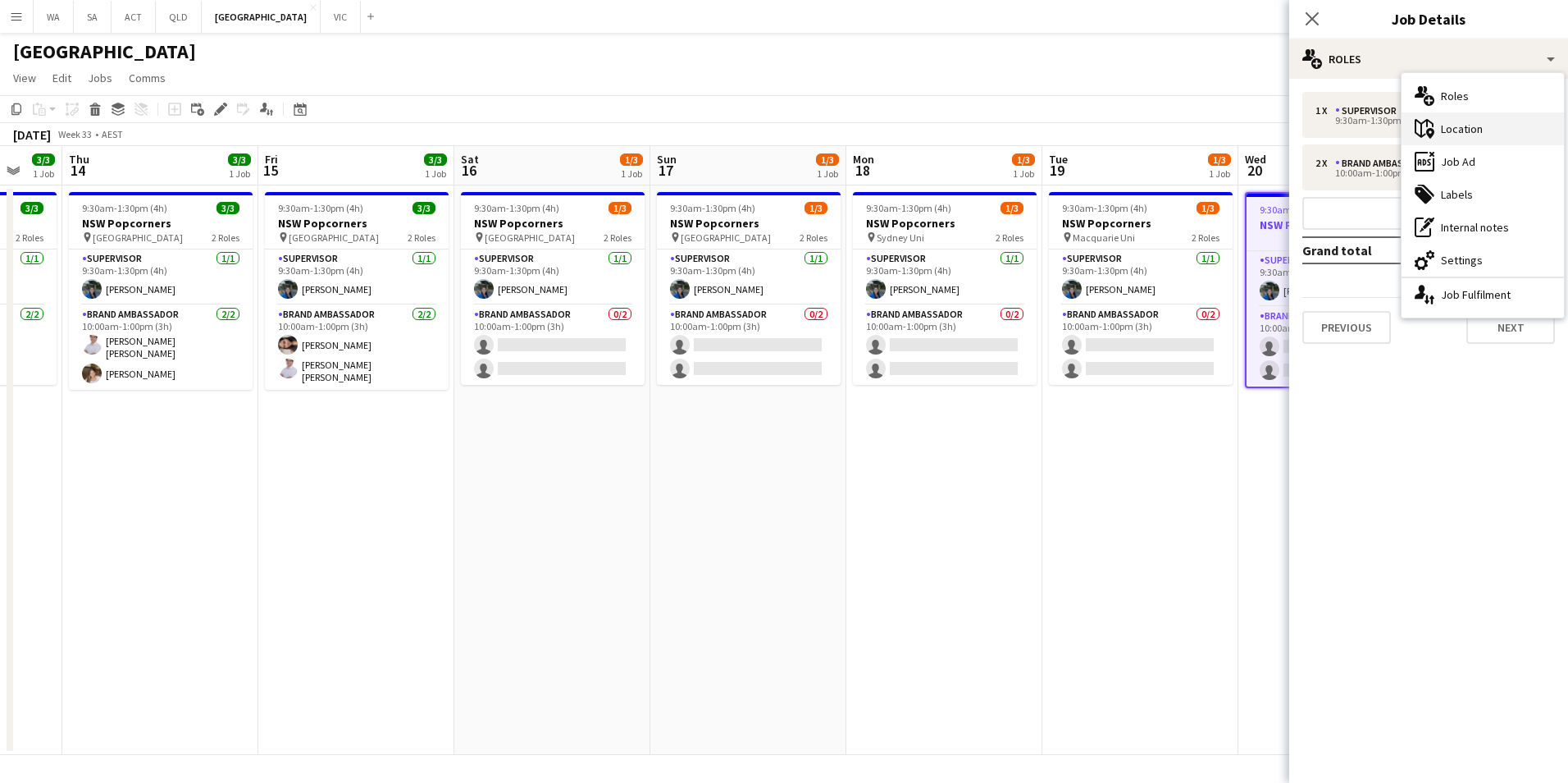
click at [1478, 114] on div "maps-pin-1 Location" at bounding box center [1483, 129] width 163 height 33
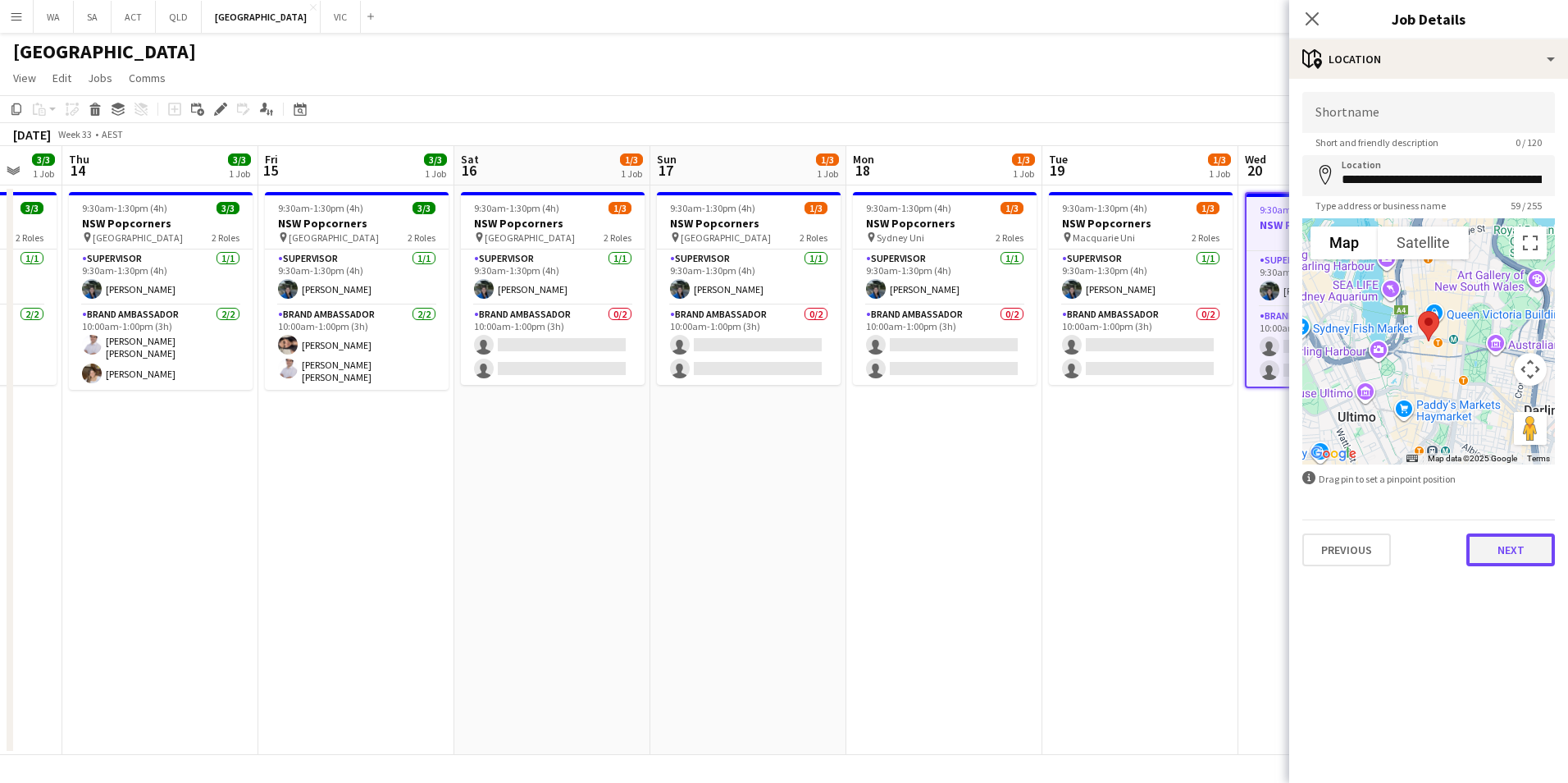
click at [1509, 546] on button "Next" at bounding box center [1510, 550] width 88 height 33
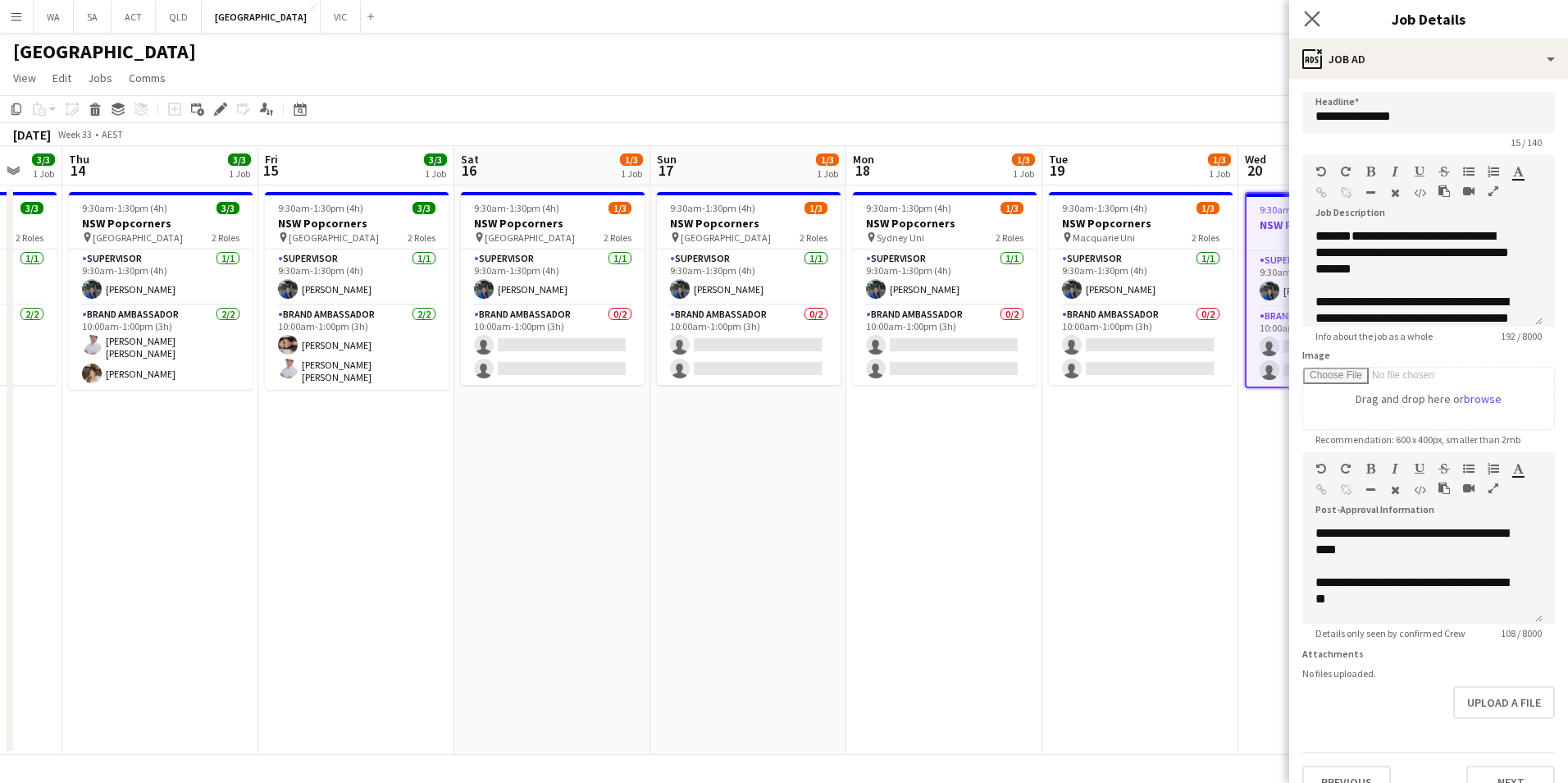
click at [1321, 22] on app-icon "Close pop-in" at bounding box center [1312, 19] width 24 height 24
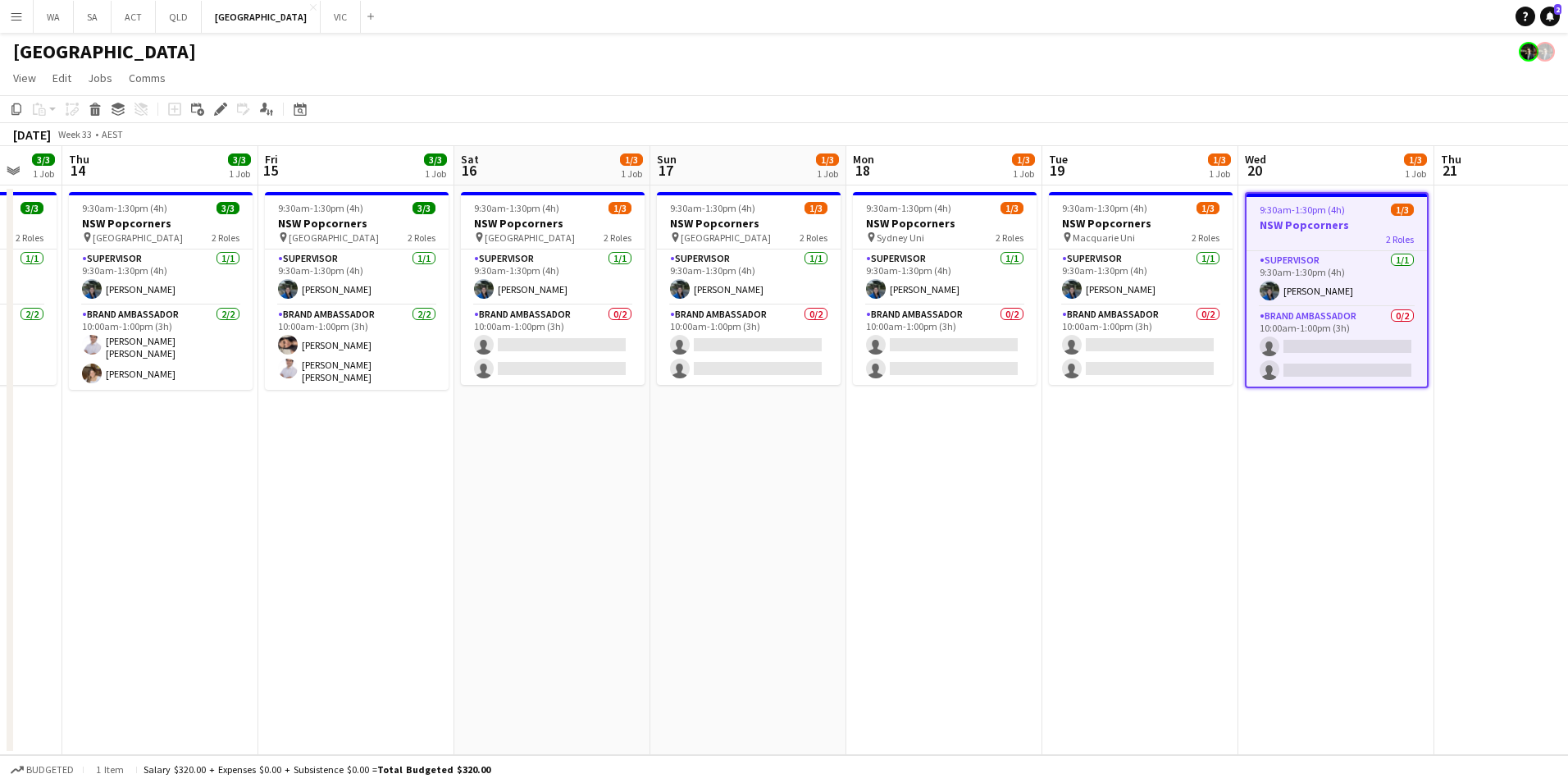
click at [1339, 565] on app-date-cell "9:30am-1:30pm (4h) 1/3 NSW Popcorners 2 Roles Supervisor 1/1 9:30am-1:30pm (4h)…" at bounding box center [1336, 469] width 196 height 569
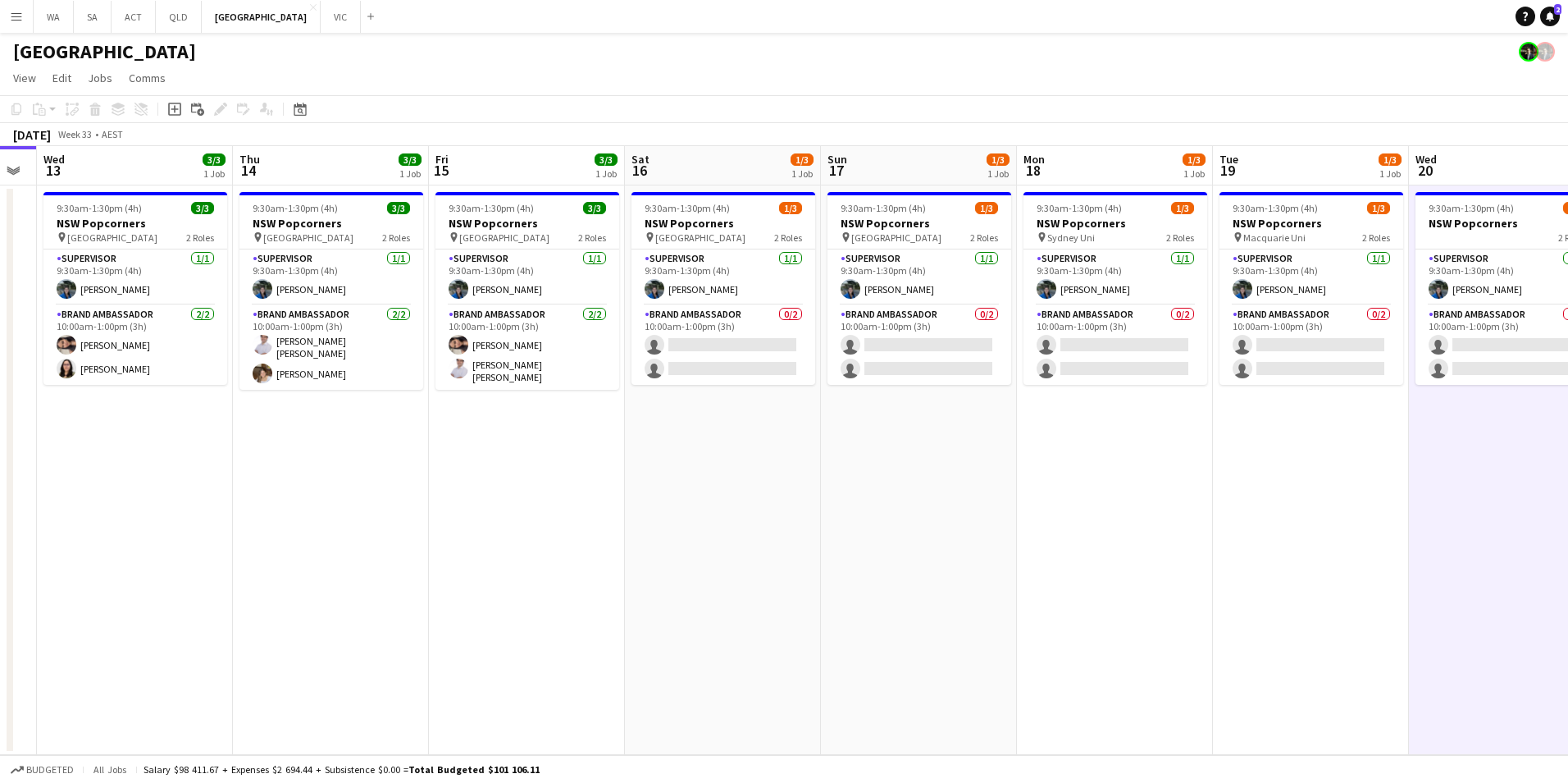
scroll to position [0, 511]
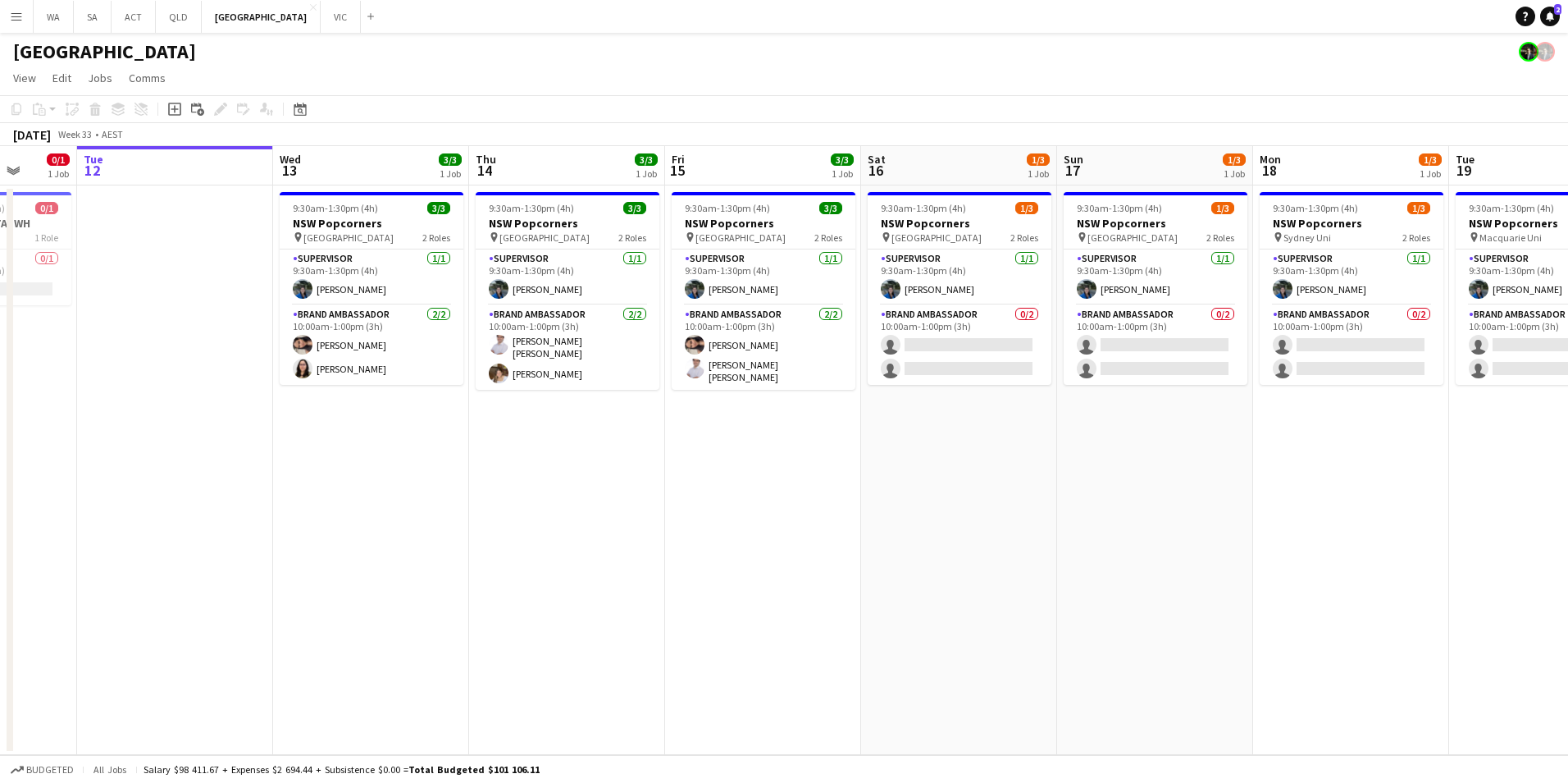
drag, startPoint x: 882, startPoint y: 512, endPoint x: 1153, endPoint y: 509, distance: 271.0
click at [1153, 509] on app-calendar-viewport "Sat 9 Sun 10 Mon 11 0/1 1 Job Tue 12 Wed 13 3/3 1 Job Thu 14 3/3 1 Job Fri 15 3…" at bounding box center [784, 450] width 1568 height 609
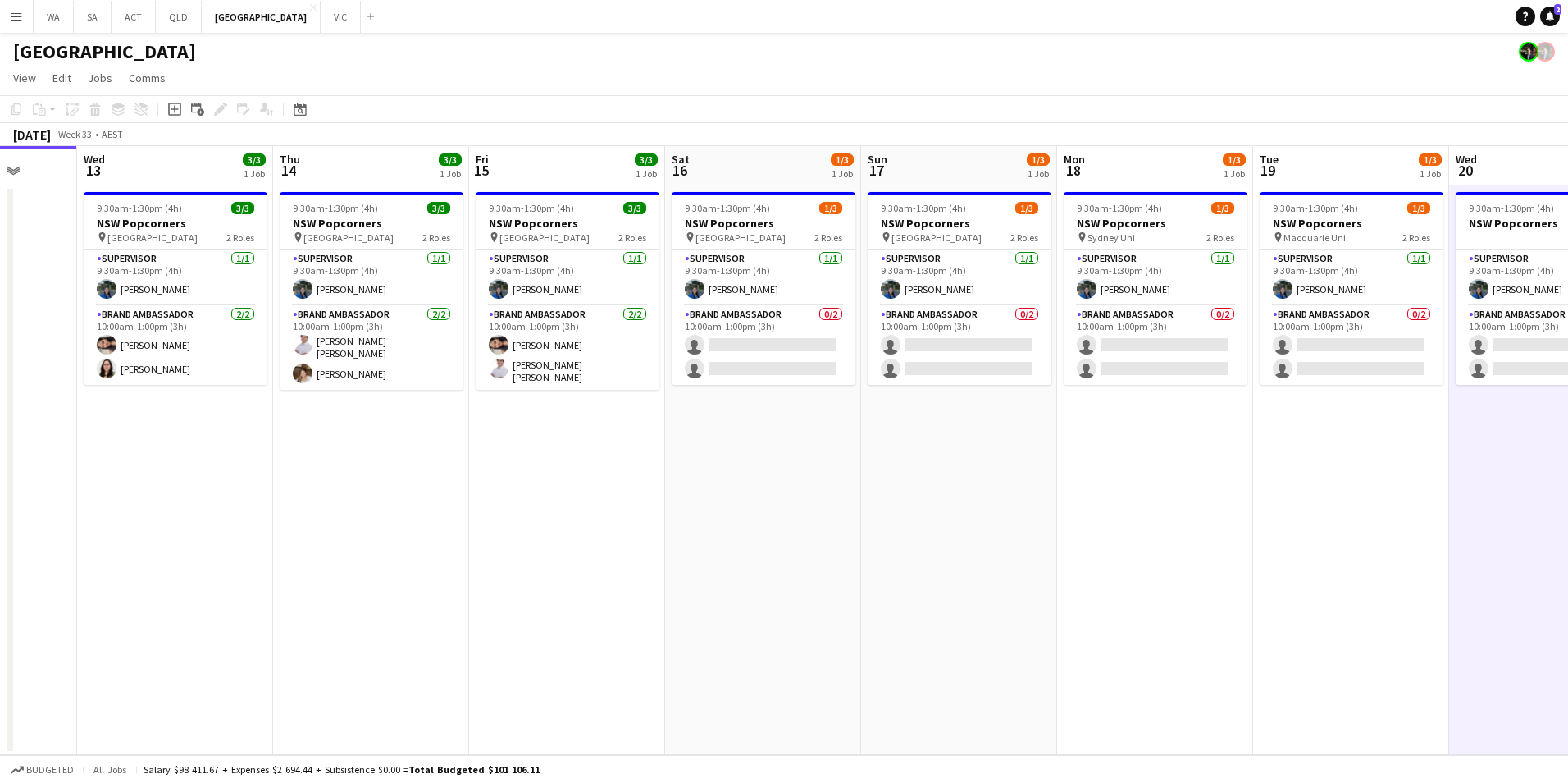
drag, startPoint x: 1059, startPoint y: 419, endPoint x: 881, endPoint y: 430, distance: 178.3
click at [881, 430] on app-calendar-viewport "Sun 10 Mon 11 0/1 1 Job Tue 12 Wed 13 3/3 1 Job Thu 14 3/3 1 Job Fri 15 3/3 1 J…" at bounding box center [784, 450] width 1568 height 609
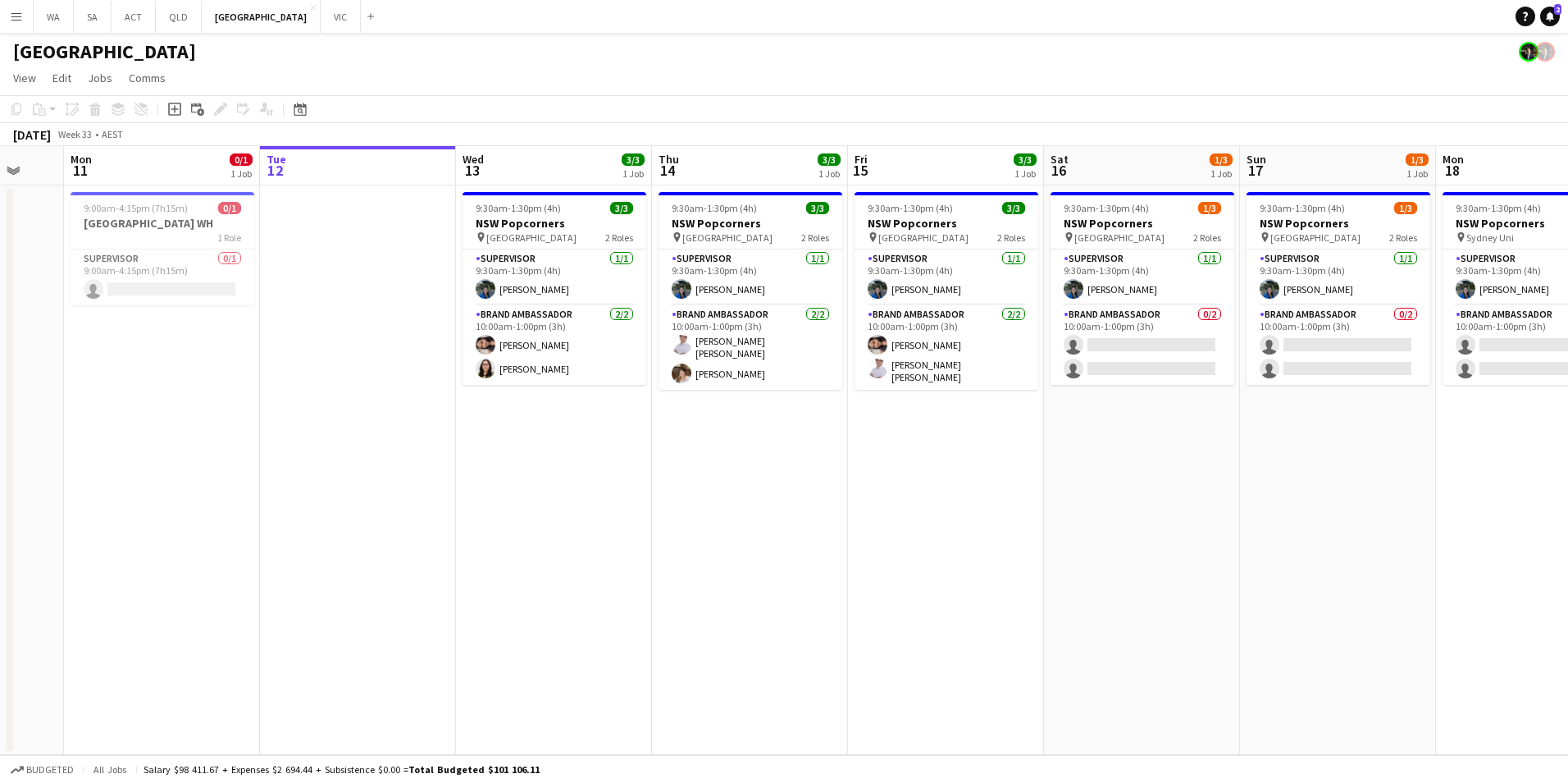
scroll to position [0, 506]
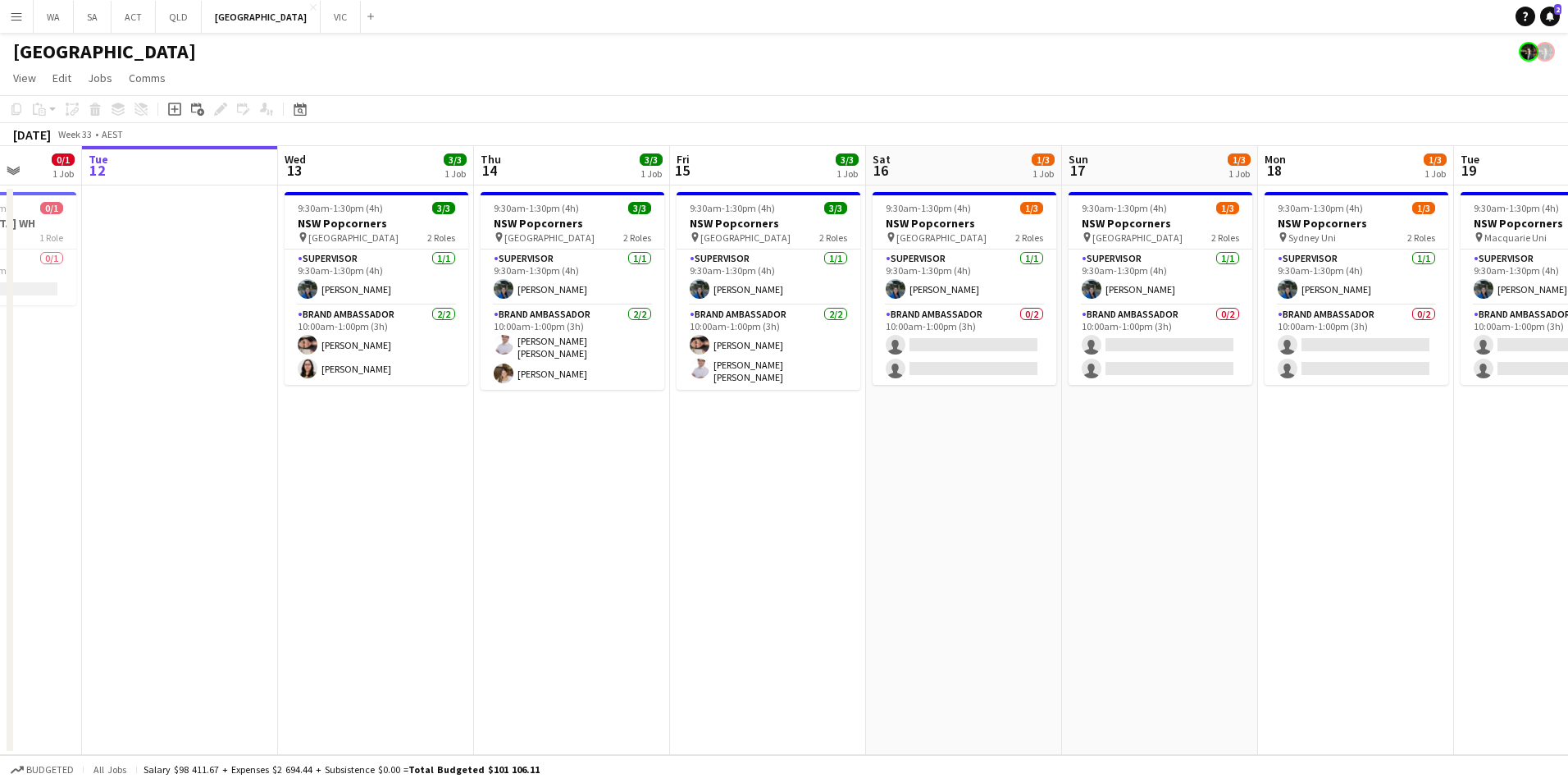
drag, startPoint x: 808, startPoint y: 496, endPoint x: 1204, endPoint y: 460, distance: 397.6
click at [1204, 460] on app-calendar-viewport "Sat 9 Sun 10 Mon 11 0/1 1 Job Tue 12 Wed 13 3/3 1 Job Thu 14 3/3 1 Job Fri 15 3…" at bounding box center [784, 450] width 1568 height 609
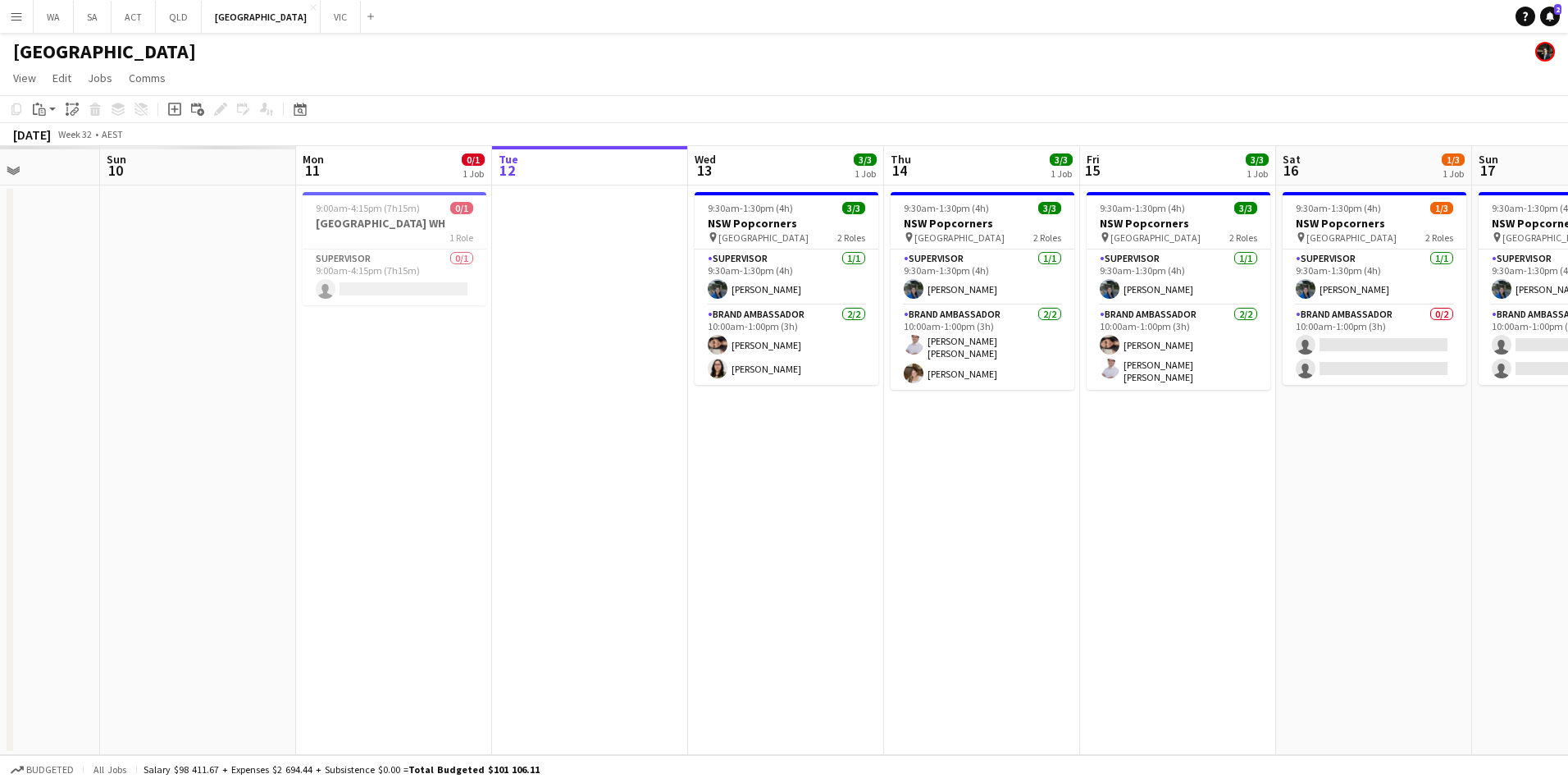
scroll to position [0, 473]
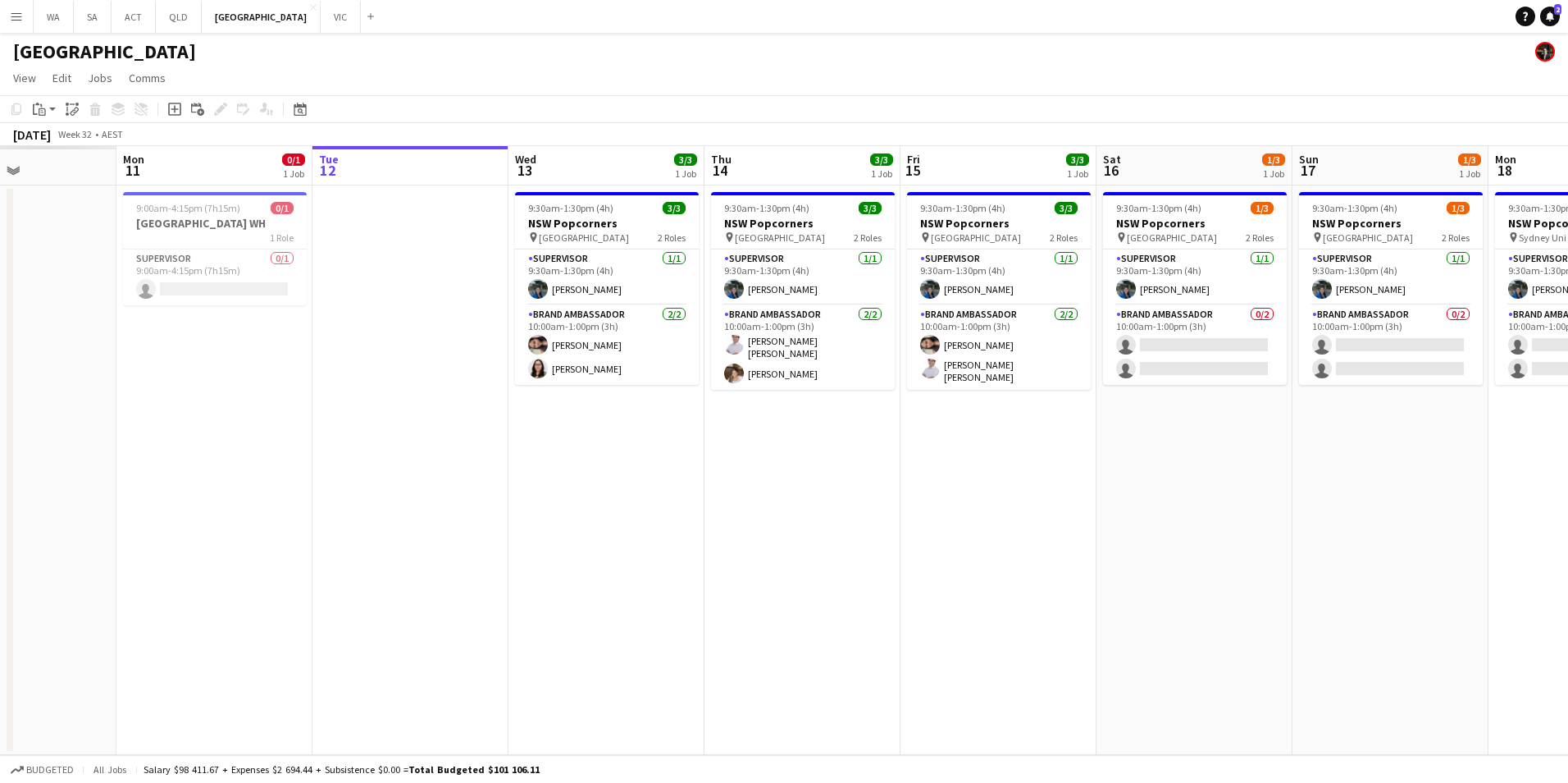
drag, startPoint x: 840, startPoint y: 454, endPoint x: 1534, endPoint y: 437, distance: 694.2
click at [1535, 436] on app-calendar-viewport "Fri 8 Sat 9 Sun 10 Mon 11 0/1 1 Job Tue 12 Wed 13 3/3 1 Job Thu 14 3/3 1 Job Fr…" at bounding box center [784, 450] width 1568 height 609
